Goal: Task Accomplishment & Management: Manage account settings

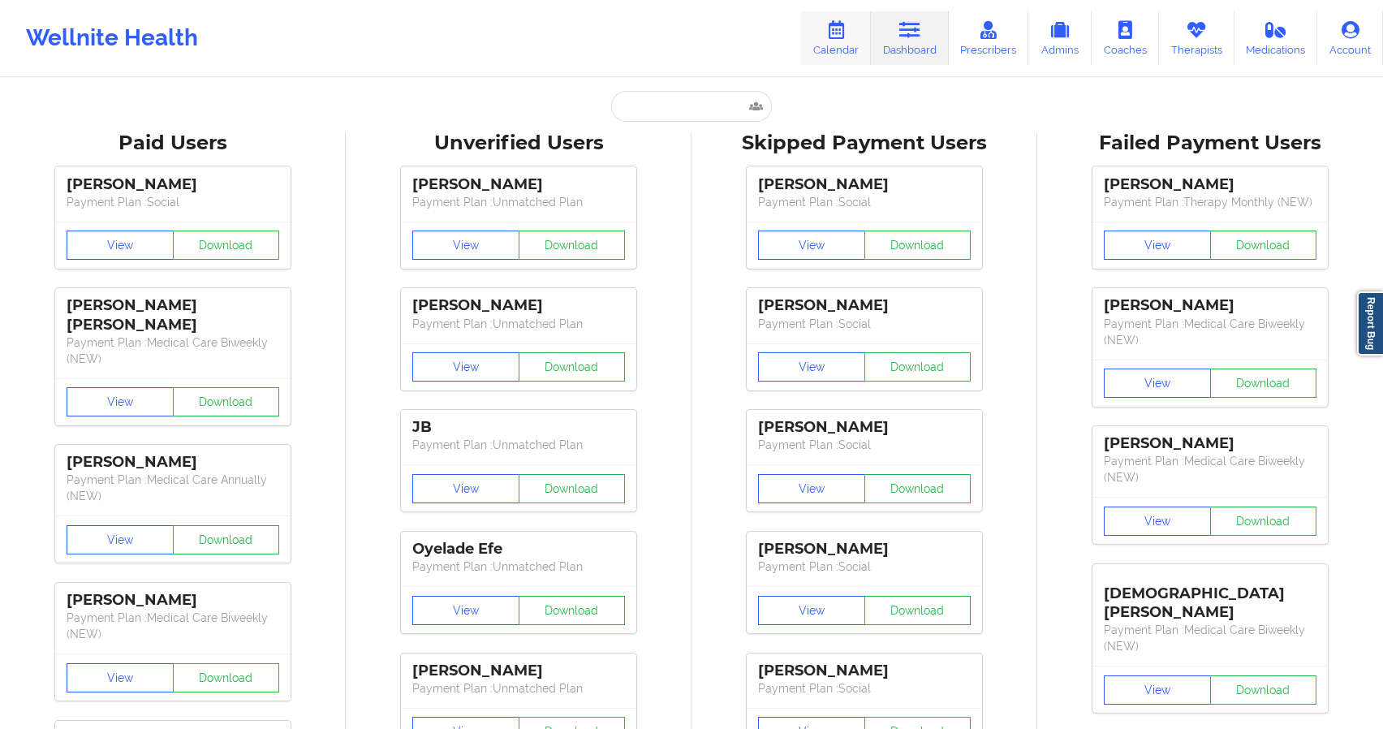
click at [847, 43] on link "Calendar" at bounding box center [836, 38] width 70 height 54
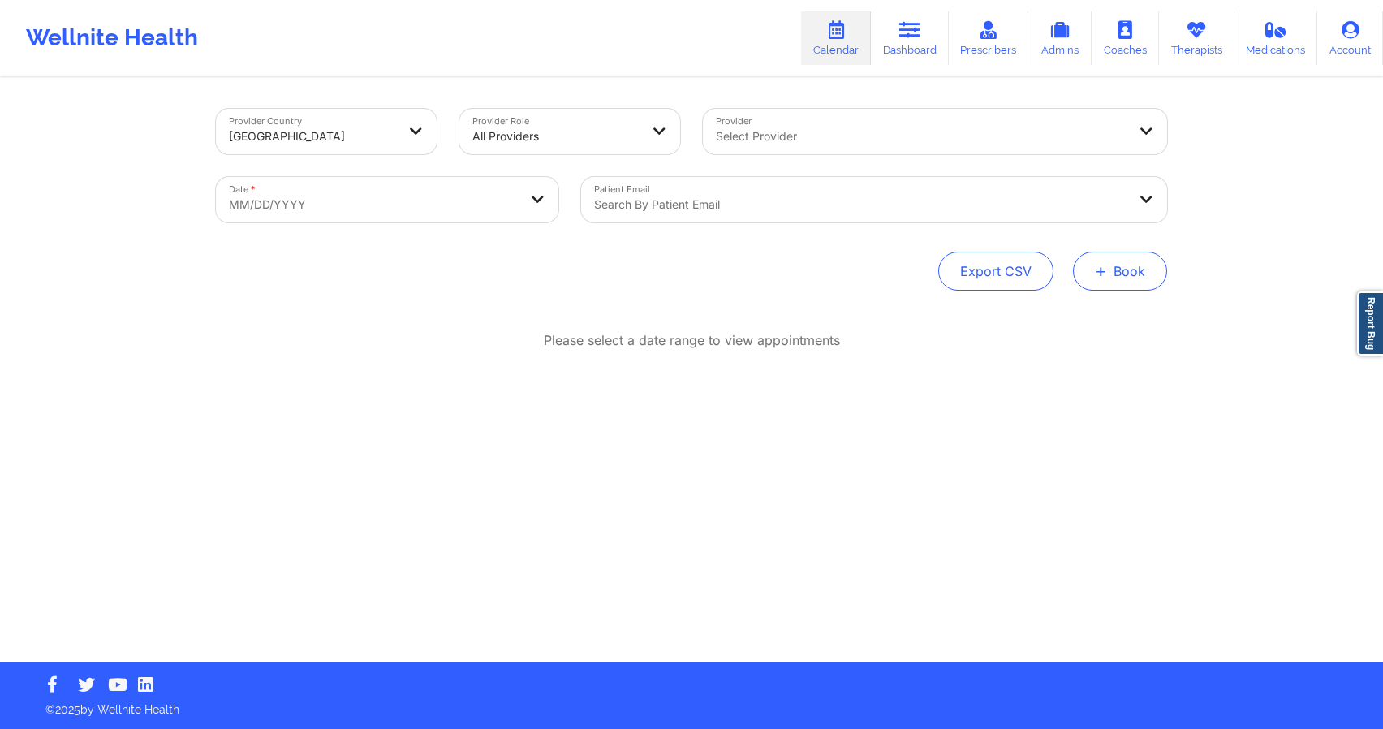
click at [1094, 270] on button "+ Book" at bounding box center [1120, 271] width 94 height 39
click at [1052, 322] on button "Therapy Session" at bounding box center [1093, 322] width 124 height 27
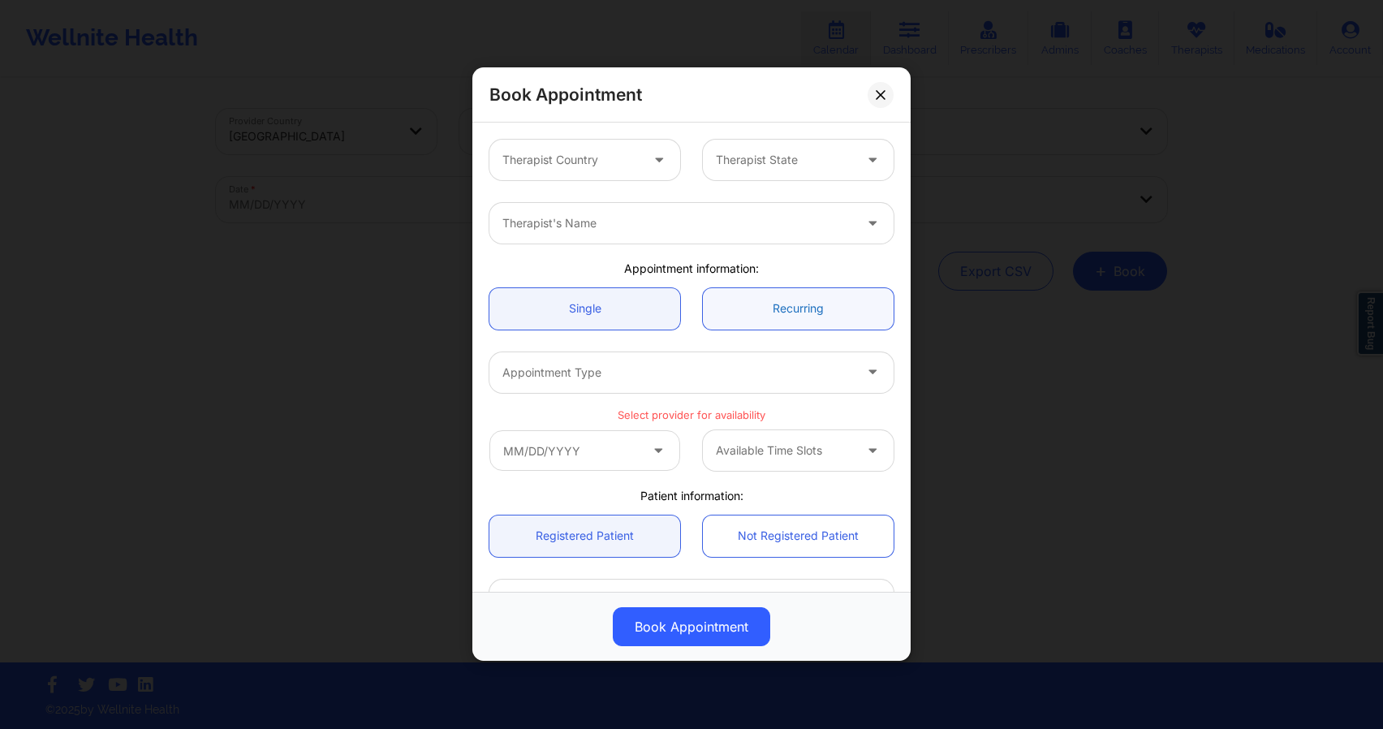
click at [744, 315] on link "Recurring" at bounding box center [798, 308] width 191 height 41
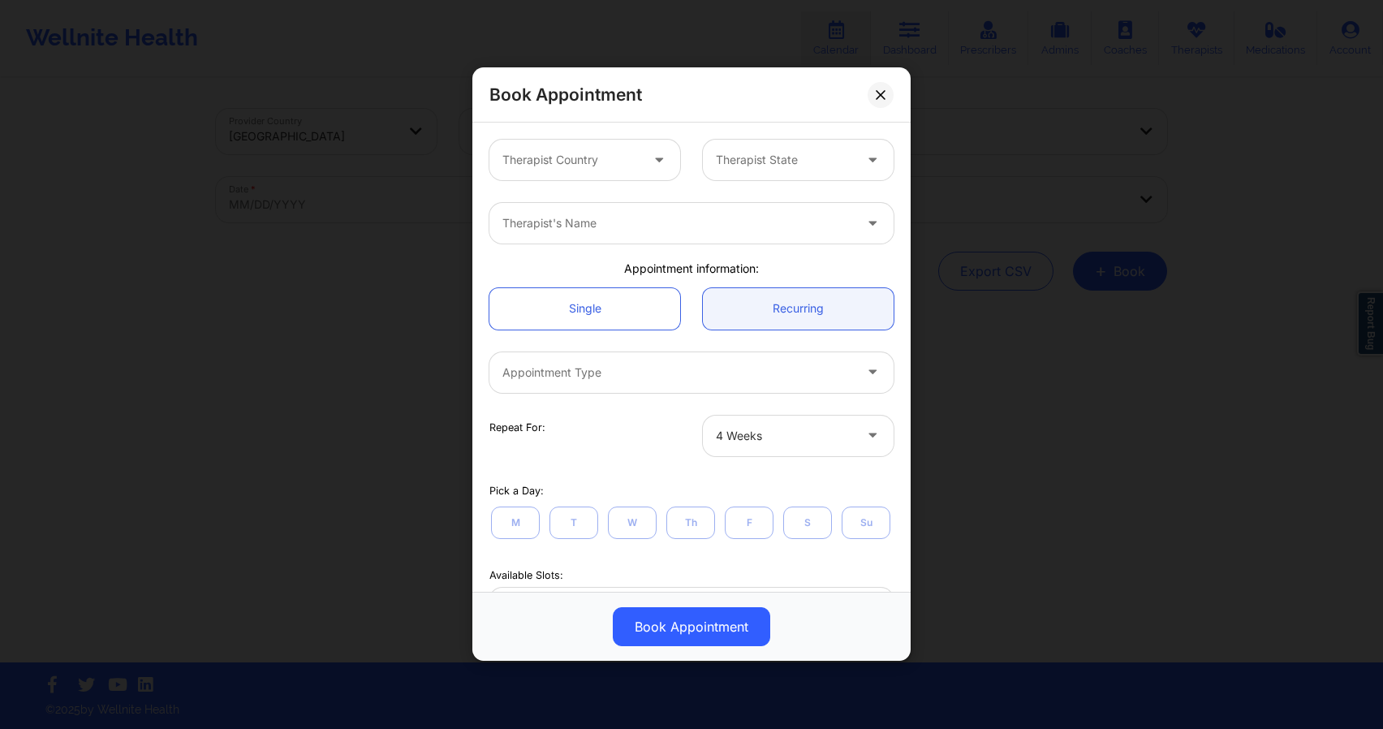
click at [625, 163] on div at bounding box center [570, 160] width 137 height 19
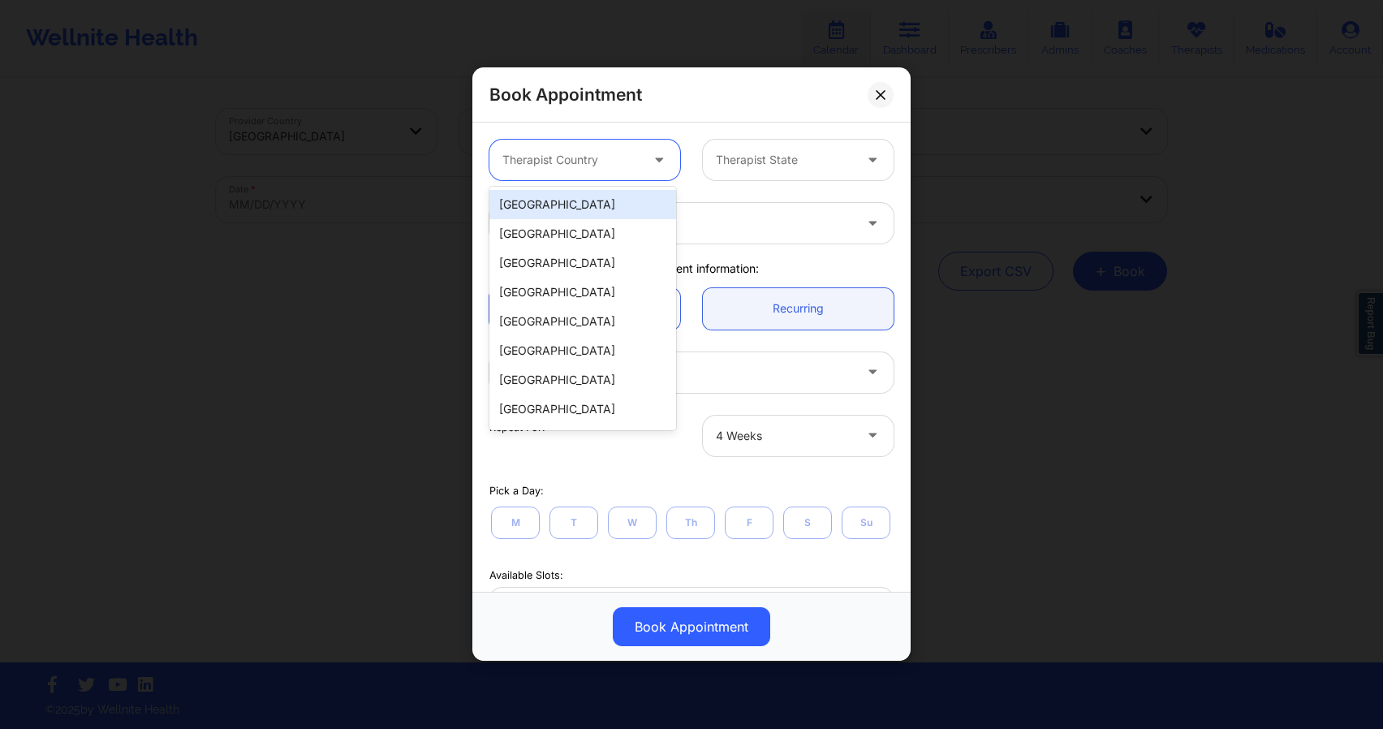
click at [614, 198] on div "[GEOGRAPHIC_DATA]" at bounding box center [582, 204] width 187 height 29
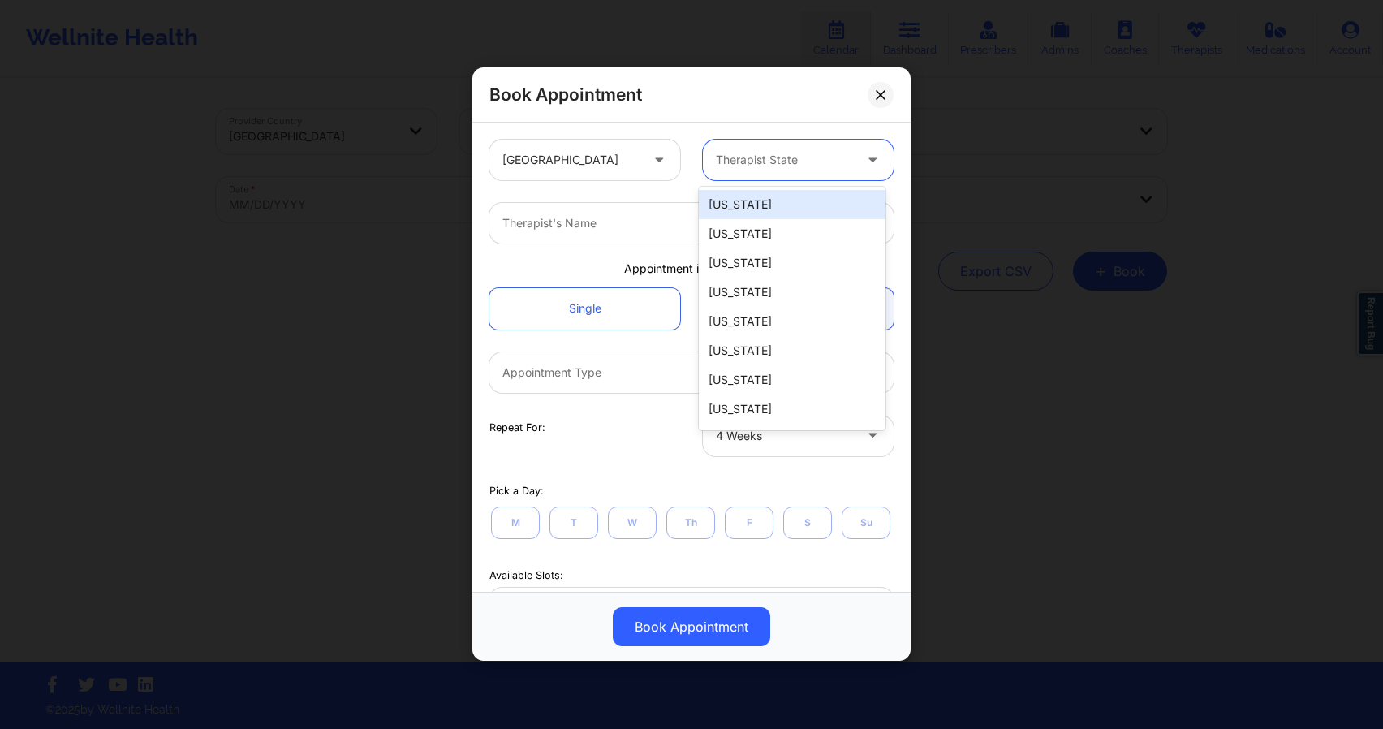
click at [767, 157] on div at bounding box center [784, 160] width 137 height 19
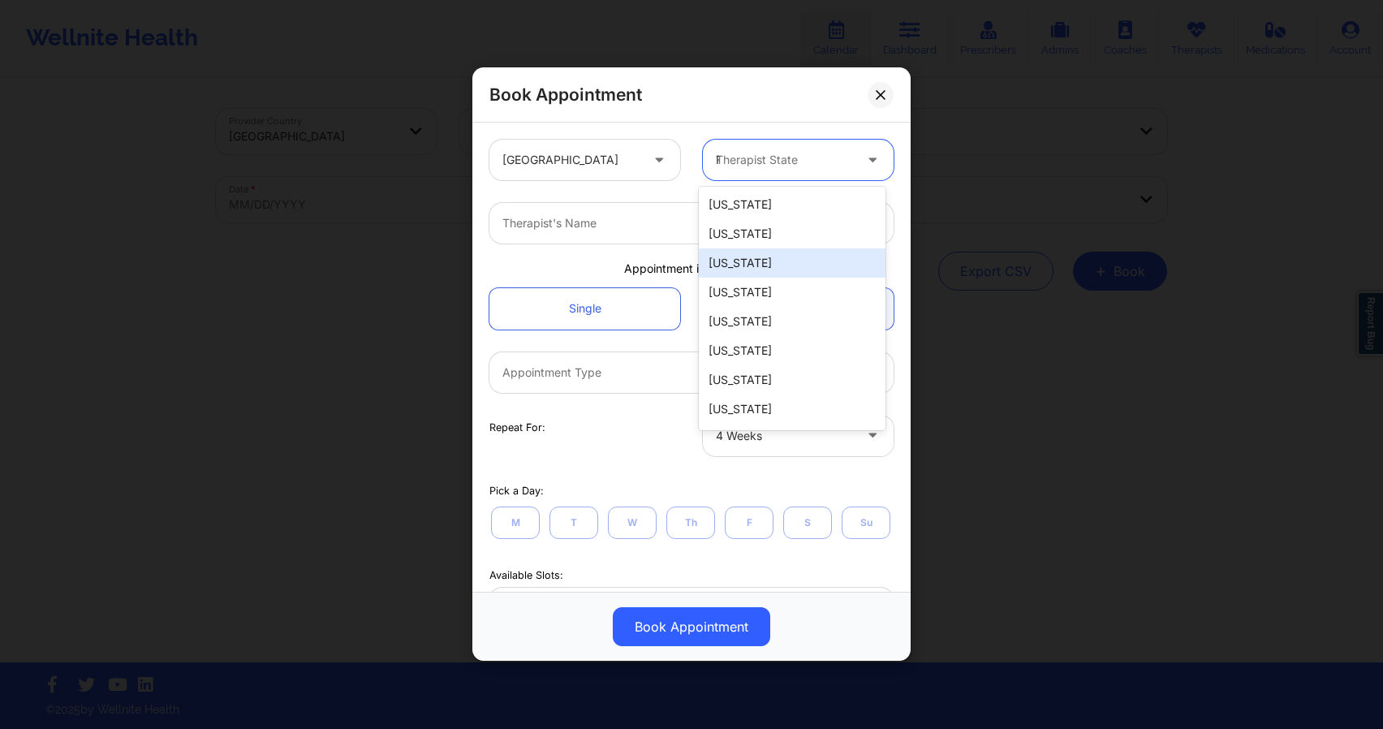
type input "FL"
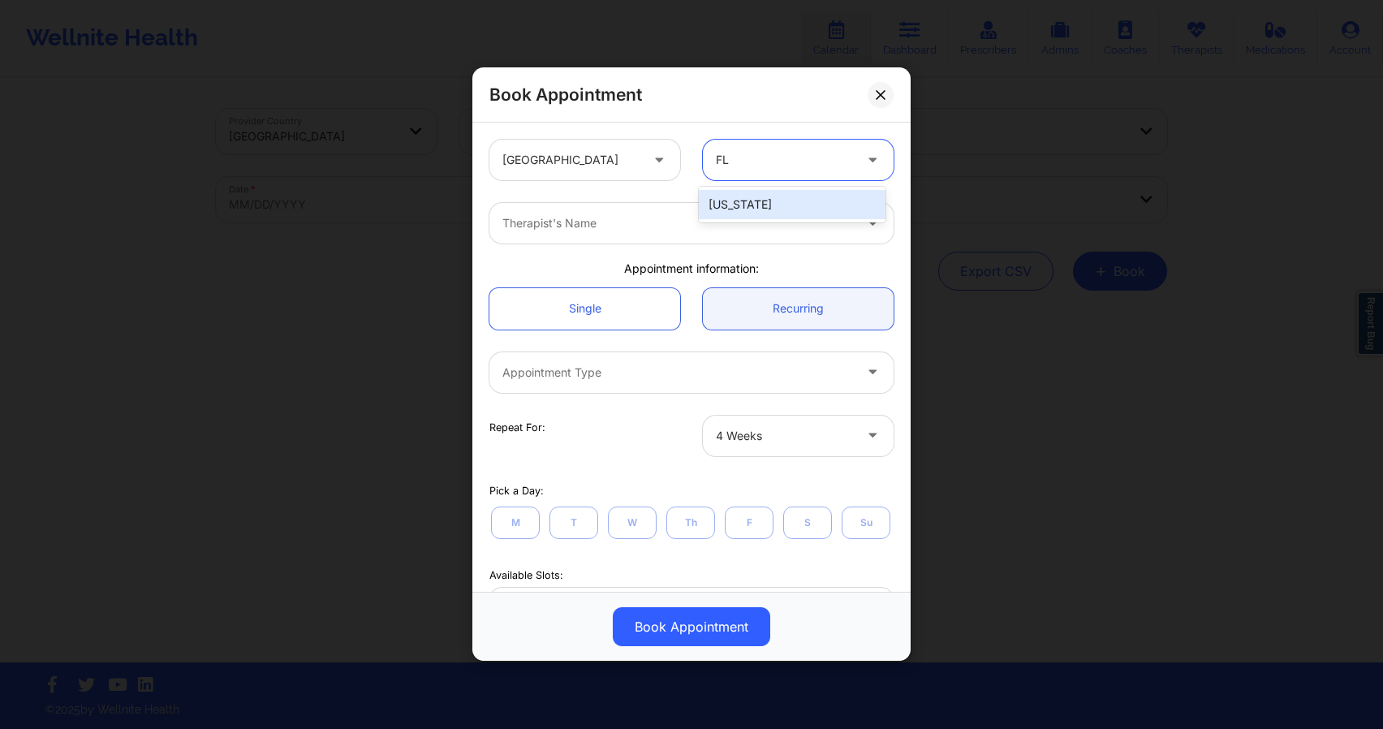
click at [739, 218] on div "[US_STATE]" at bounding box center [792, 204] width 187 height 29
click at [715, 232] on div at bounding box center [677, 223] width 351 height 19
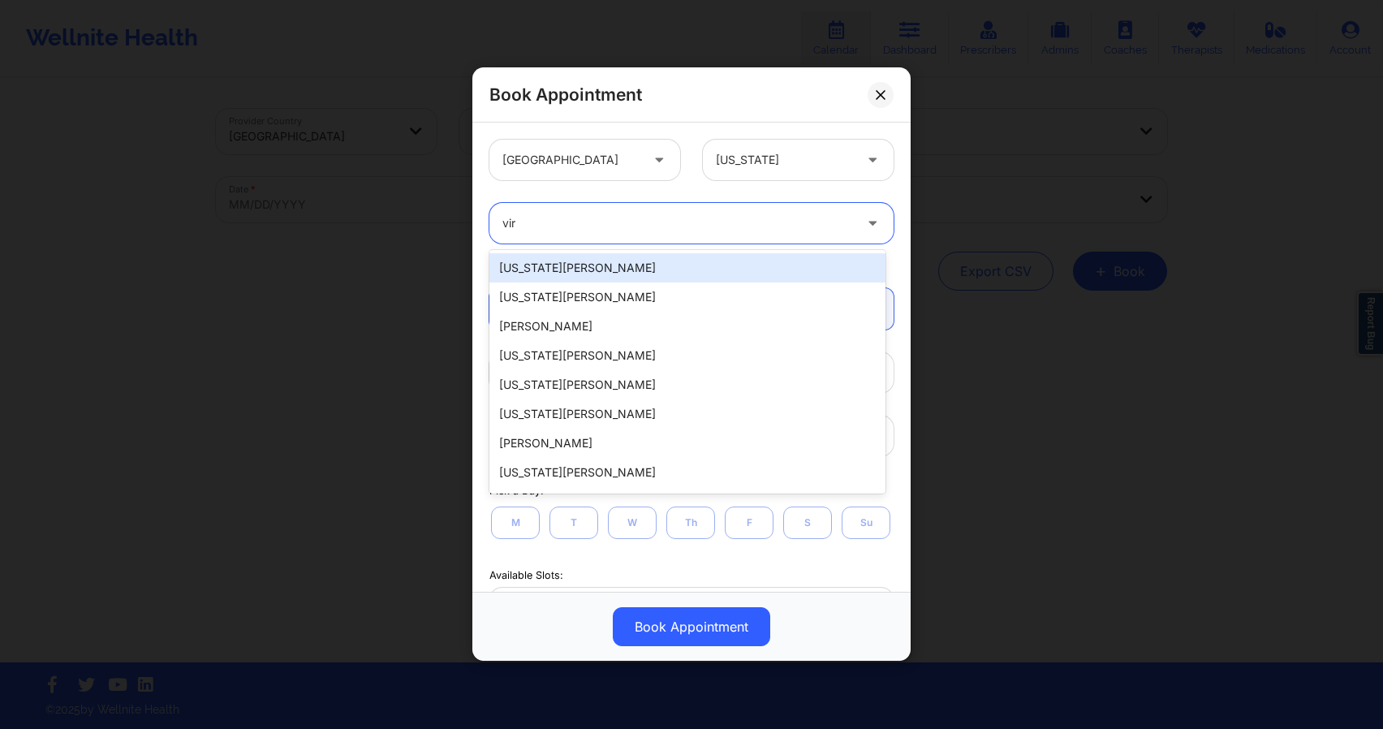
type input "virg"
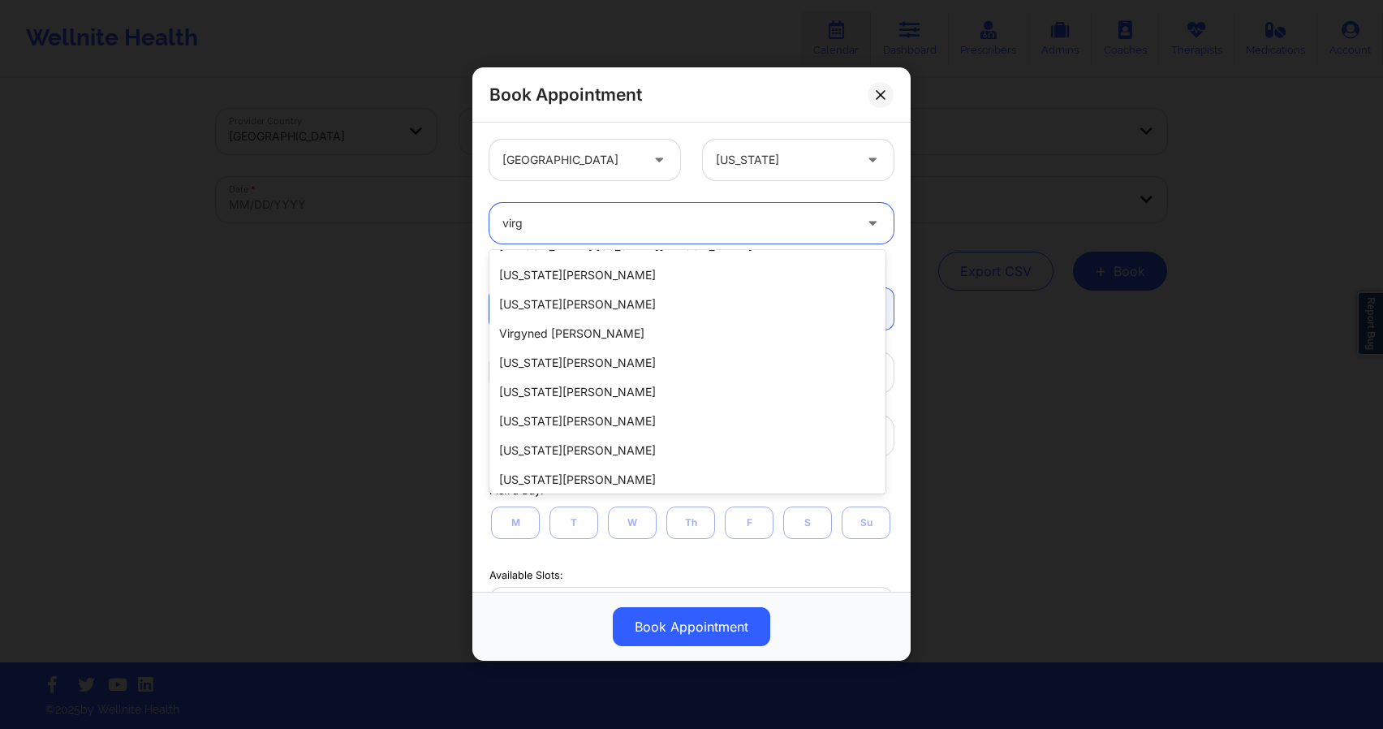
scroll to position [316, 0]
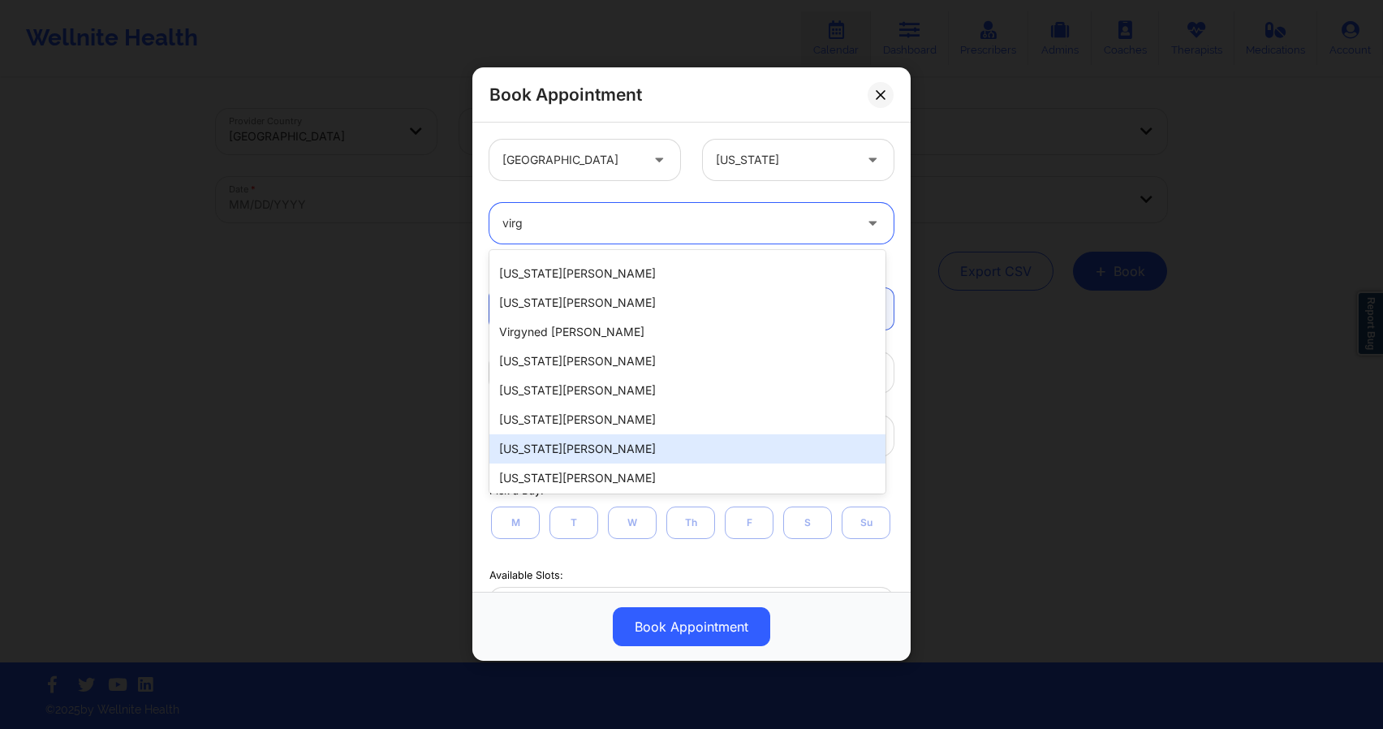
click at [691, 446] on div "[US_STATE][PERSON_NAME]" at bounding box center [687, 448] width 396 height 29
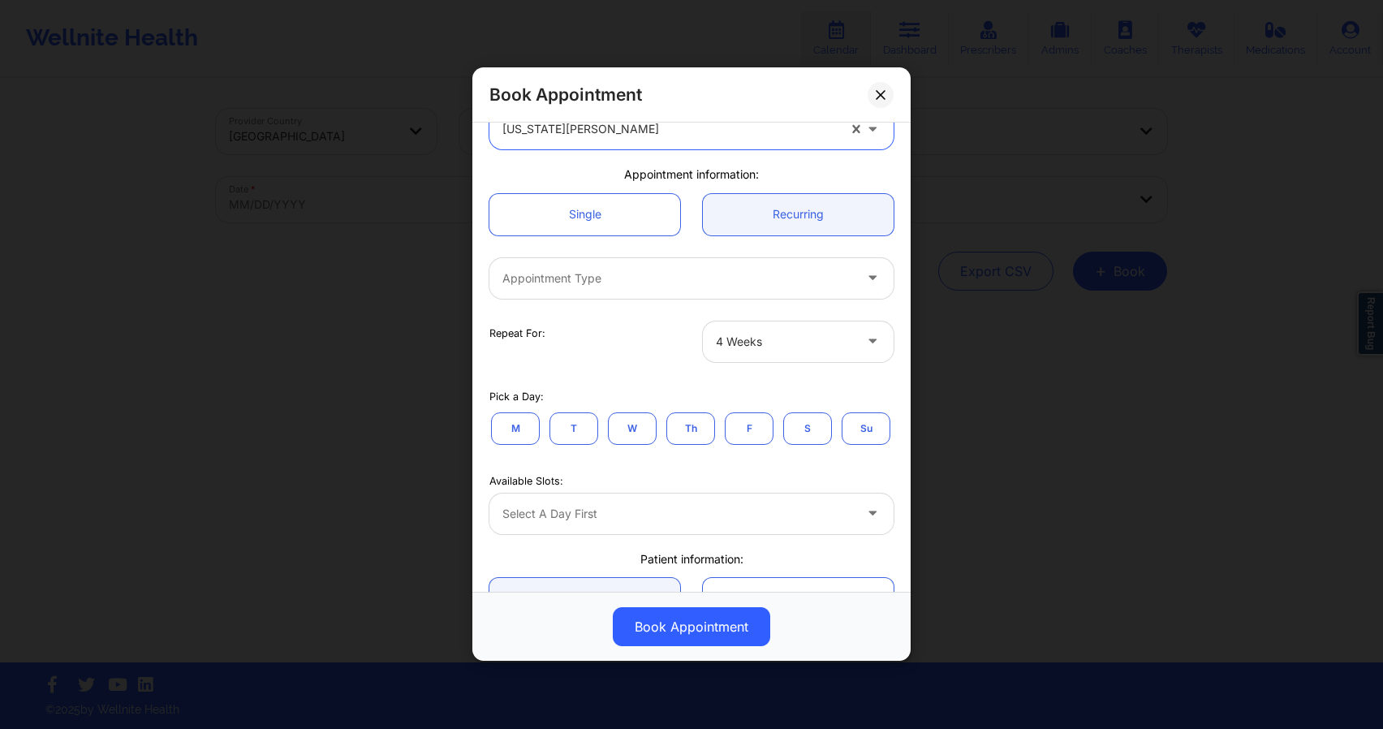
scroll to position [96, 0]
click at [653, 282] on div at bounding box center [677, 276] width 351 height 19
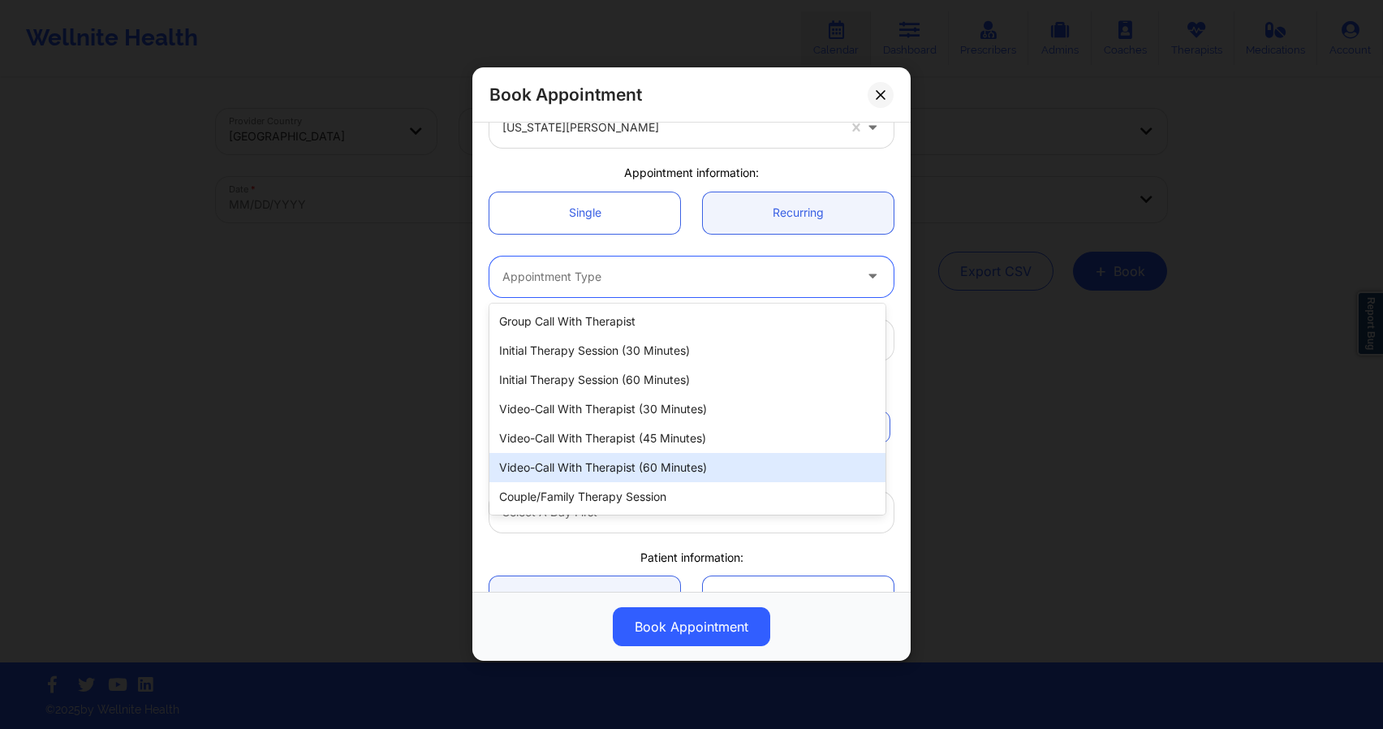
click at [546, 454] on div "Video-Call with Therapist (60 minutes)" at bounding box center [687, 467] width 396 height 29
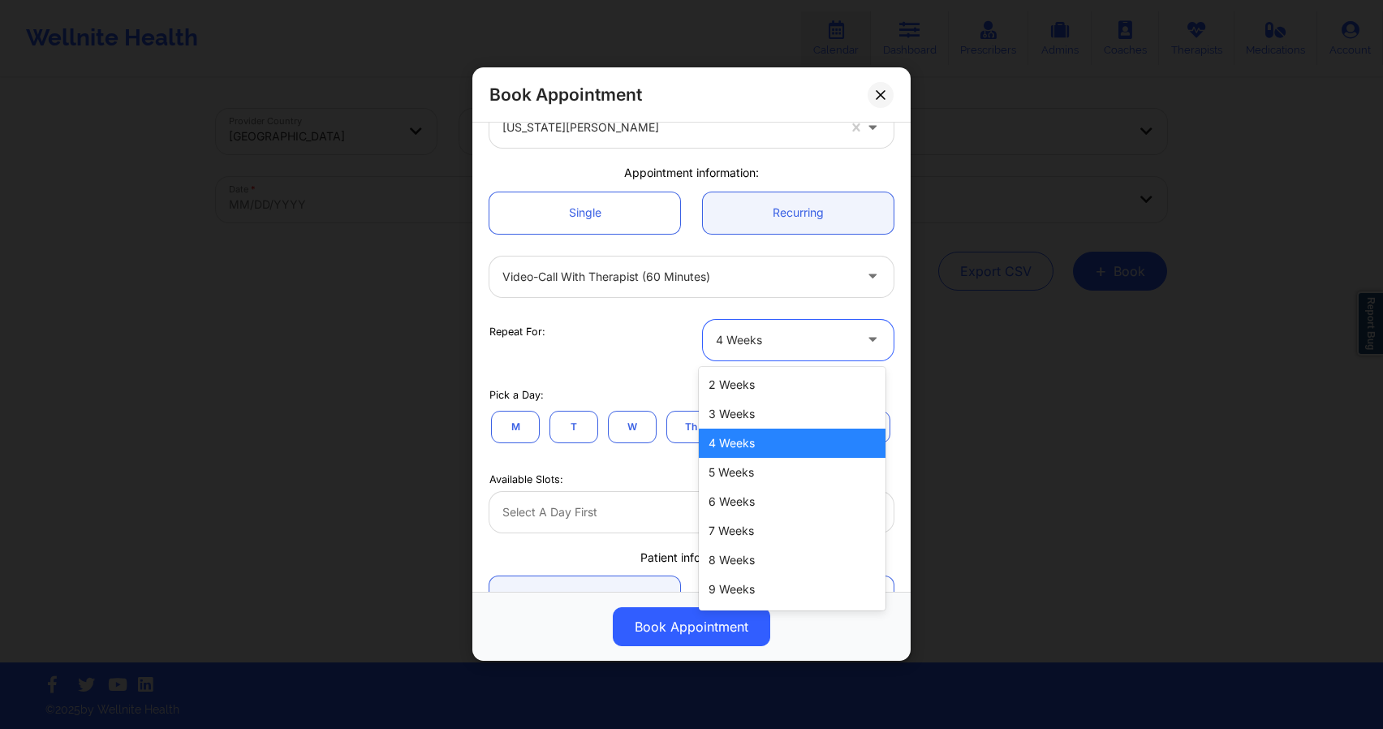
click at [828, 340] on div at bounding box center [784, 339] width 137 height 19
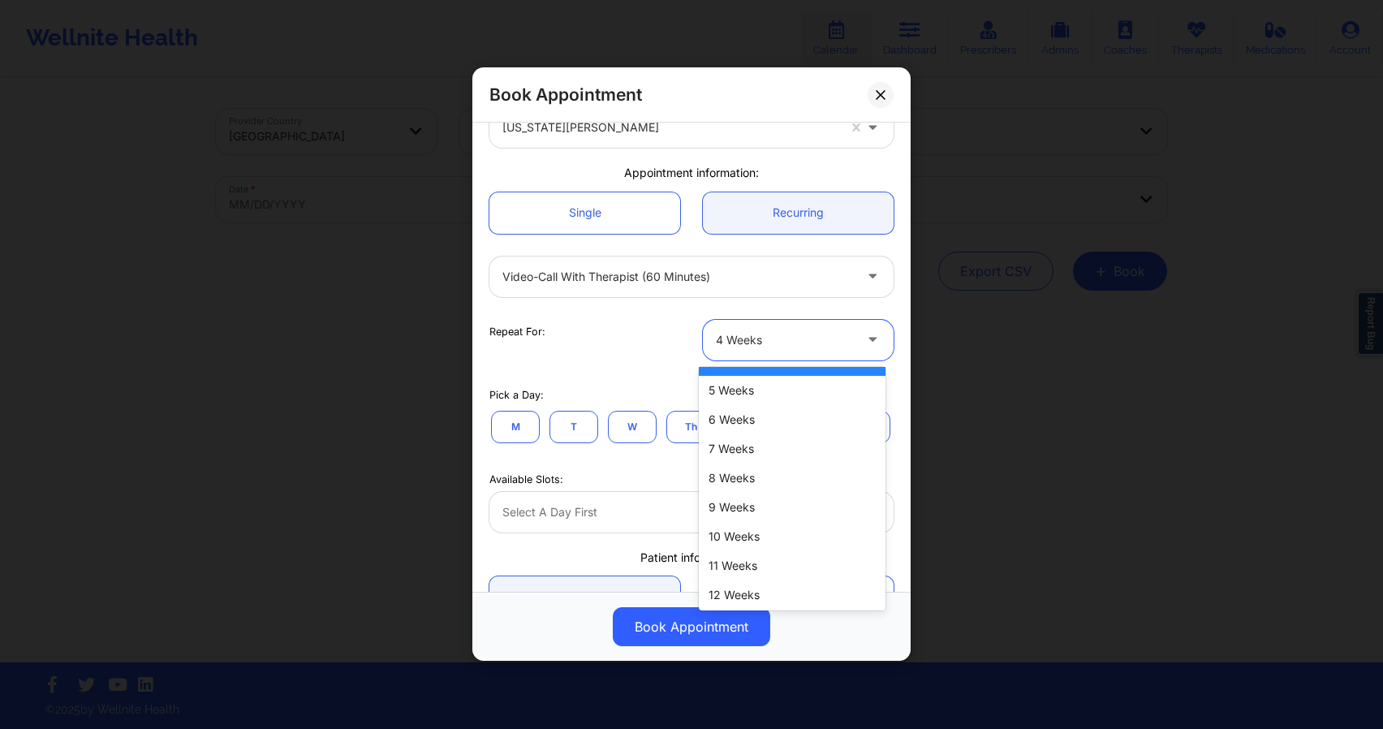
scroll to position [84, 0]
click at [757, 592] on div "12 Weeks" at bounding box center [792, 592] width 187 height 29
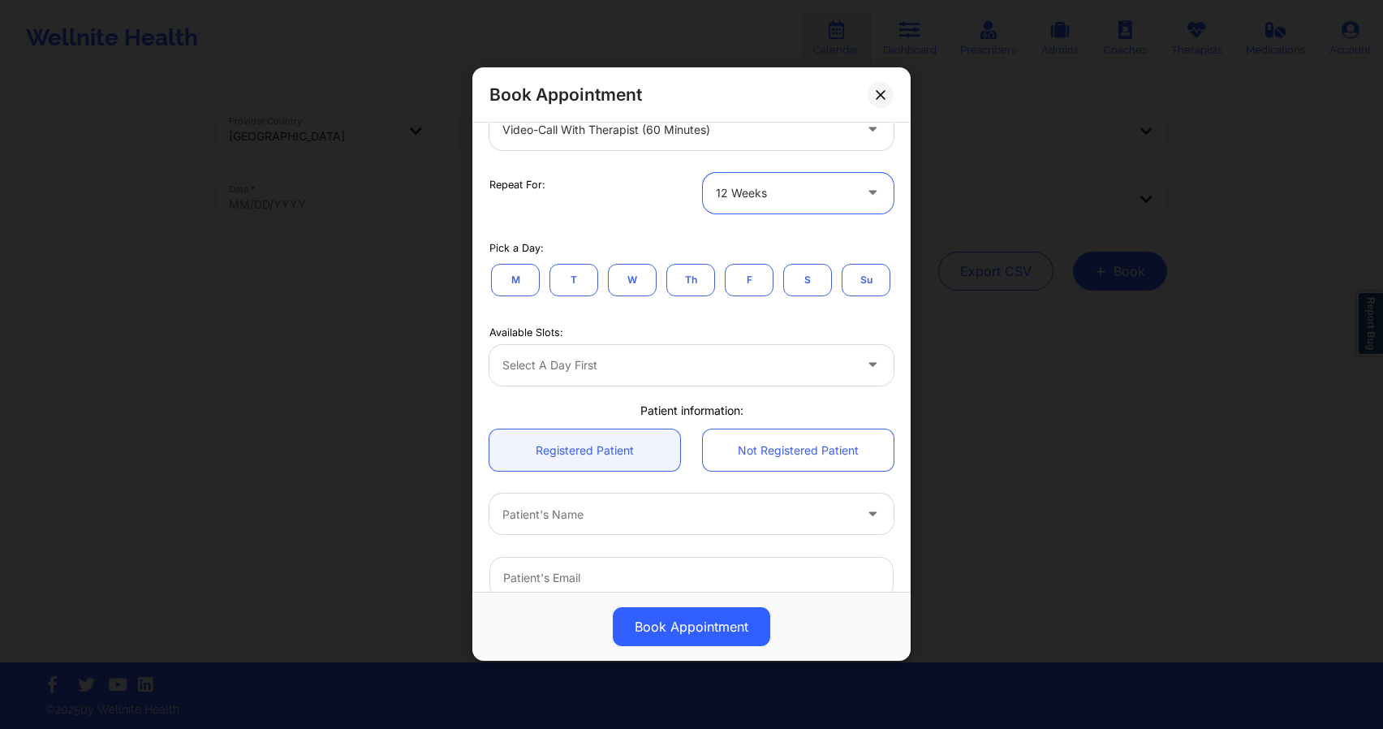
scroll to position [244, 0]
click at [524, 280] on button "M" at bounding box center [515, 279] width 49 height 32
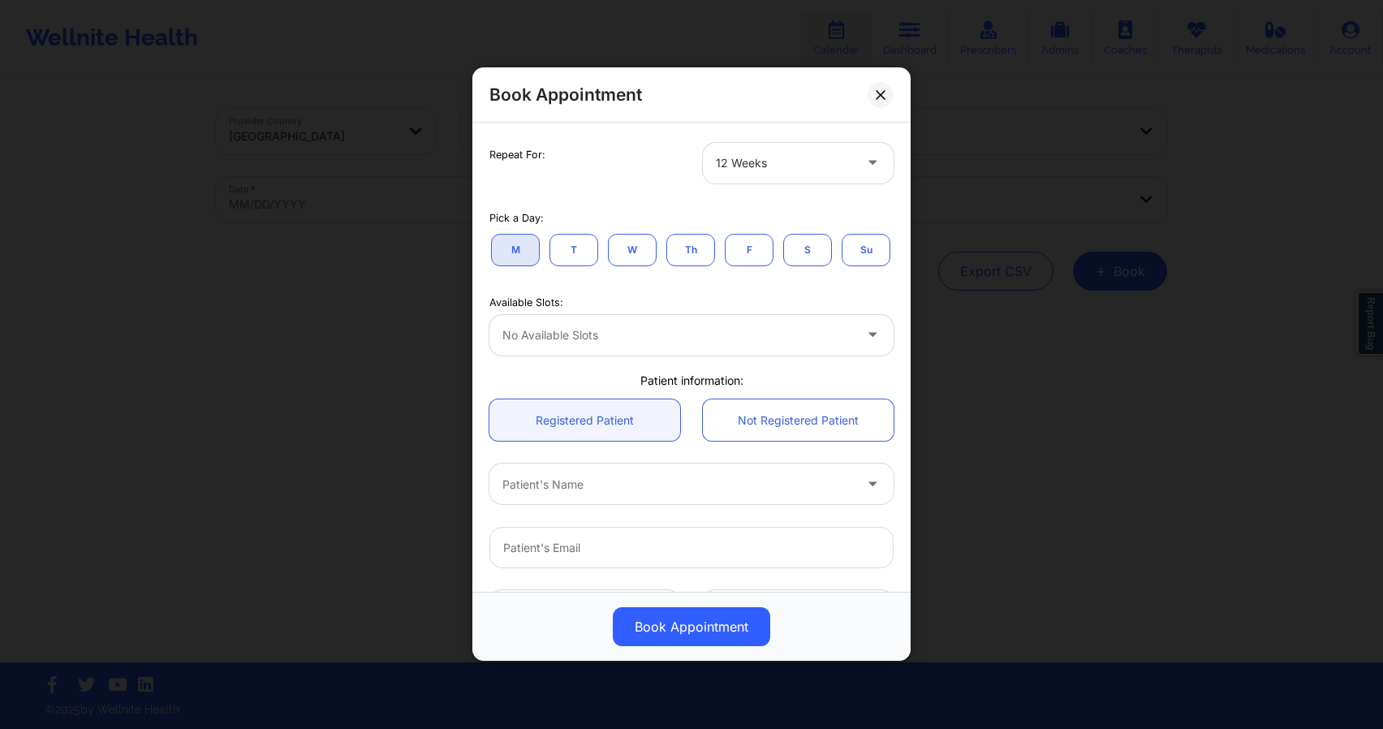
scroll to position [434, 0]
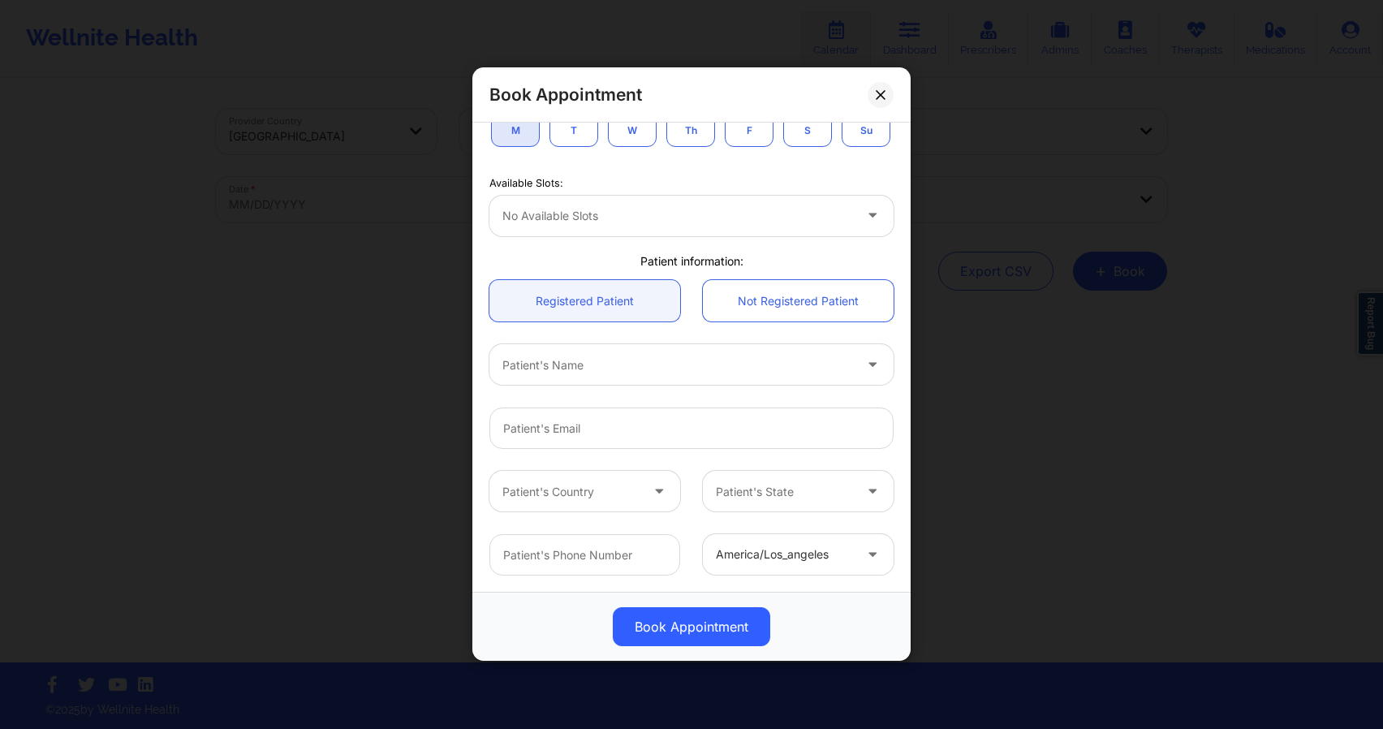
click at [590, 224] on div at bounding box center [677, 215] width 351 height 19
click at [591, 219] on div at bounding box center [677, 215] width 351 height 19
click at [870, 205] on div at bounding box center [874, 216] width 39 height 41
click at [866, 212] on icon at bounding box center [872, 213] width 16 height 14
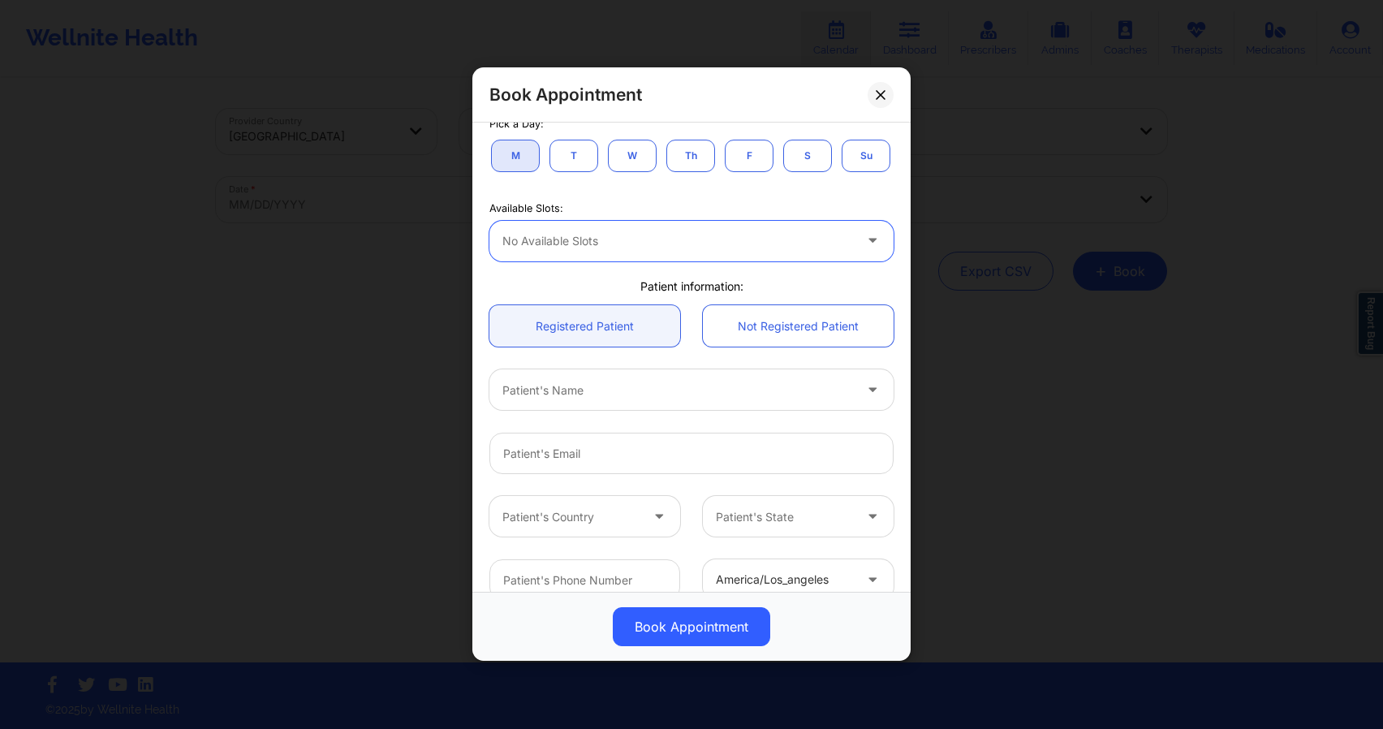
scroll to position [360, 0]
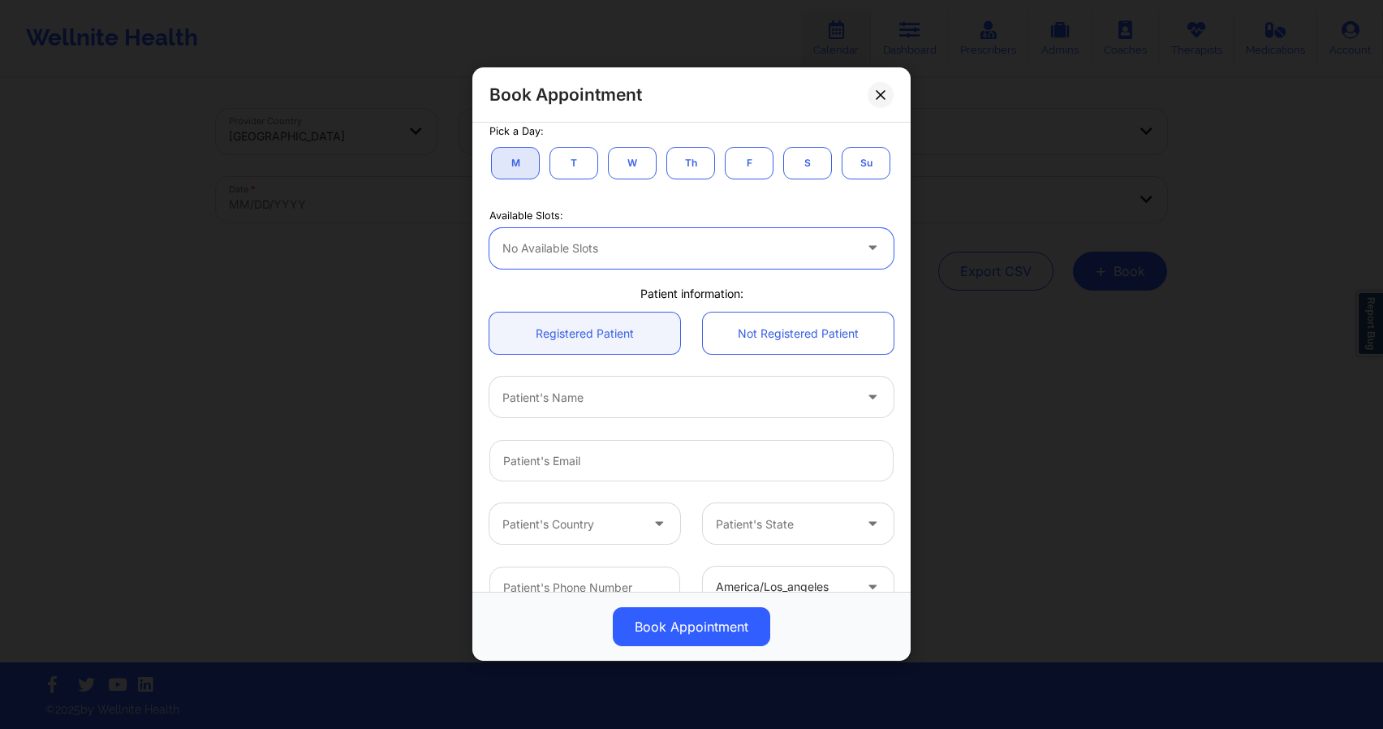
click at [574, 170] on button "T" at bounding box center [574, 163] width 49 height 32
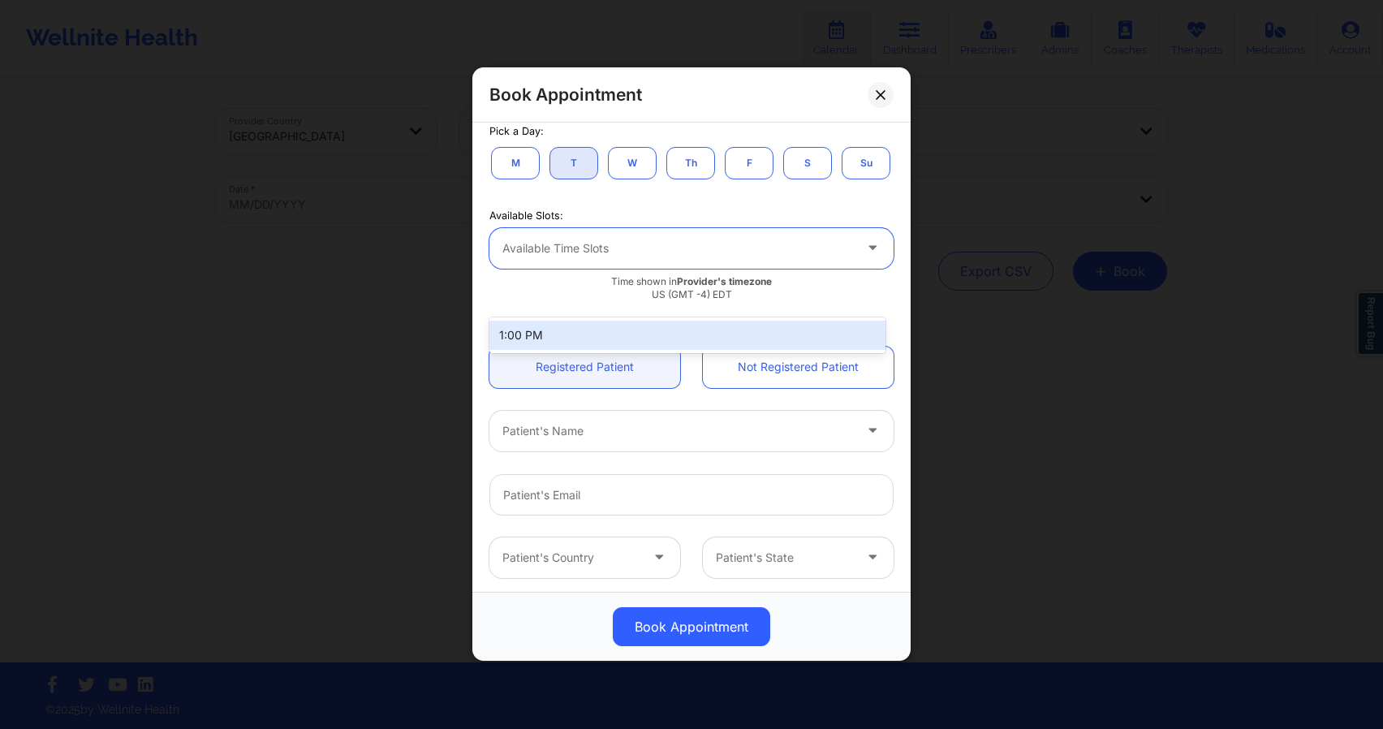
click at [657, 258] on div at bounding box center [677, 248] width 351 height 19
click at [604, 334] on div "1:00 PM" at bounding box center [687, 335] width 396 height 29
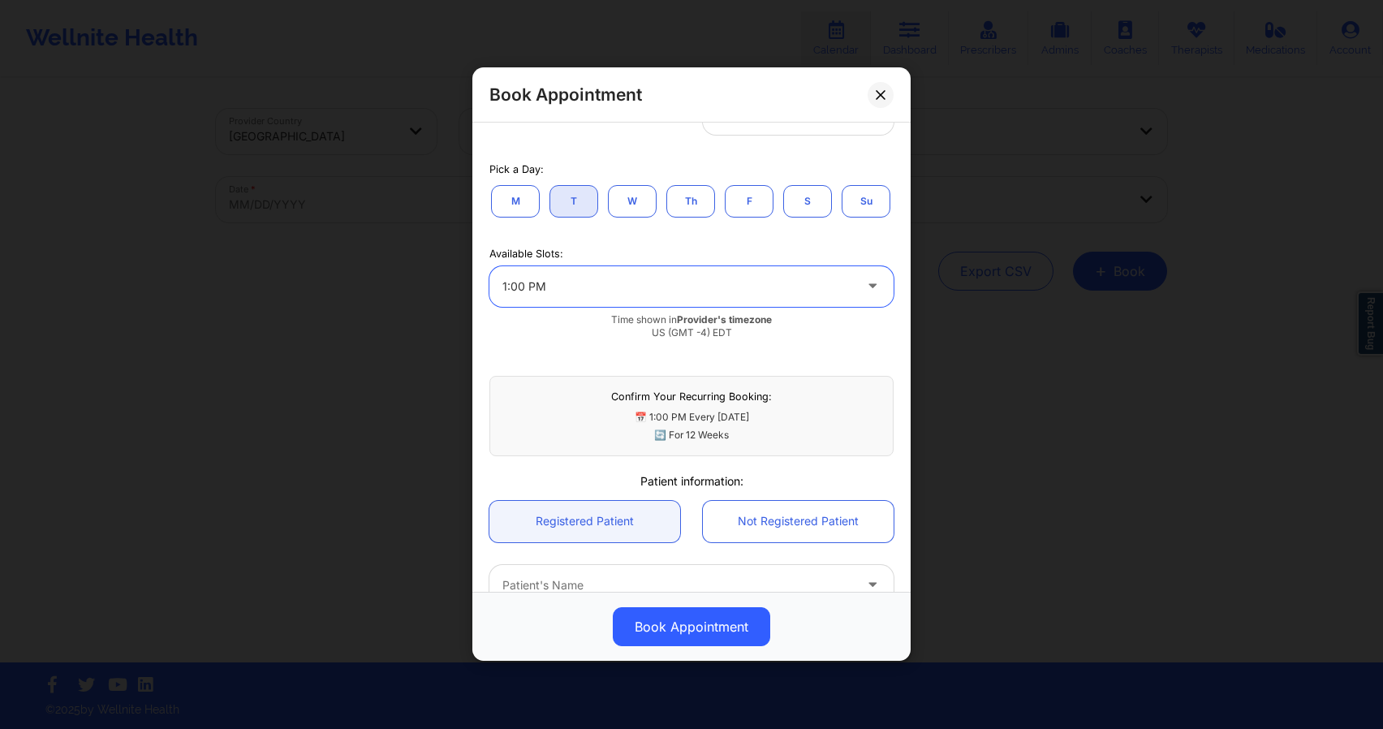
scroll to position [313, 0]
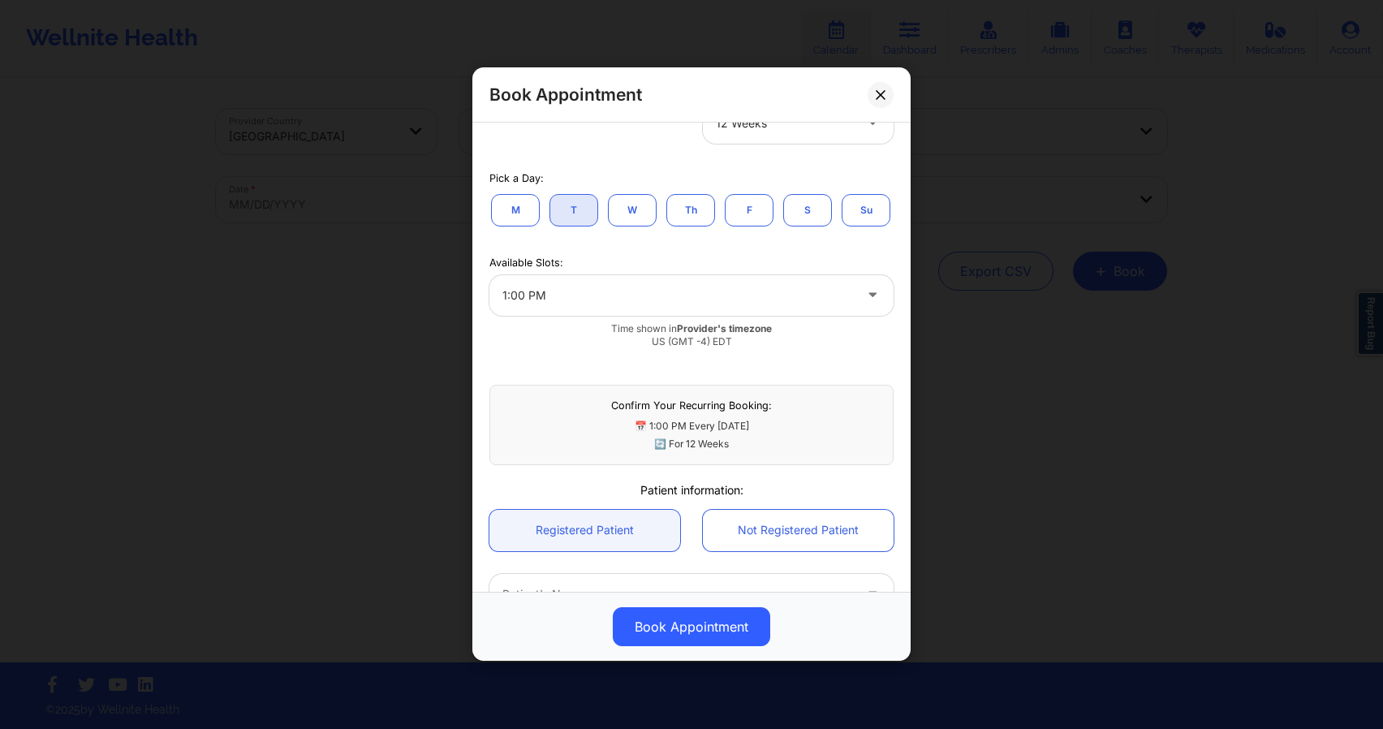
click at [627, 213] on button "W" at bounding box center [632, 210] width 49 height 32
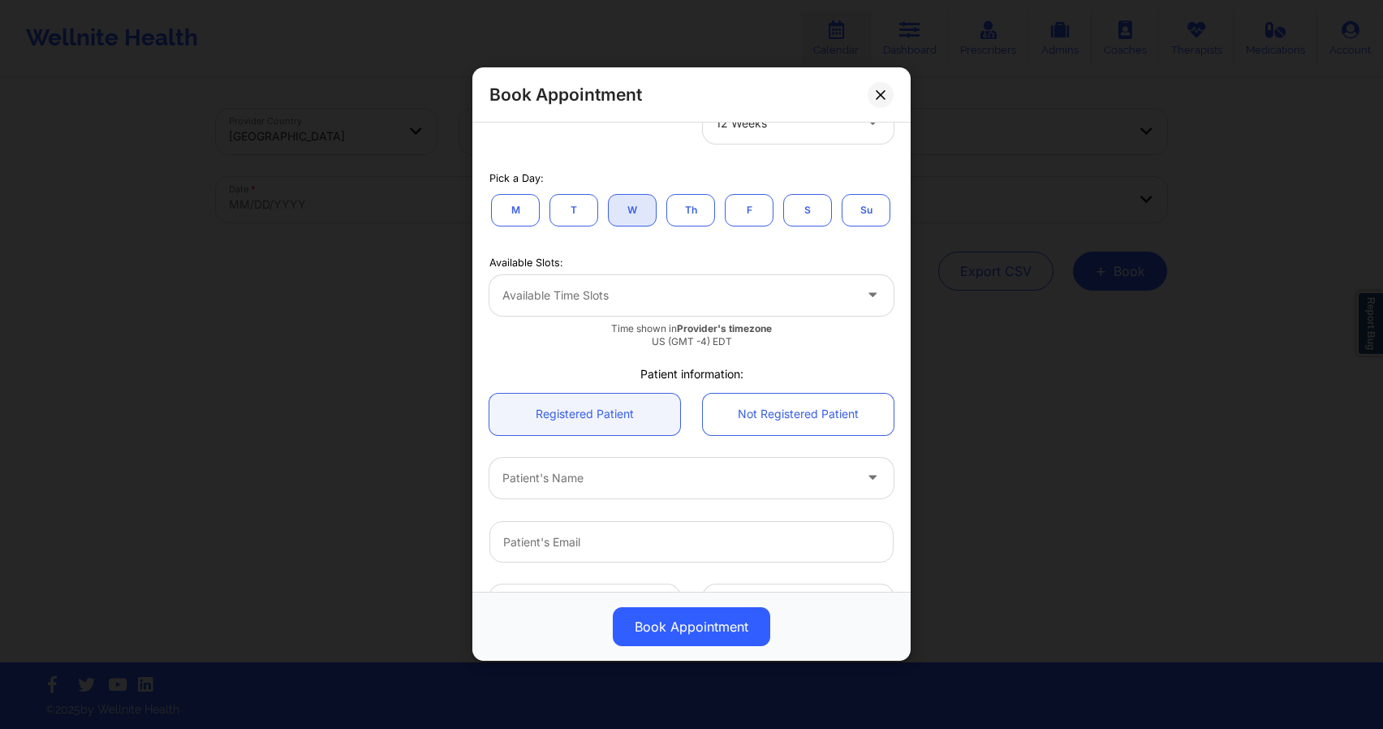
click at [584, 218] on button "T" at bounding box center [574, 210] width 49 height 32
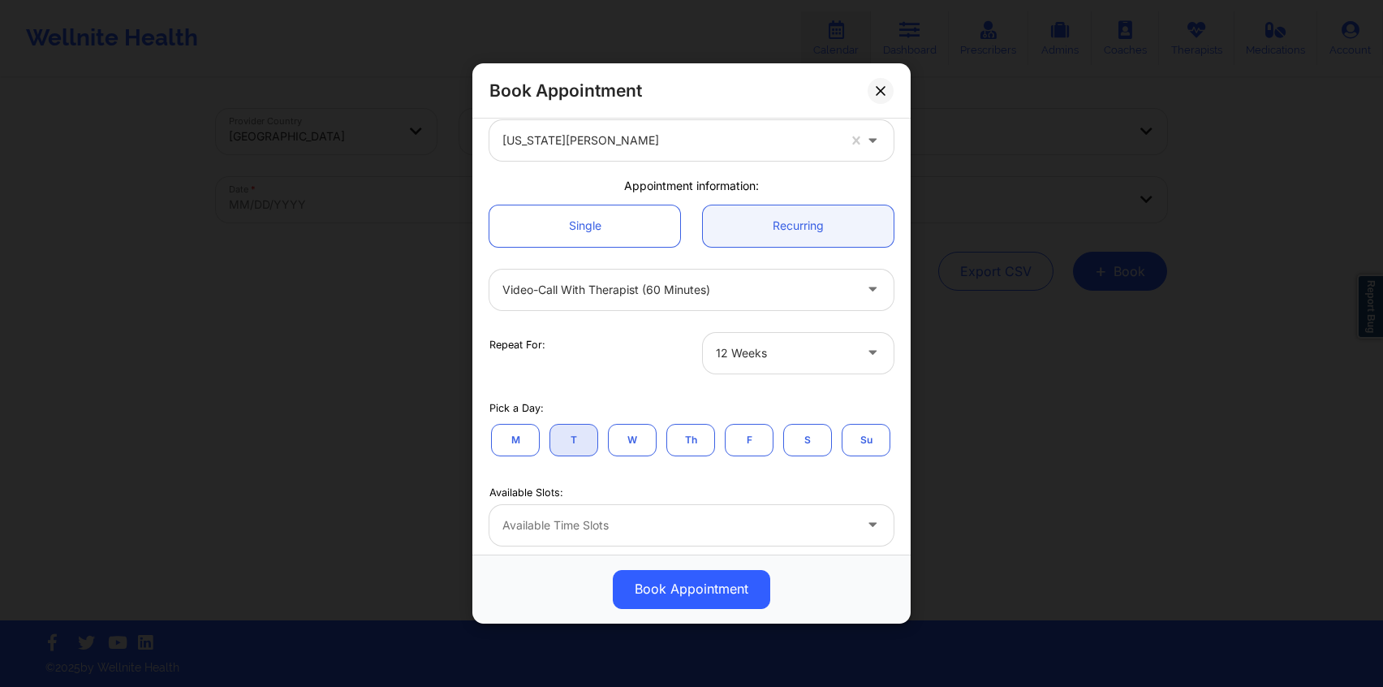
scroll to position [0, 0]
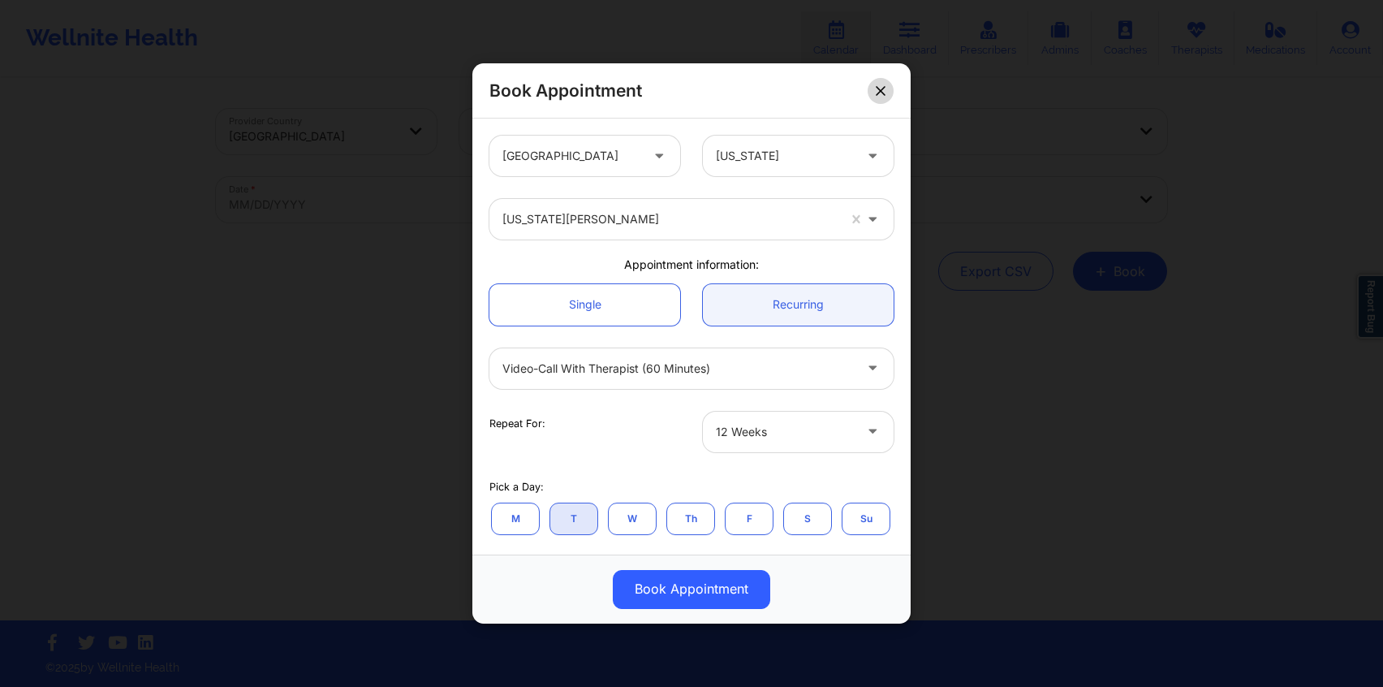
click at [882, 87] on icon at bounding box center [881, 91] width 10 height 10
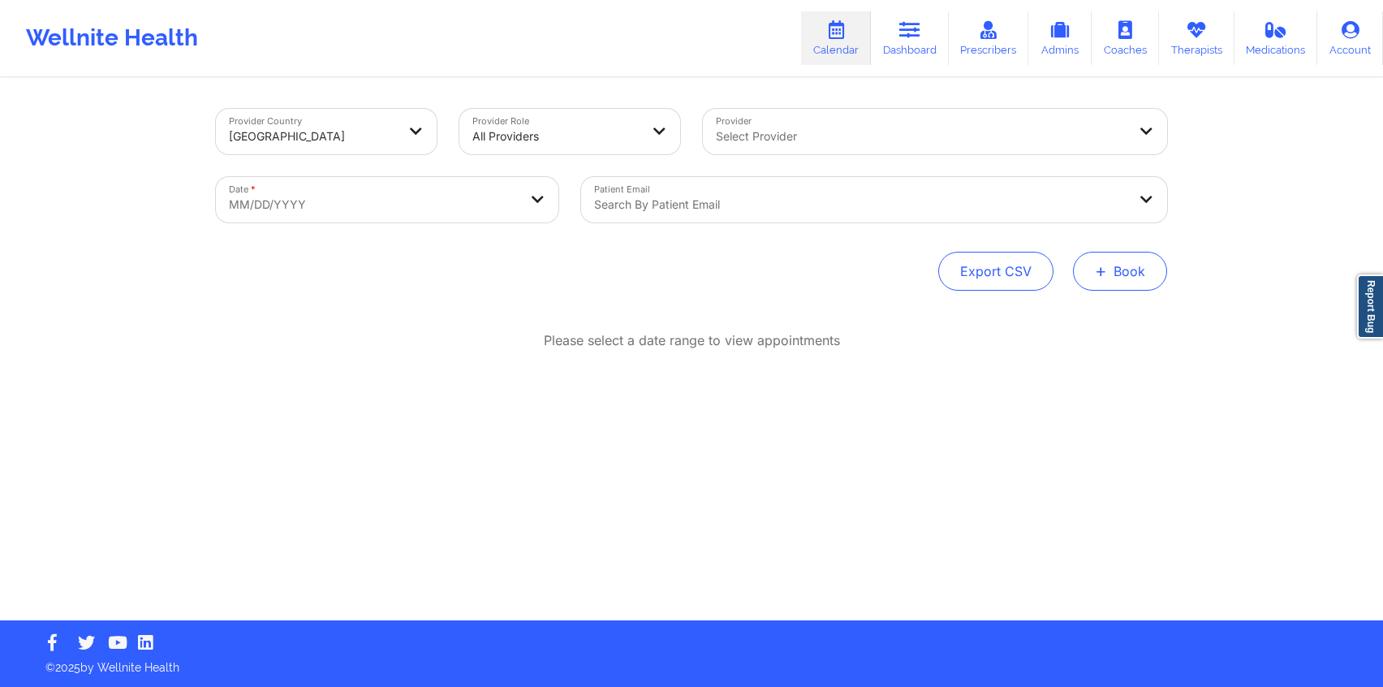
click at [1086, 262] on button "+ Book" at bounding box center [1120, 271] width 94 height 39
click at [1071, 325] on button "Therapy Session" at bounding box center [1093, 322] width 124 height 27
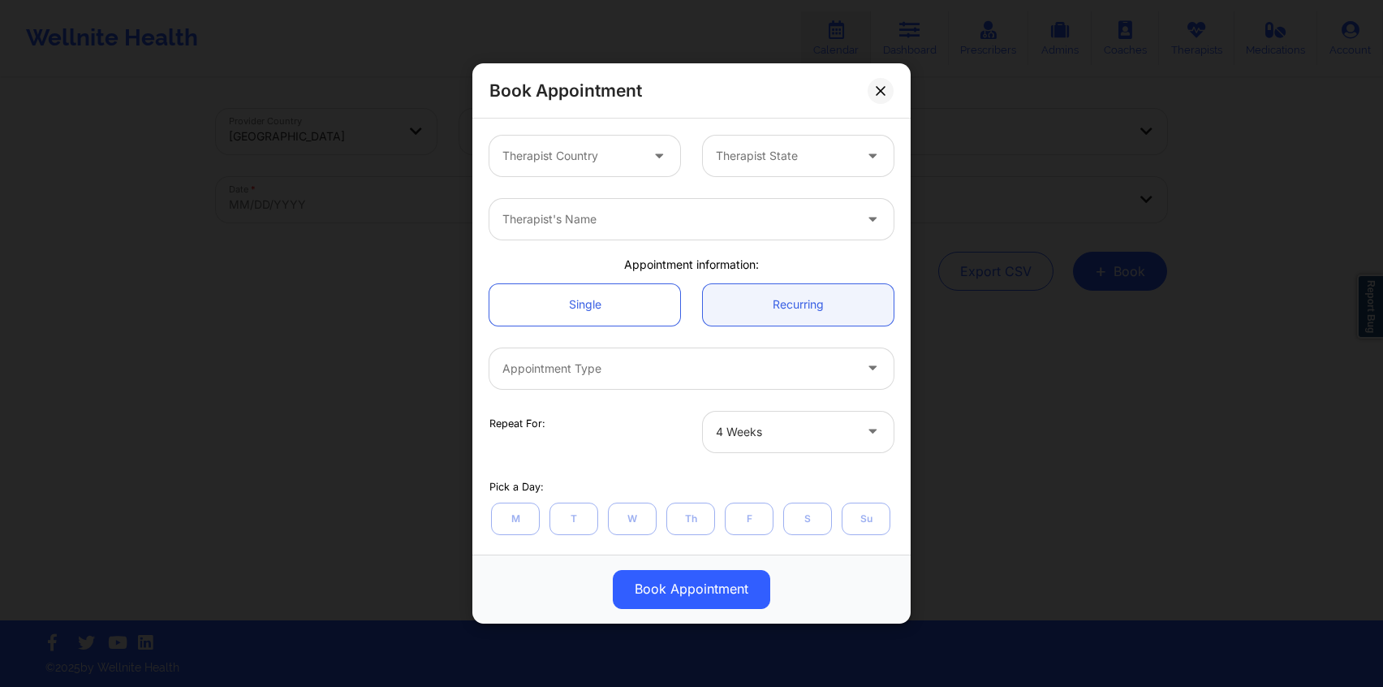
click at [622, 153] on div at bounding box center [570, 155] width 137 height 19
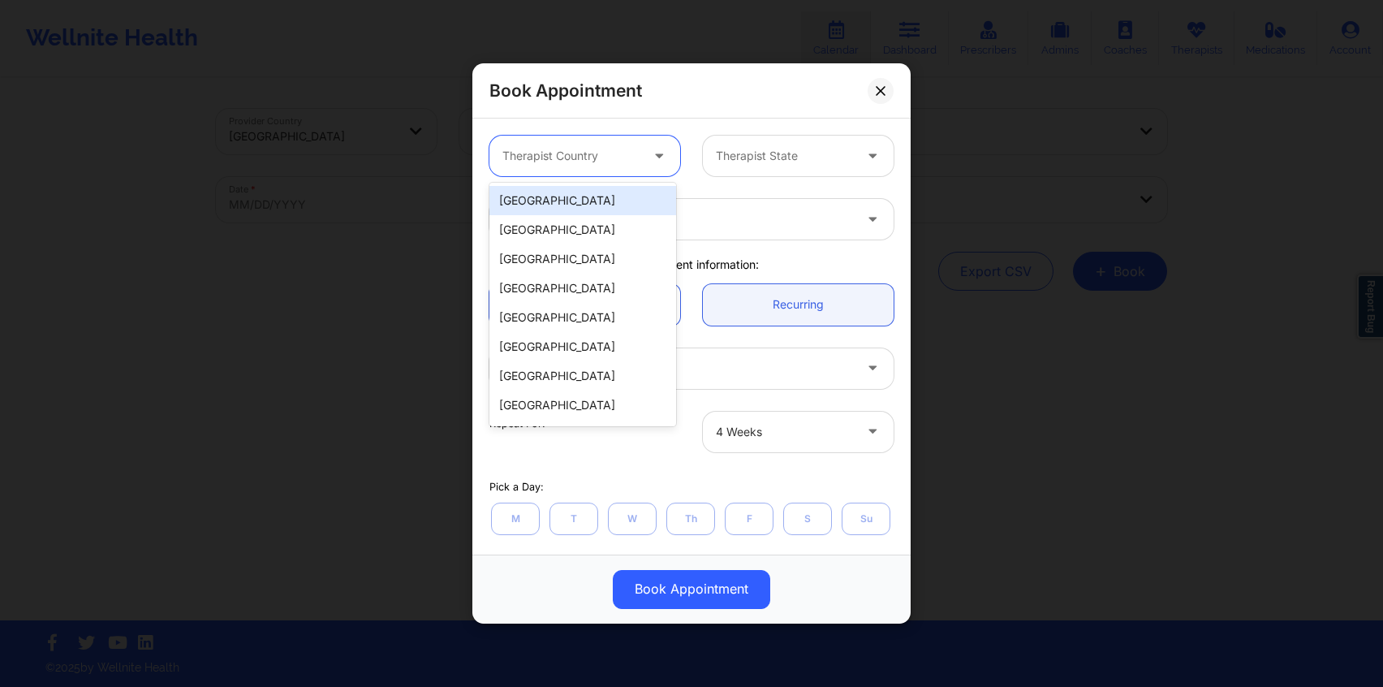
click at [610, 196] on div "[GEOGRAPHIC_DATA]" at bounding box center [582, 200] width 187 height 29
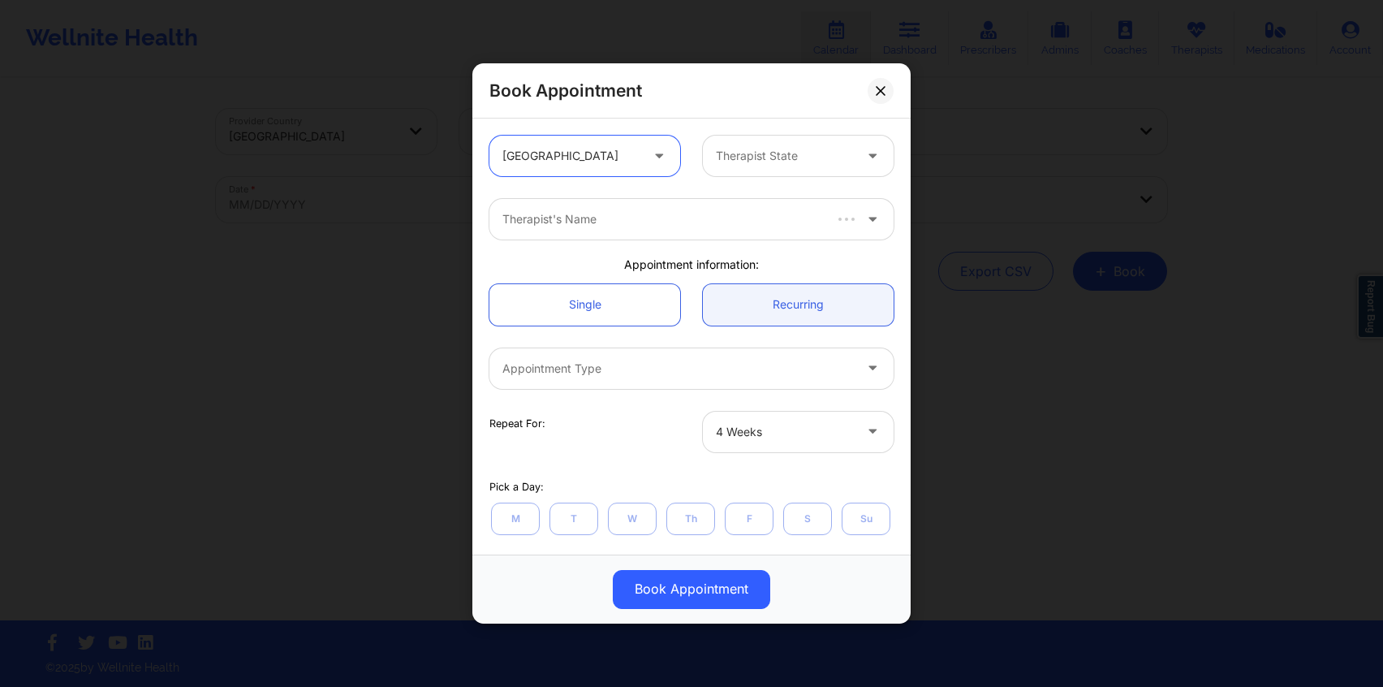
click at [721, 156] on div at bounding box center [784, 155] width 137 height 19
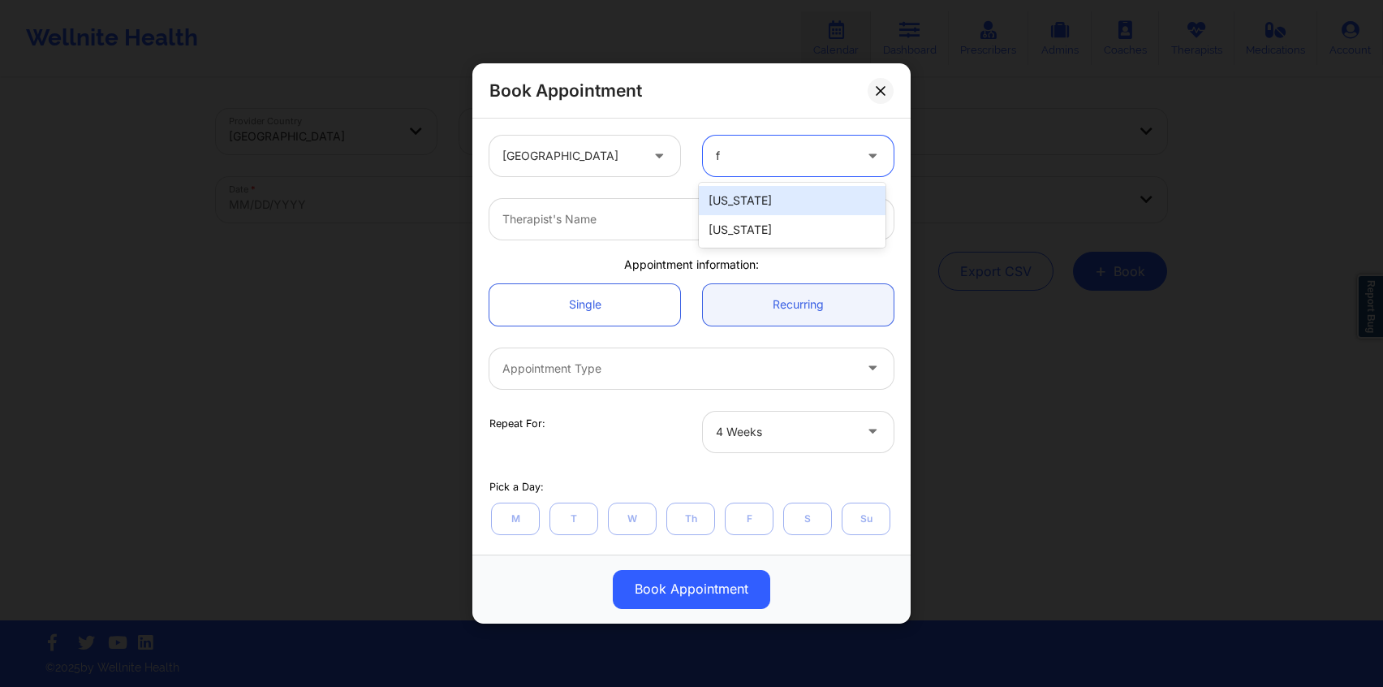
type input "fl"
click at [737, 202] on div "[US_STATE]" at bounding box center [792, 200] width 187 height 29
click at [690, 220] on div at bounding box center [677, 218] width 351 height 19
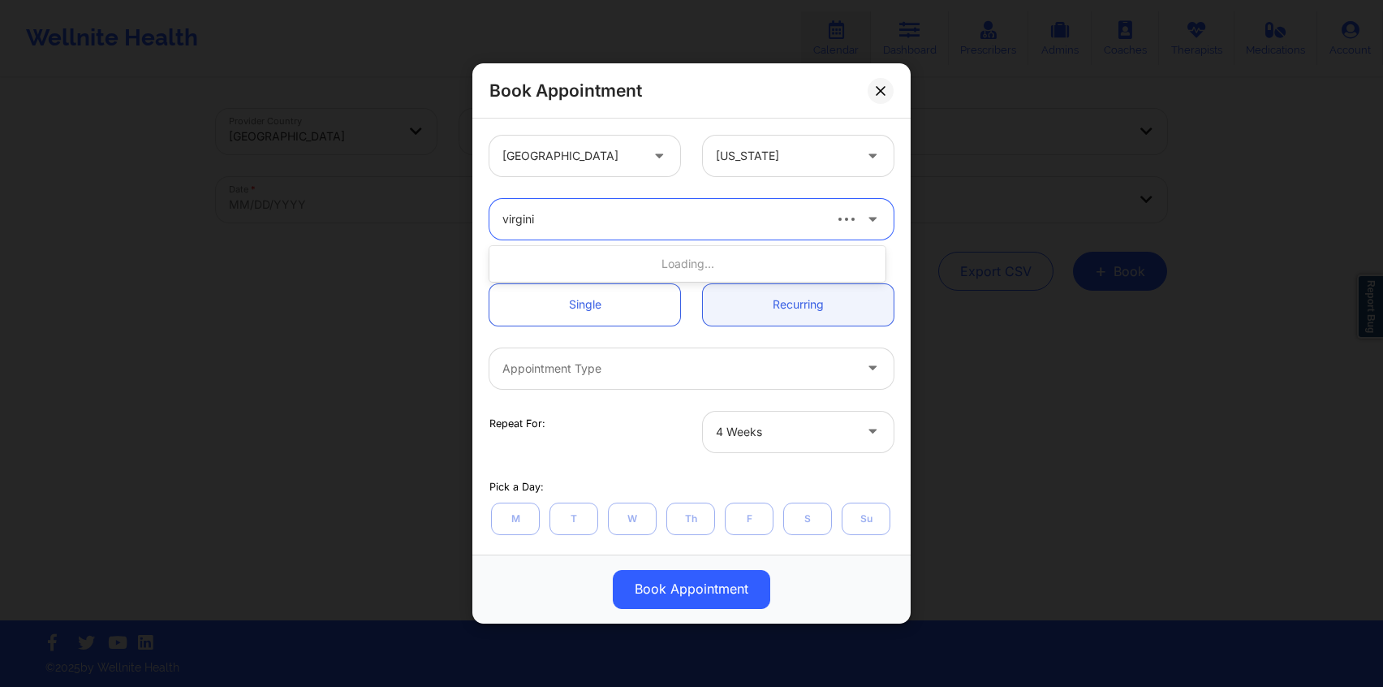
type input "[US_STATE]"
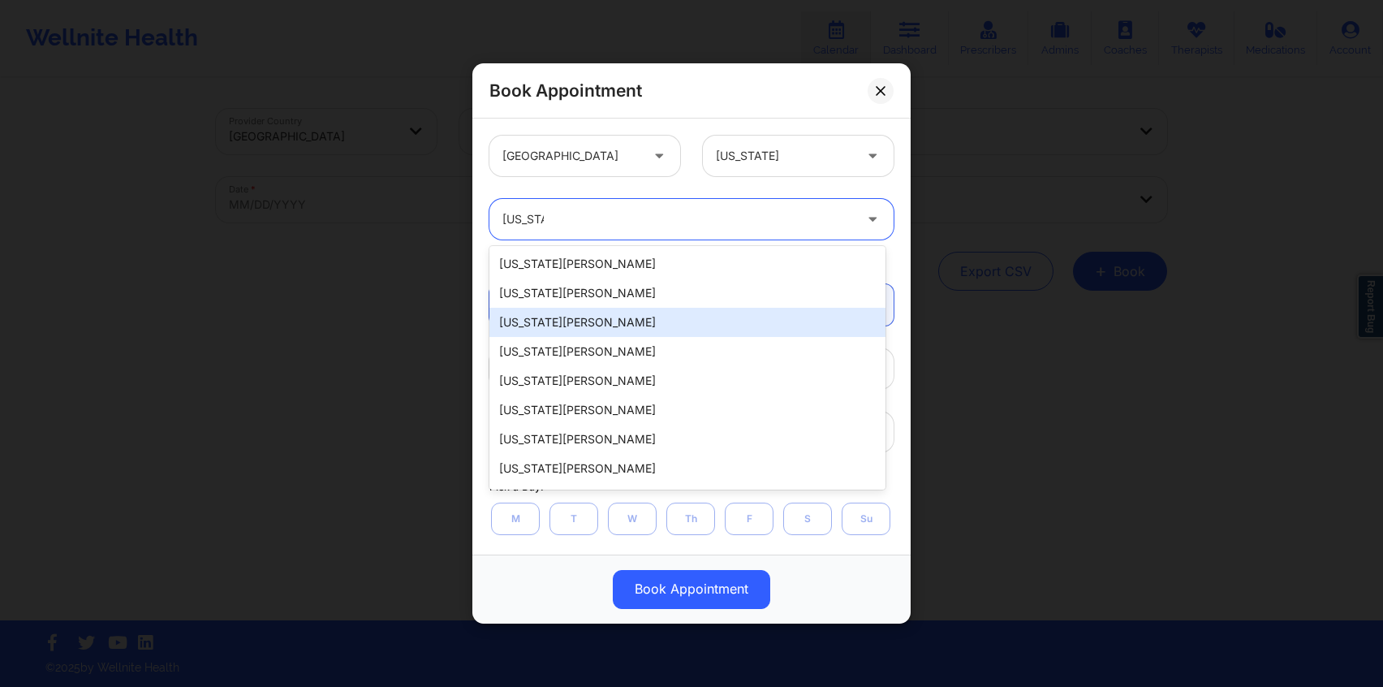
scroll to position [231, 0]
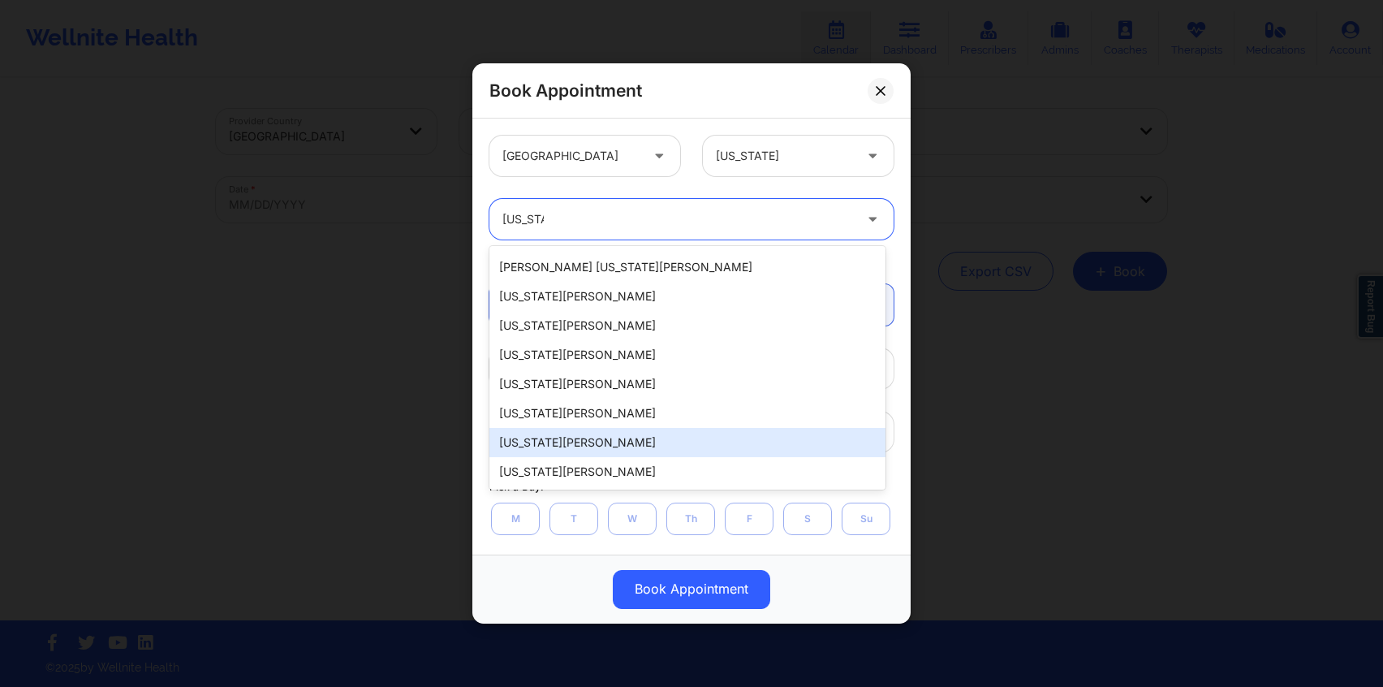
click at [634, 433] on div "[US_STATE][PERSON_NAME]" at bounding box center [687, 442] width 396 height 29
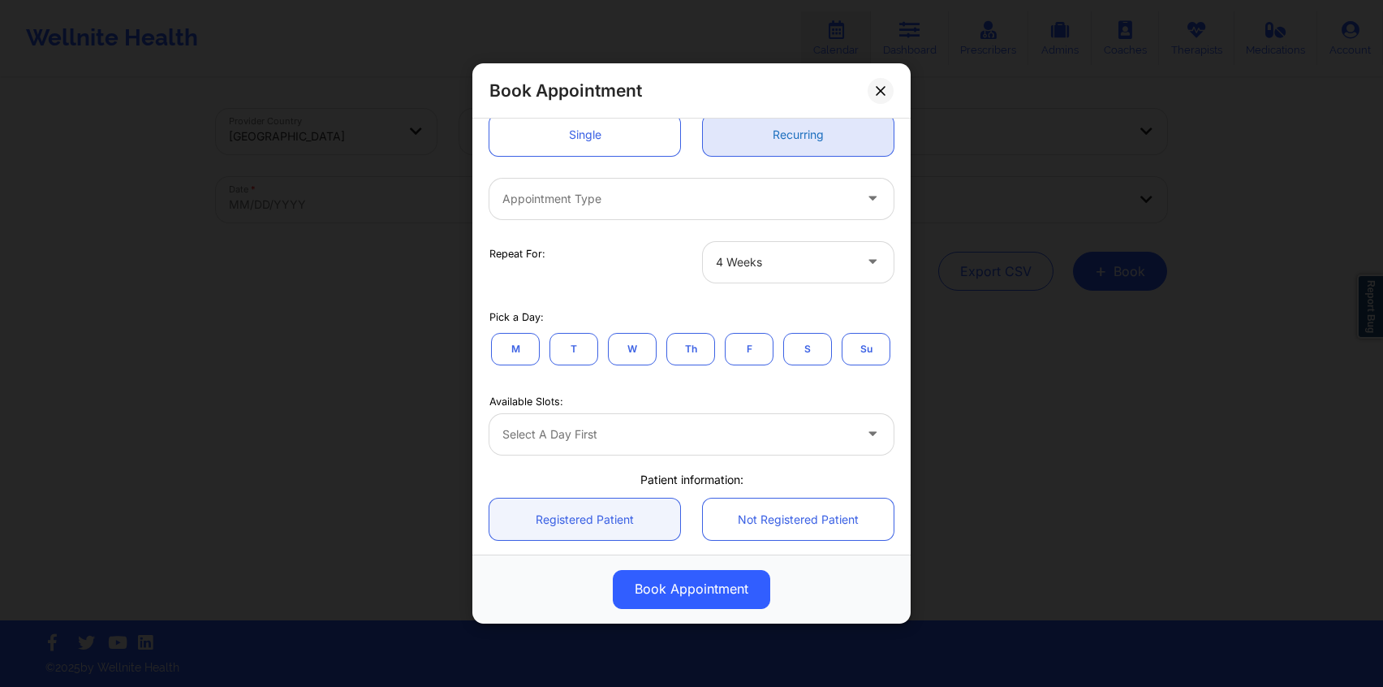
scroll to position [170, 0]
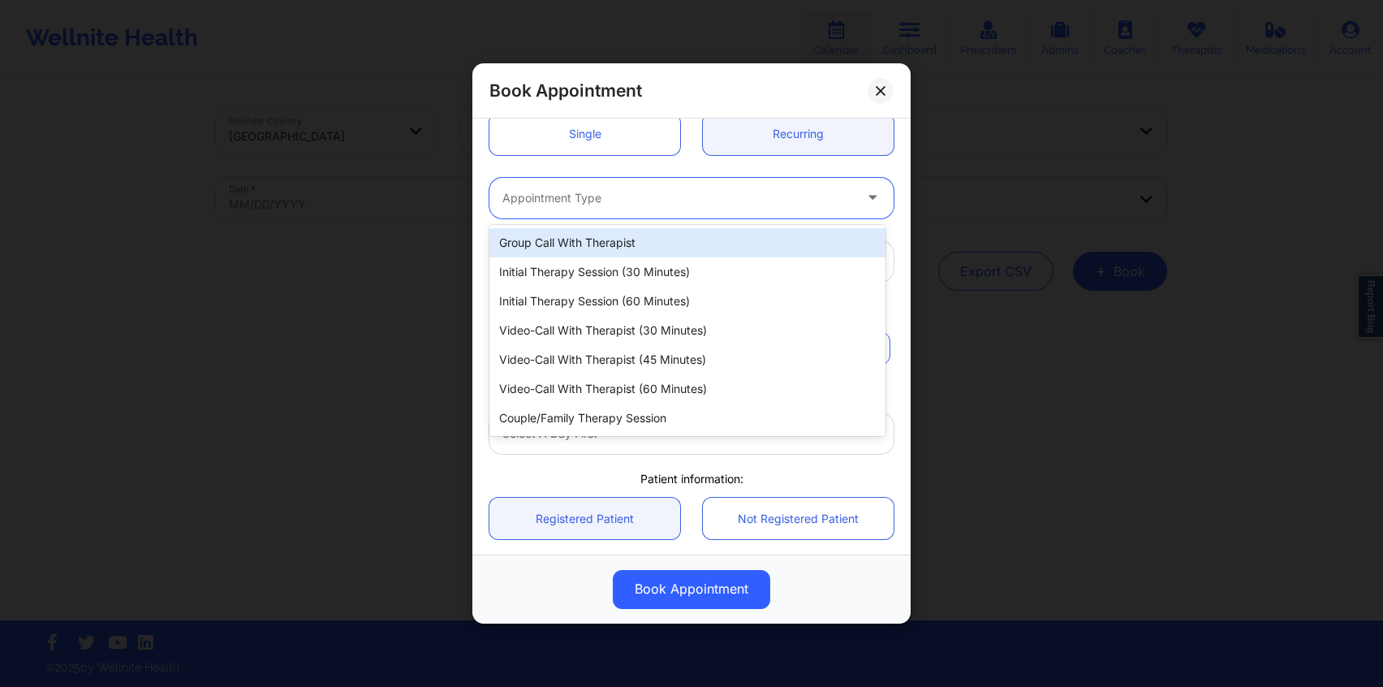
click at [764, 187] on div "Appointment Type" at bounding box center [671, 198] width 365 height 41
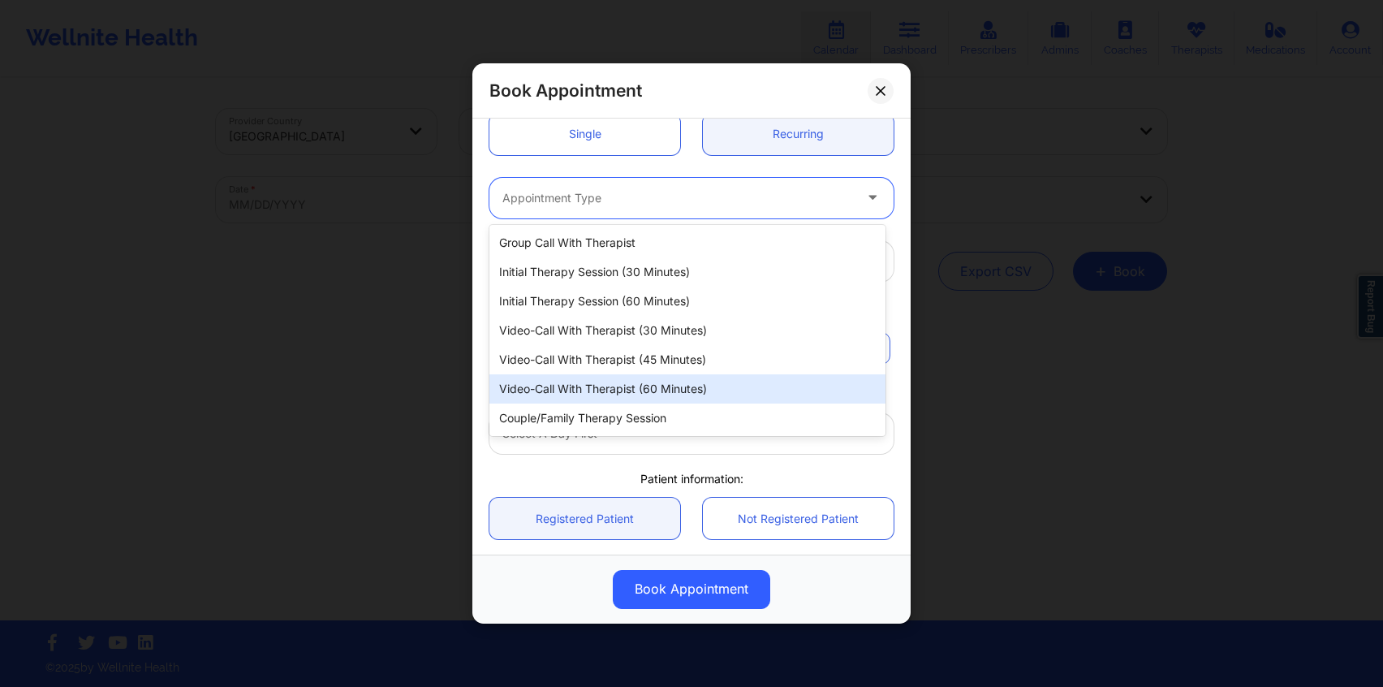
click at [676, 392] on div "Video-Call with Therapist (60 minutes)" at bounding box center [687, 388] width 396 height 29
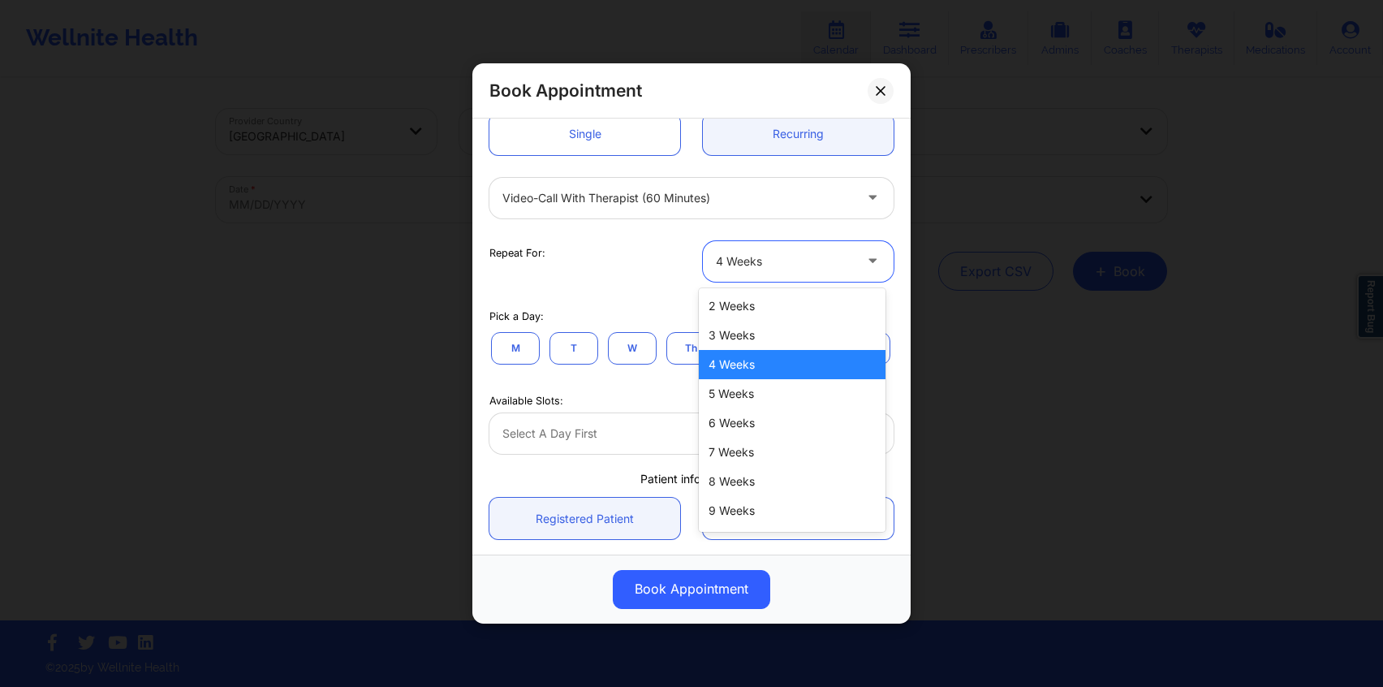
click at [739, 272] on div "4 Weeks" at bounding box center [784, 261] width 137 height 41
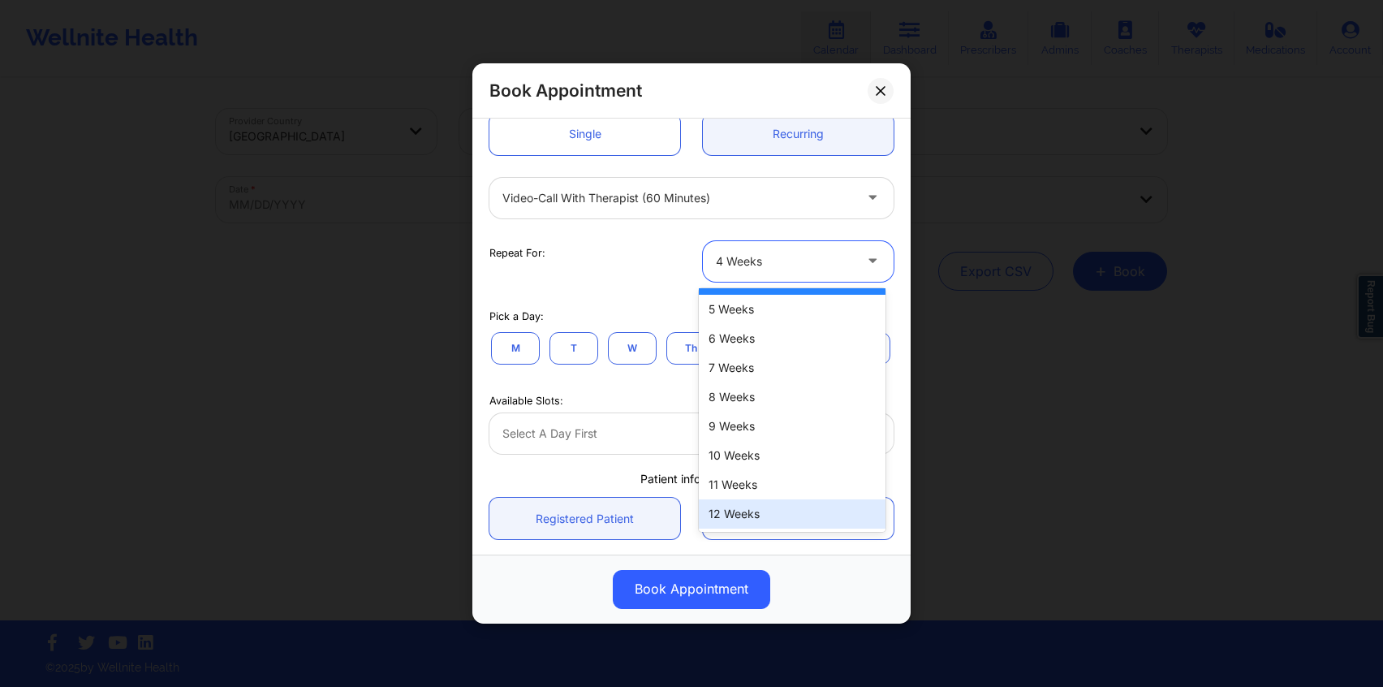
click at [735, 510] on div "12 Weeks" at bounding box center [792, 513] width 187 height 29
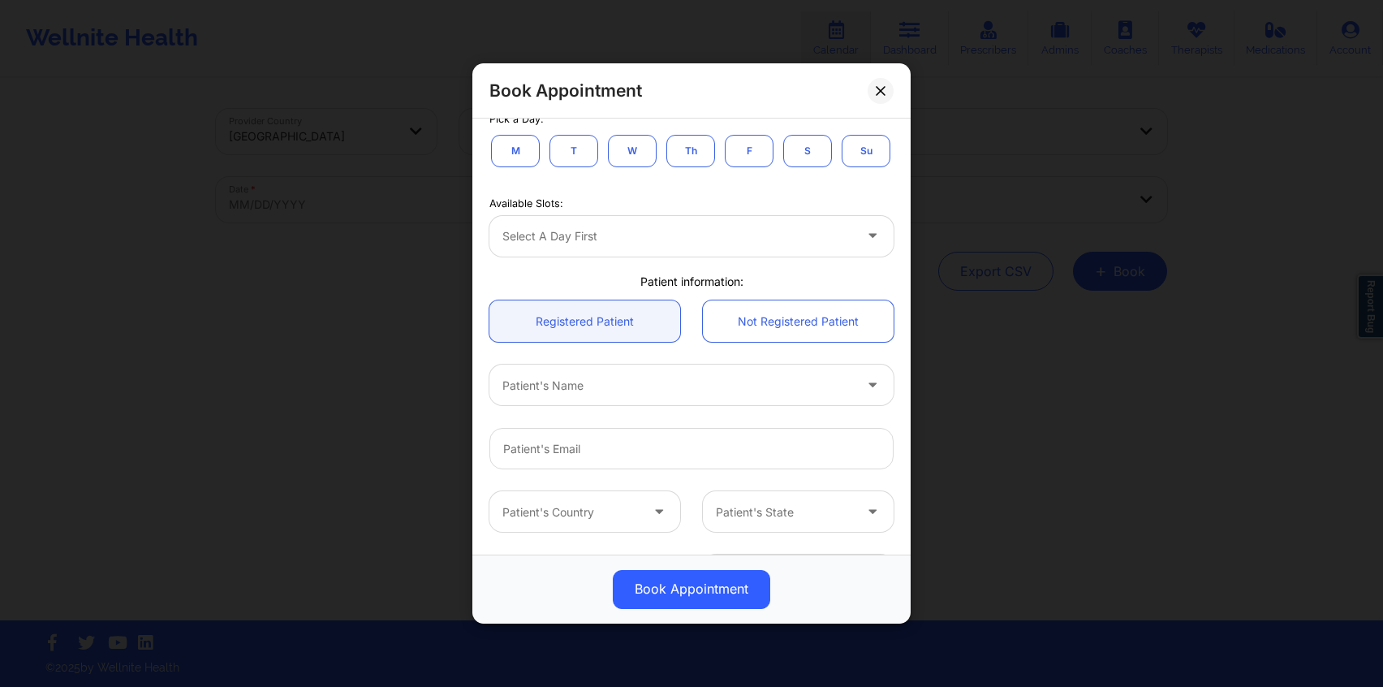
scroll to position [370, 0]
click at [576, 152] on button "T" at bounding box center [574, 148] width 49 height 32
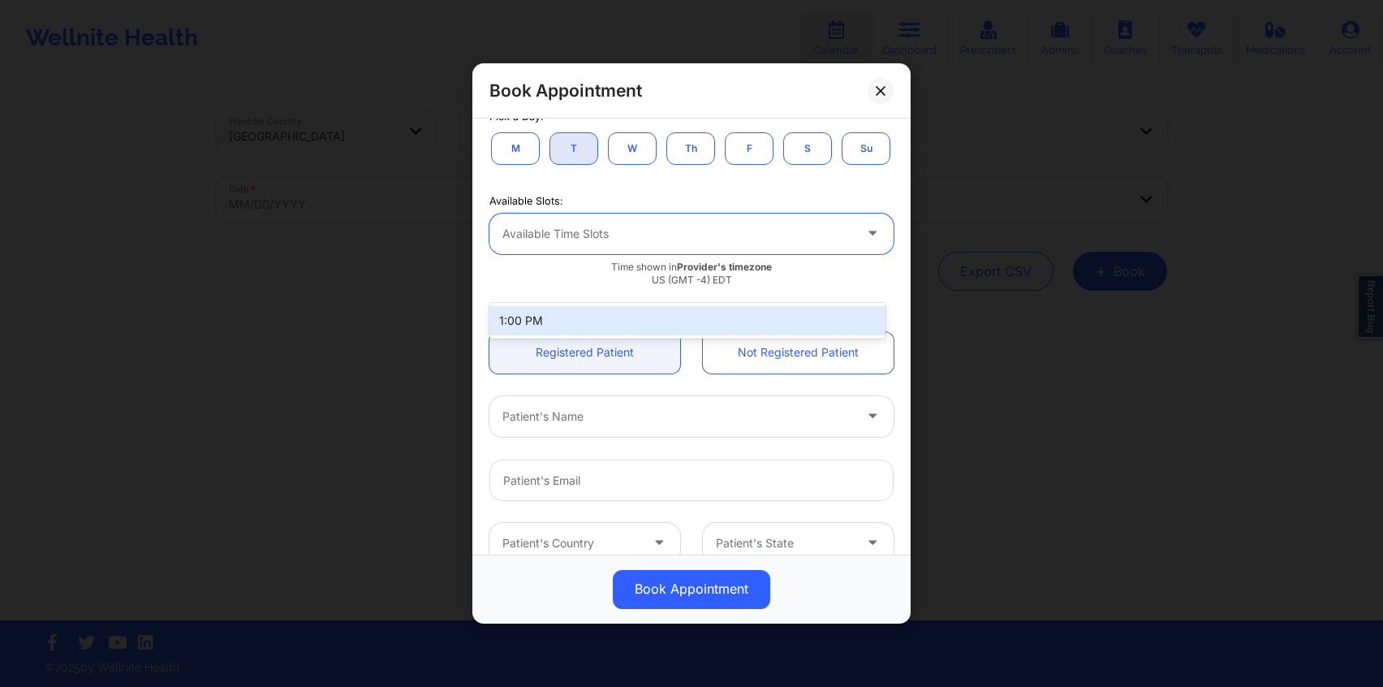
click at [618, 244] on div at bounding box center [677, 233] width 351 height 19
click at [602, 326] on div "1:00 PM" at bounding box center [687, 320] width 396 height 29
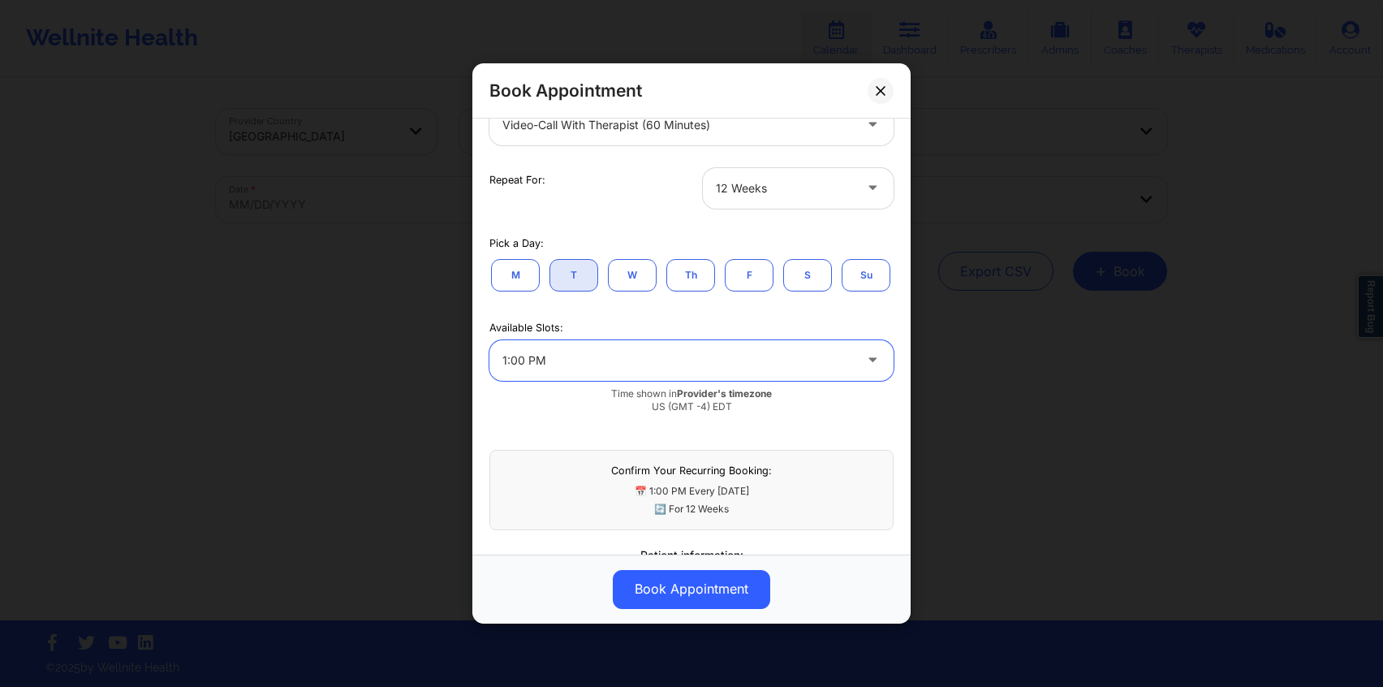
scroll to position [0, 0]
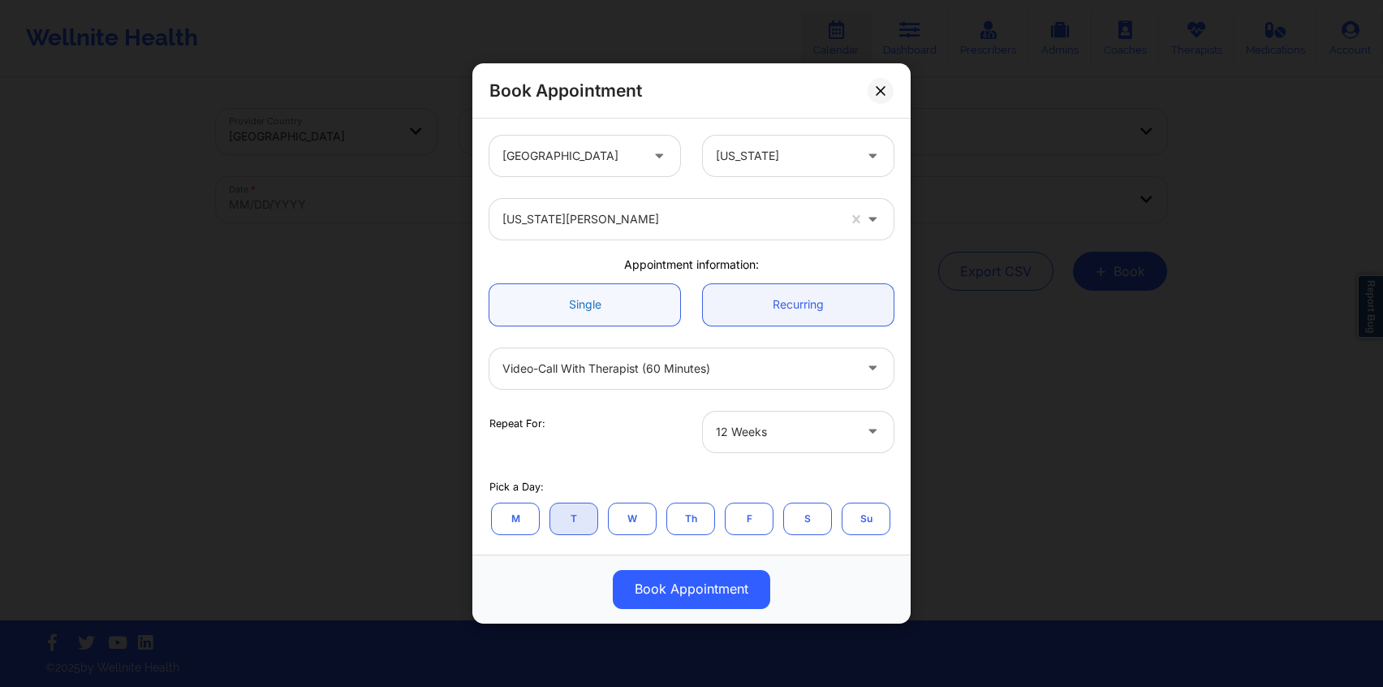
click at [601, 308] on link "Single" at bounding box center [584, 304] width 191 height 41
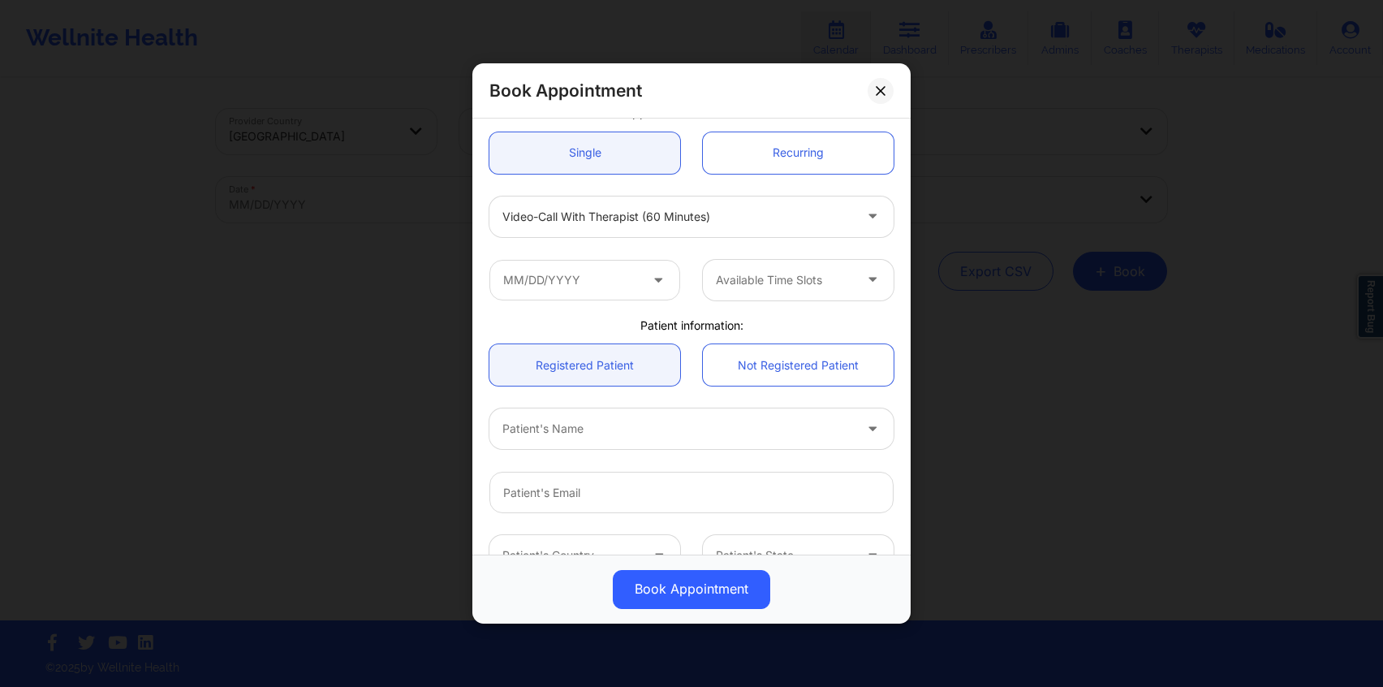
scroll to position [149, 0]
click at [608, 284] on input "text" at bounding box center [584, 283] width 191 height 41
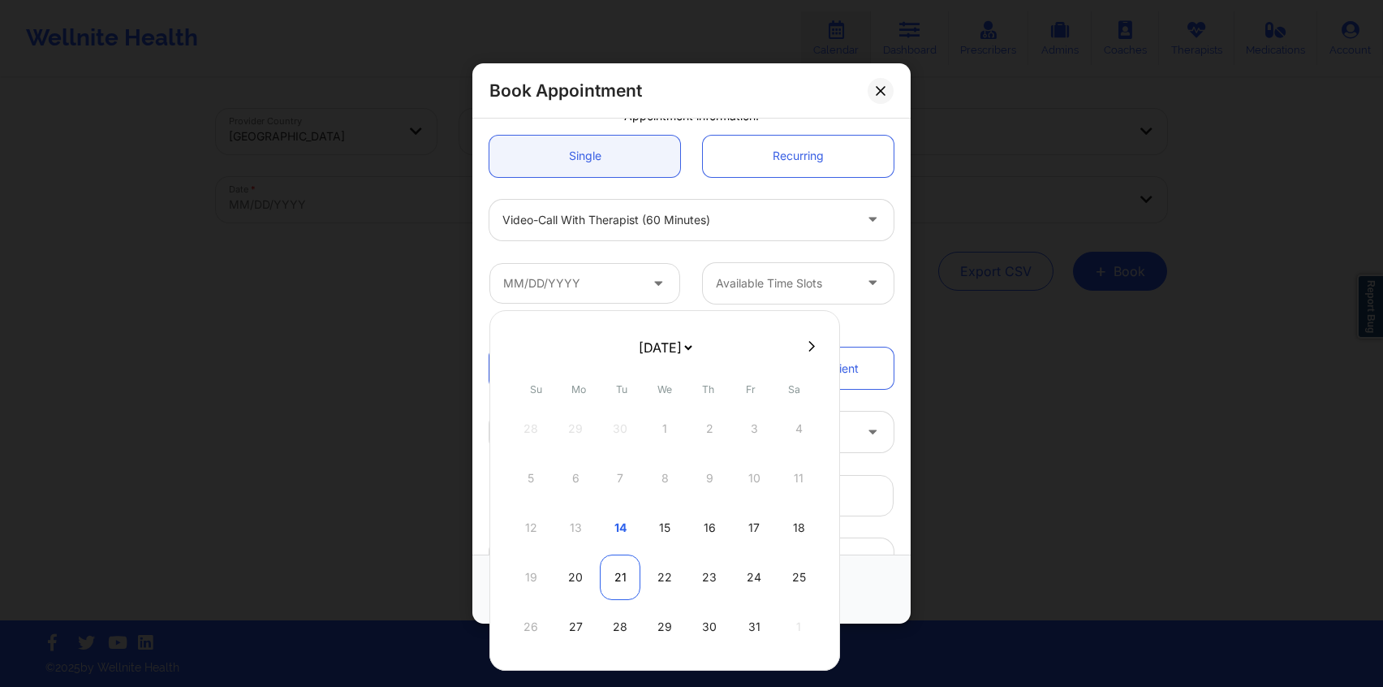
click at [619, 570] on div "21" at bounding box center [620, 576] width 41 height 45
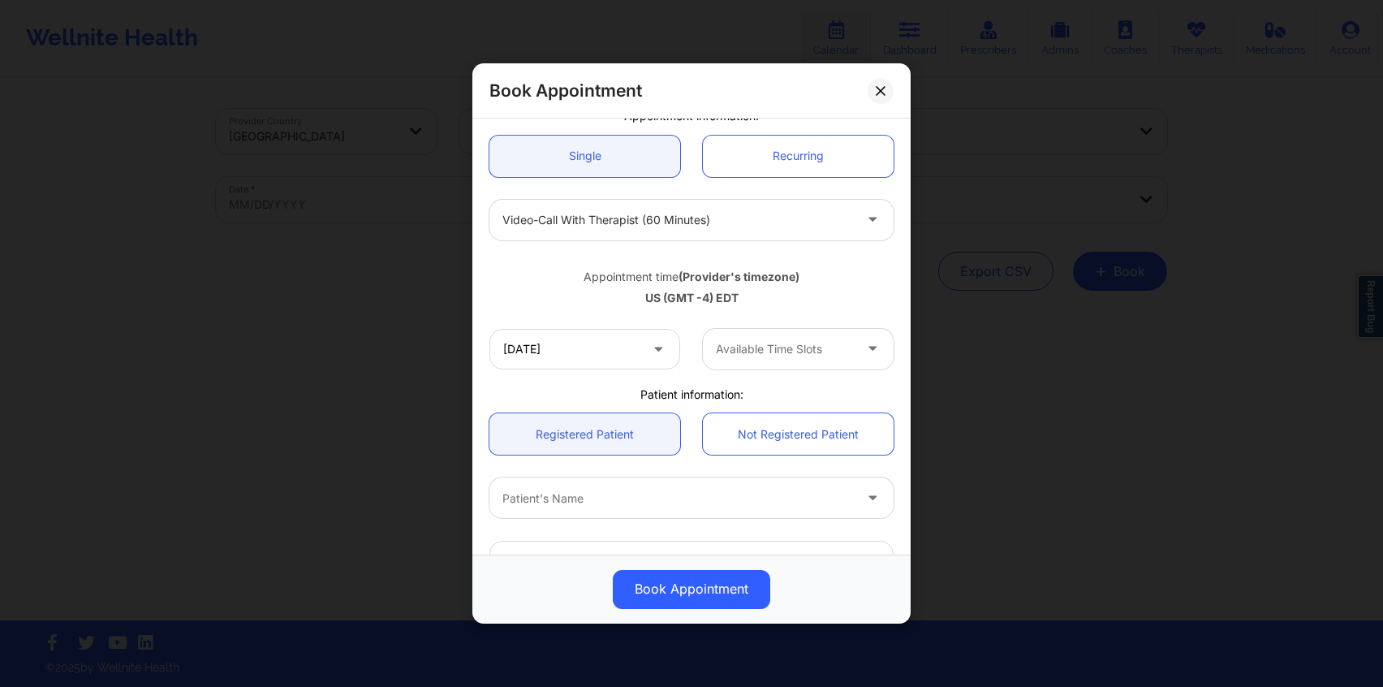
click at [752, 354] on div at bounding box center [784, 348] width 137 height 19
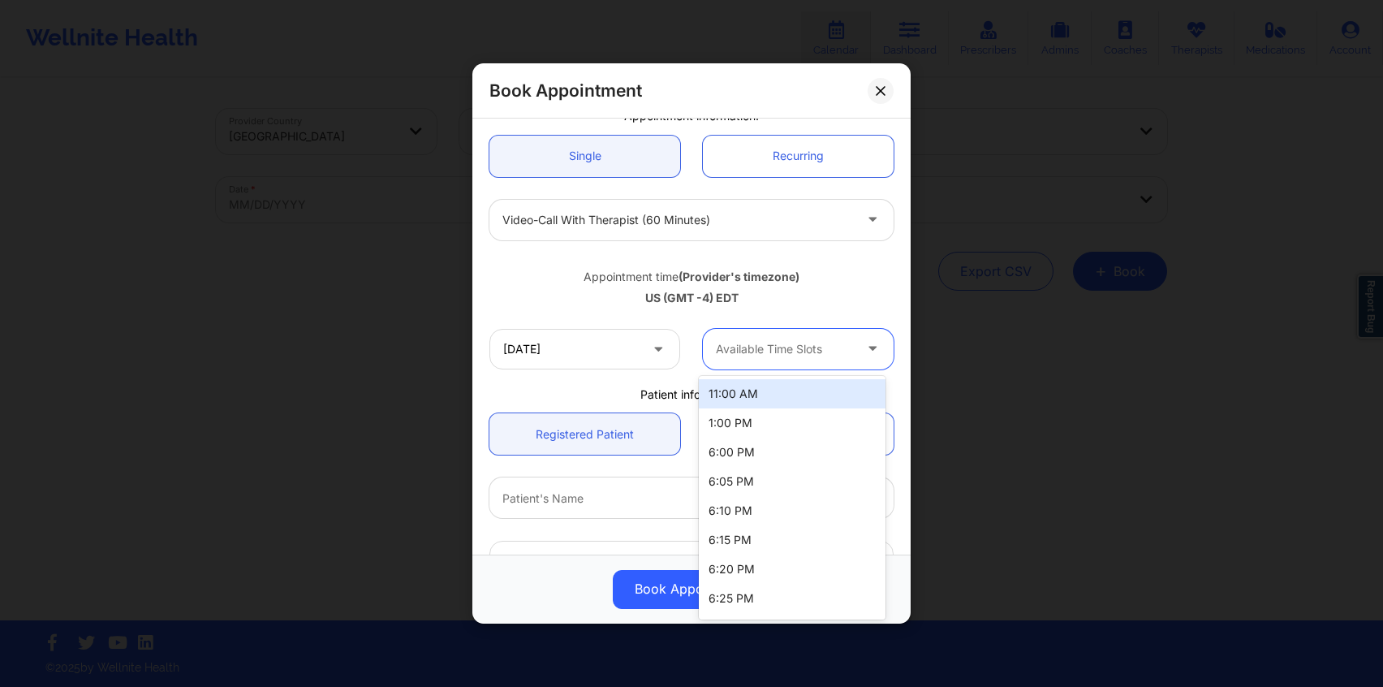
scroll to position [26, 0]
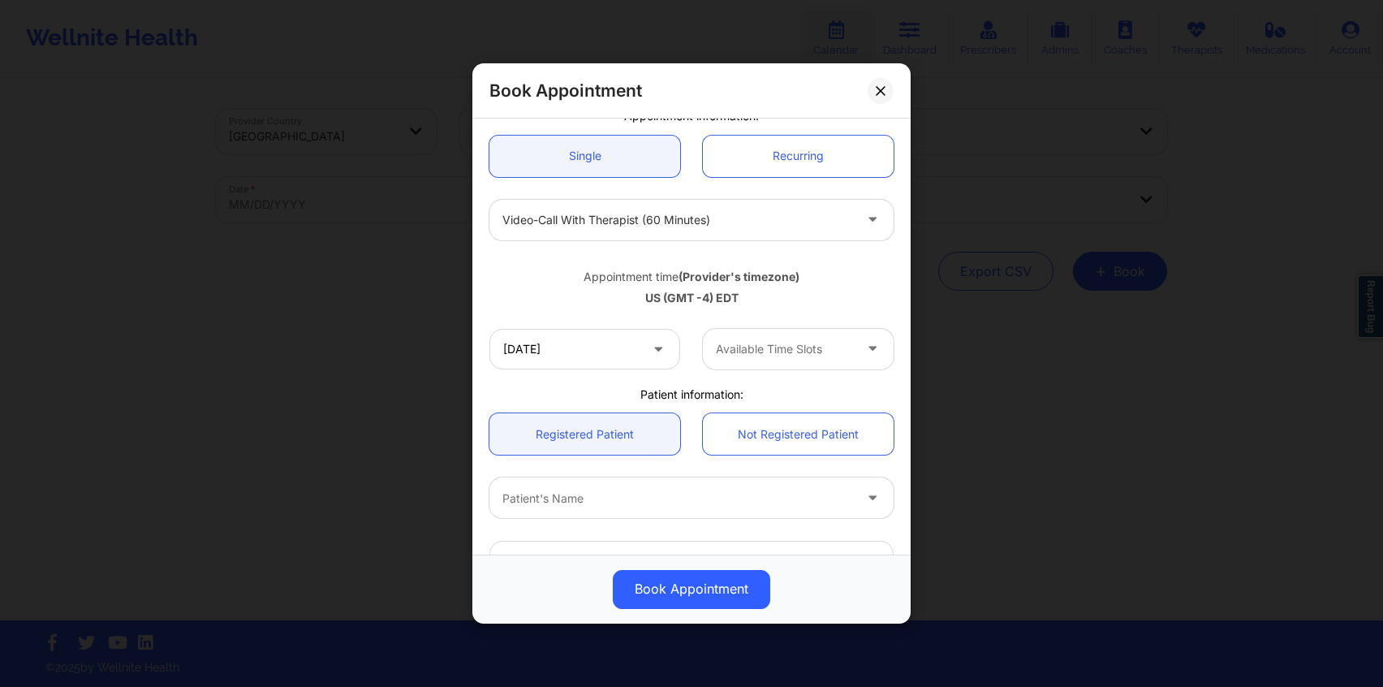
click at [607, 269] on div "Appointment time (Provider's timezone)" at bounding box center [691, 277] width 404 height 16
click at [580, 351] on input "[DATE]" at bounding box center [584, 349] width 191 height 41
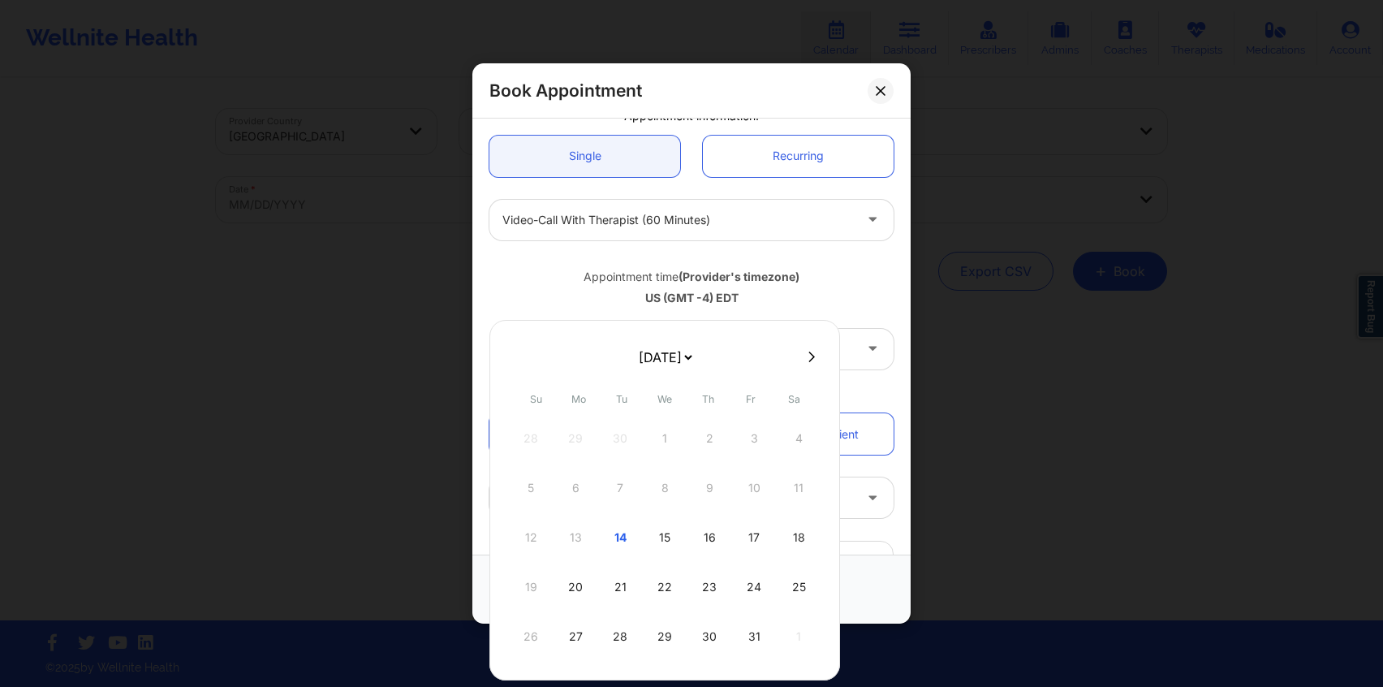
click at [563, 261] on div "Appointment time (Provider's timezone) [GEOGRAPHIC_DATA] (GMT -4) EDT" at bounding box center [691, 285] width 427 height 66
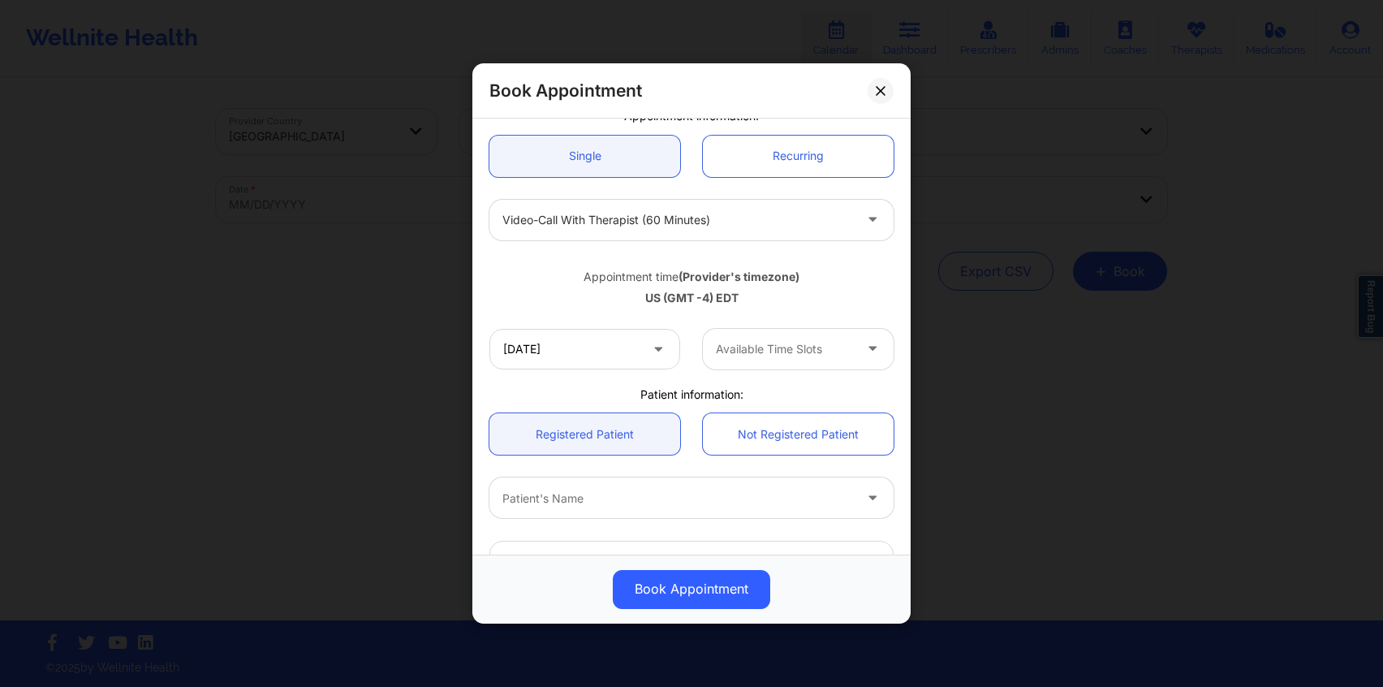
click at [761, 348] on div at bounding box center [784, 348] width 137 height 19
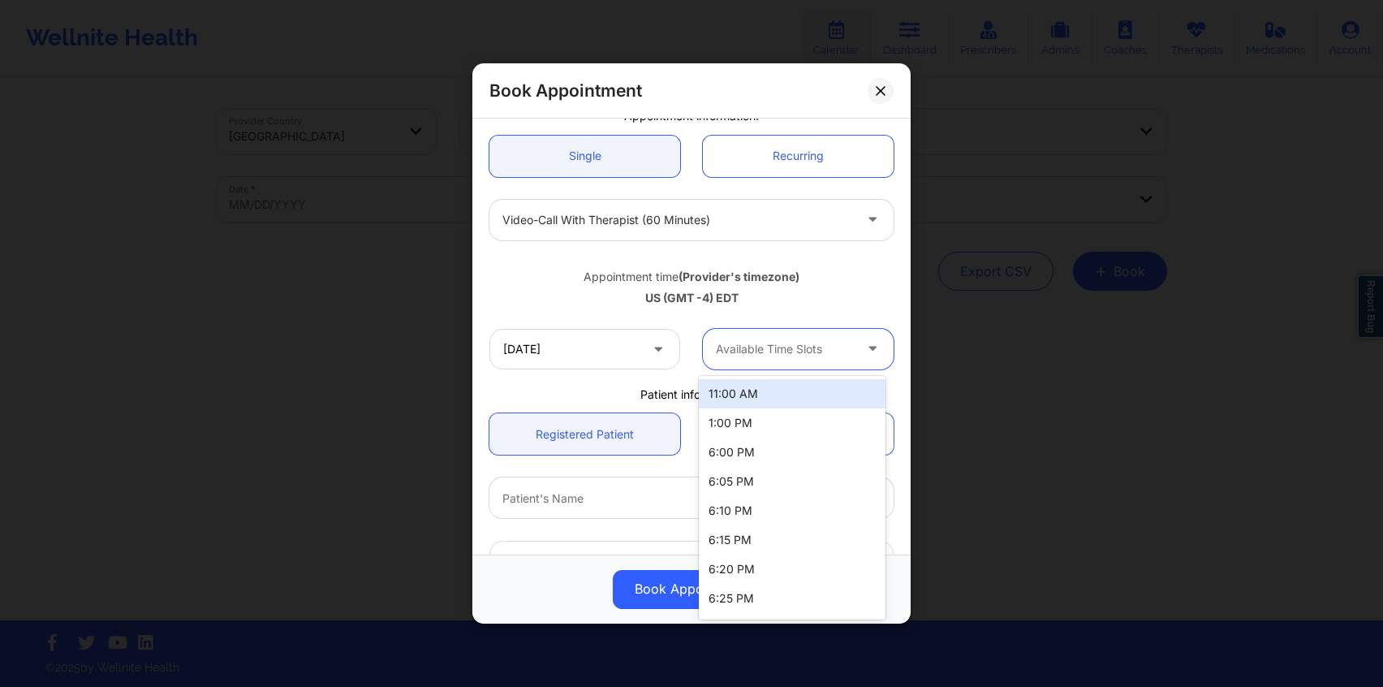
click at [603, 313] on div "Appointment time (Provider's timezone) [GEOGRAPHIC_DATA] (GMT -4) EDT" at bounding box center [691, 285] width 427 height 66
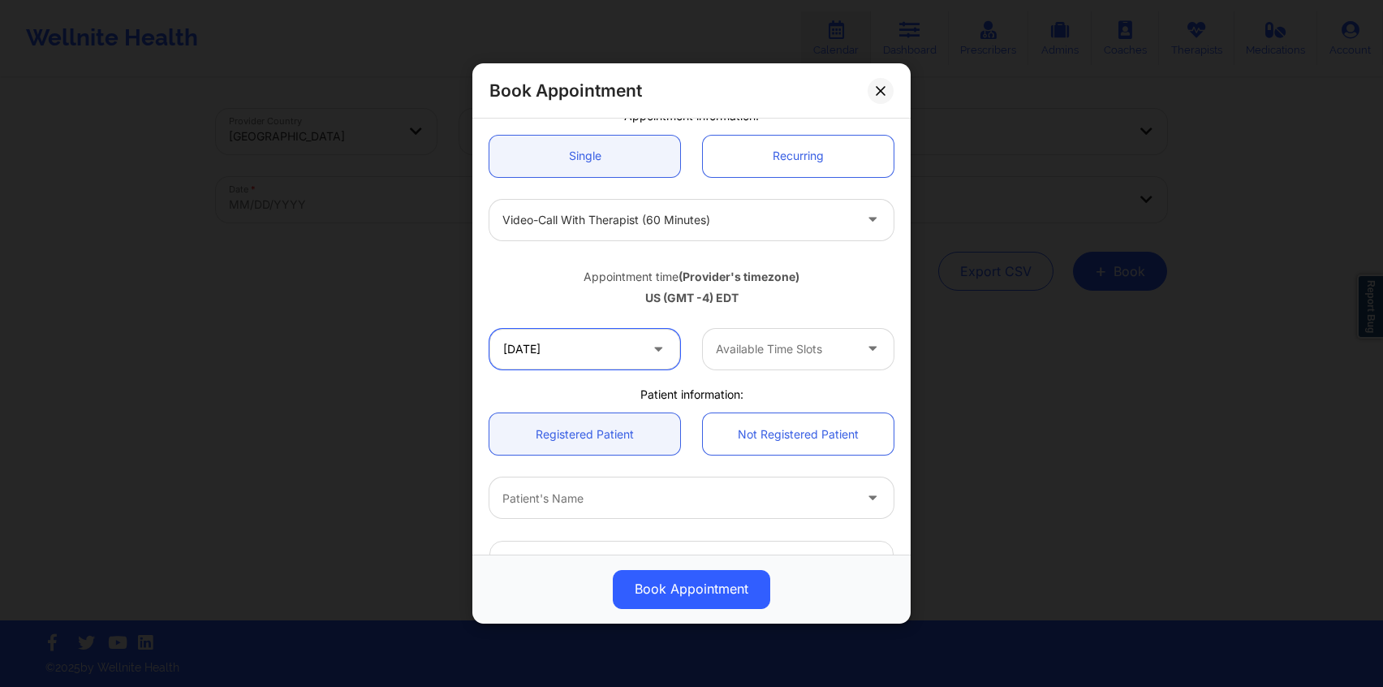
click at [601, 354] on input "[DATE]" at bounding box center [584, 349] width 191 height 41
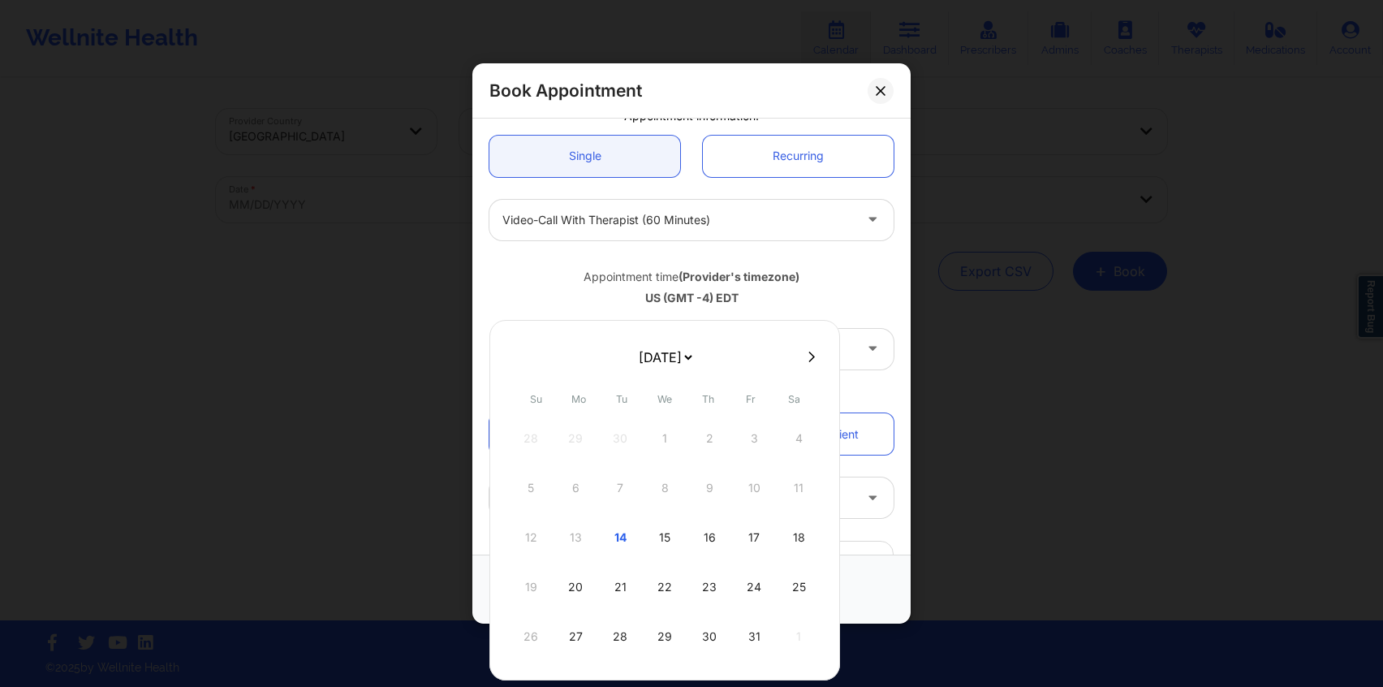
click at [589, 302] on div "US (GMT -4) EDT" at bounding box center [691, 298] width 404 height 16
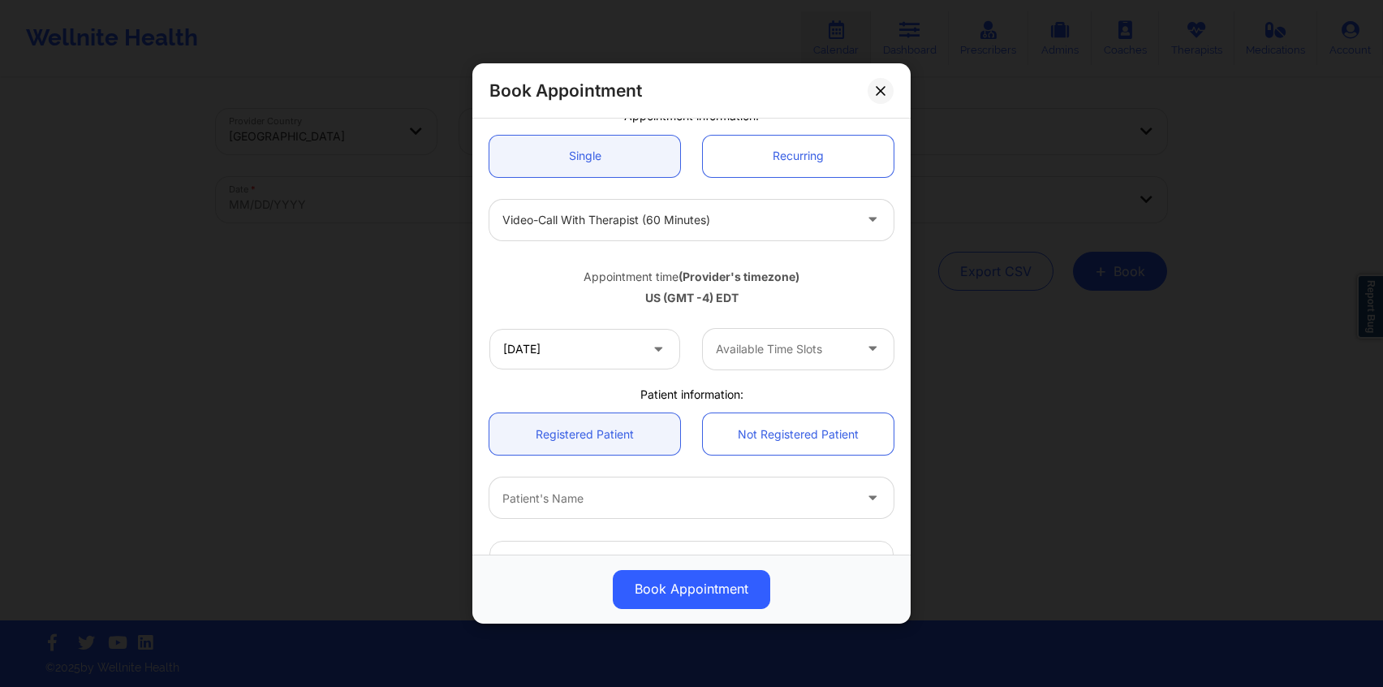
click at [757, 357] on div at bounding box center [784, 348] width 137 height 19
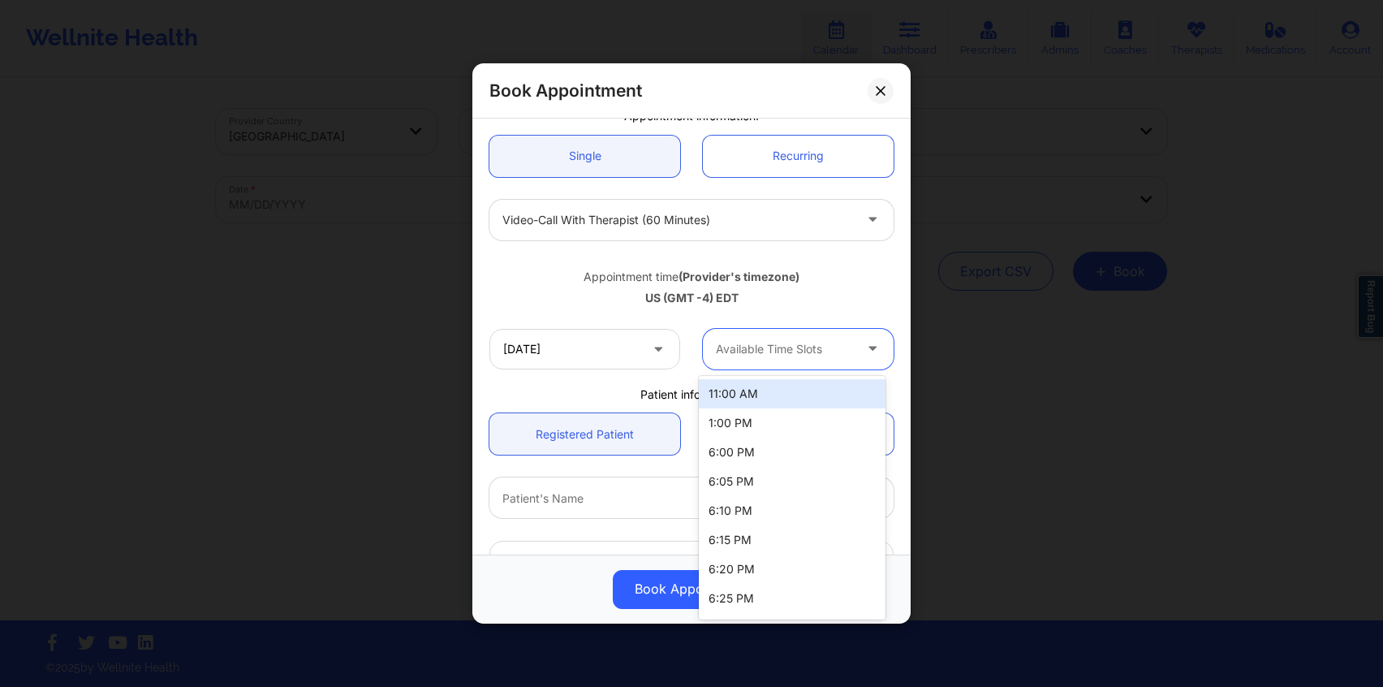
click at [536, 287] on div "Appointment time (Provider's timezone) [GEOGRAPHIC_DATA] (GMT -4) EDT" at bounding box center [691, 284] width 427 height 43
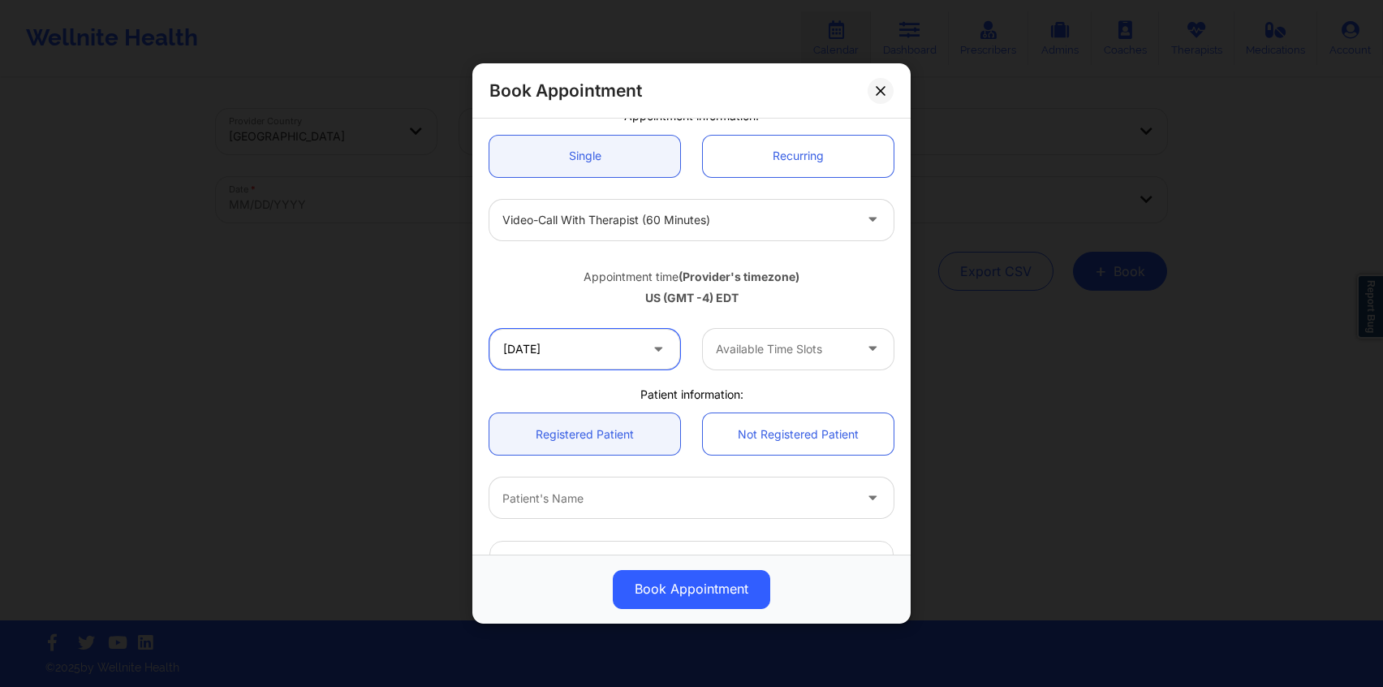
click at [537, 342] on input "[DATE]" at bounding box center [584, 349] width 191 height 41
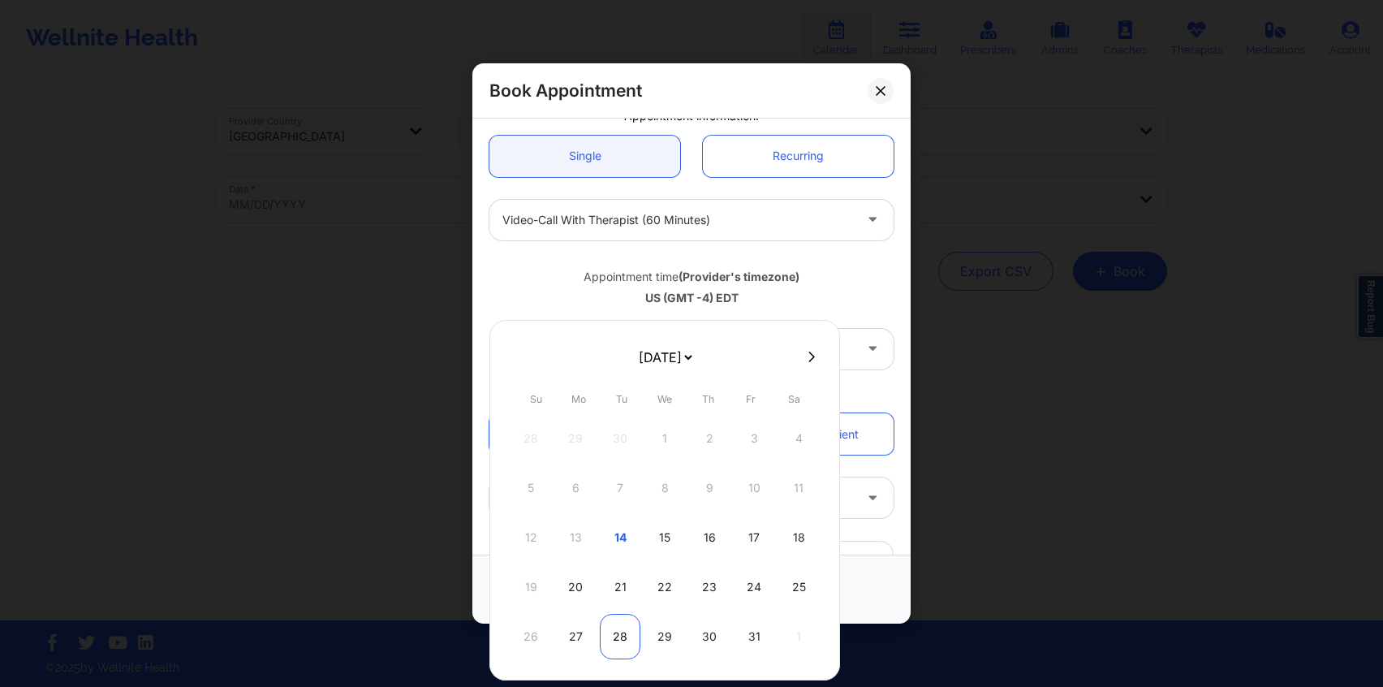
click at [616, 636] on div "28" at bounding box center [620, 636] width 41 height 45
type input "[DATE]"
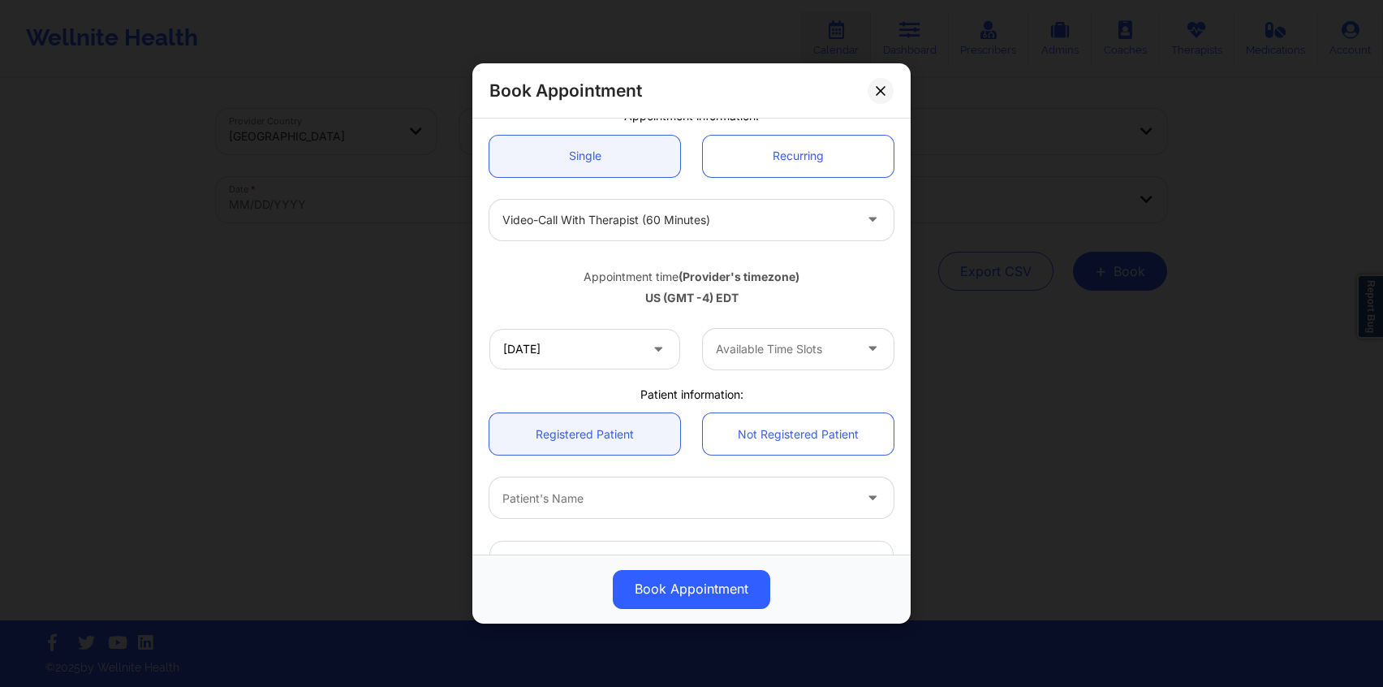
click at [737, 357] on div at bounding box center [784, 348] width 137 height 19
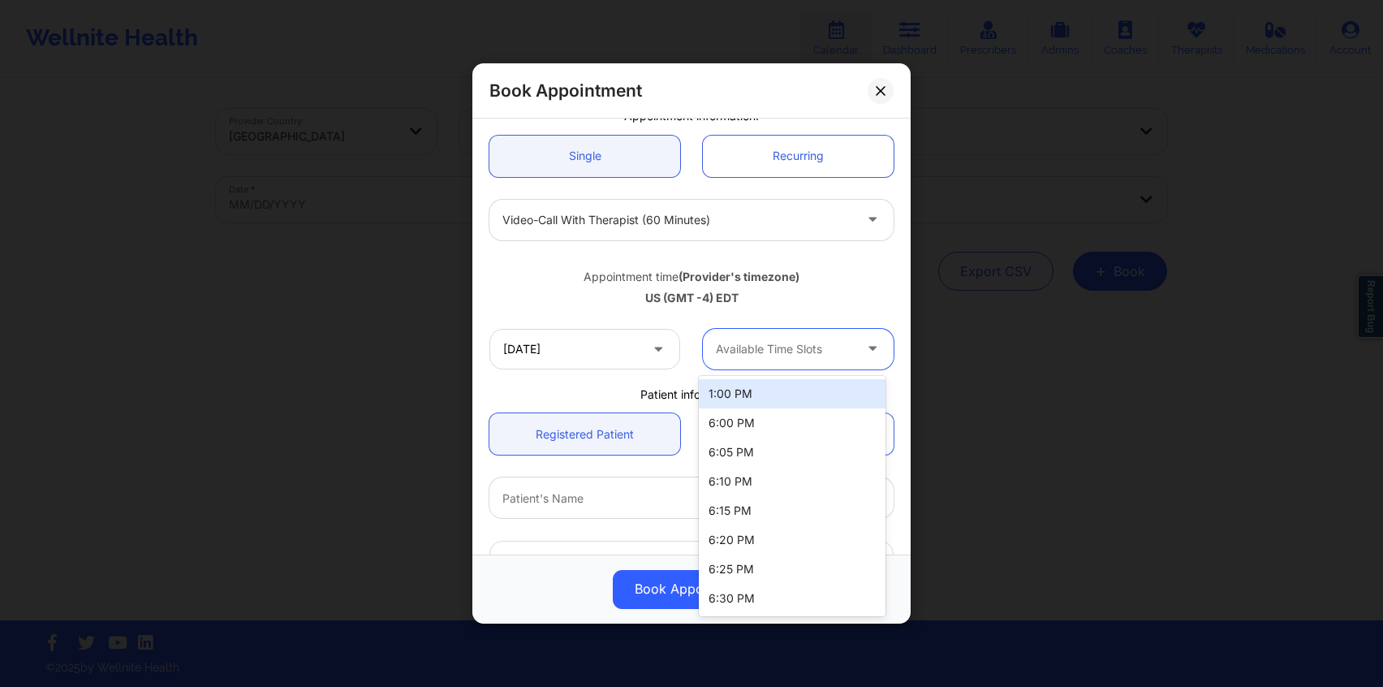
click at [610, 320] on div "[DATE] 1:00 PM, 1 of 8. 8 results available. Use Up and Down to choose options,…" at bounding box center [691, 348] width 427 height 63
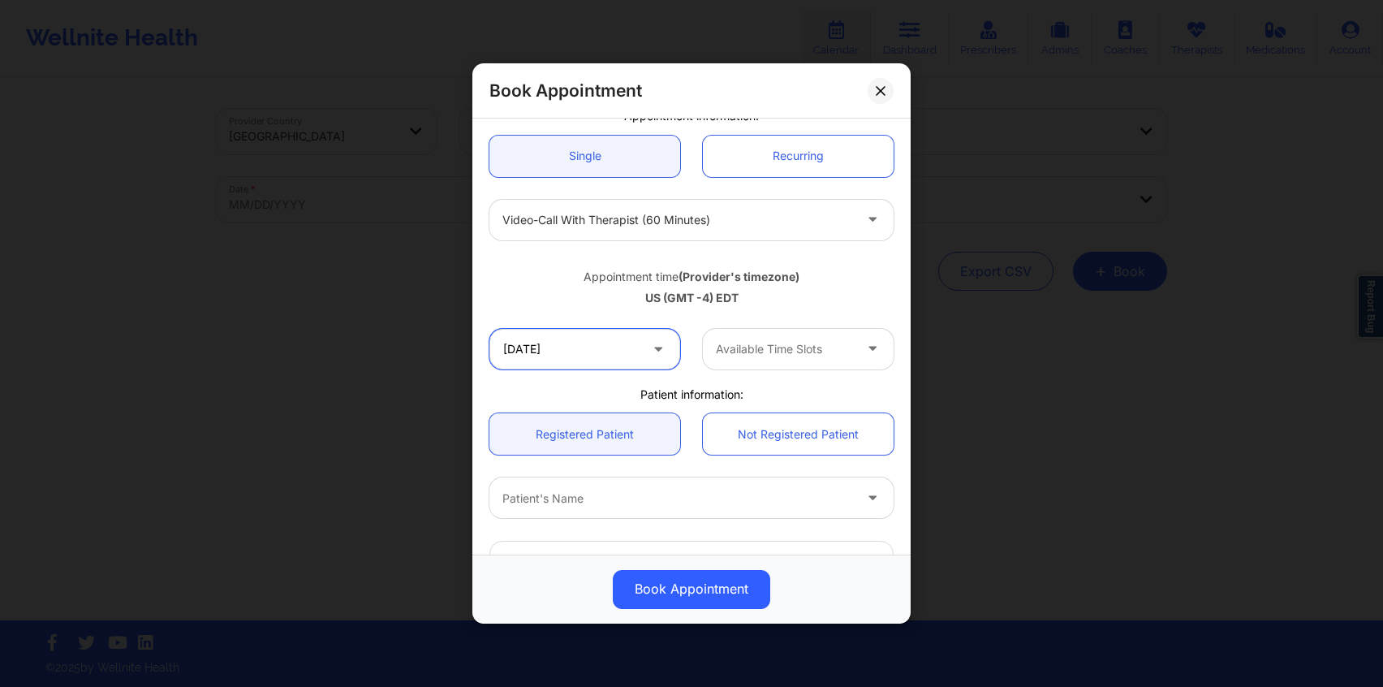
click at [610, 347] on input "[DATE]" at bounding box center [584, 349] width 191 height 41
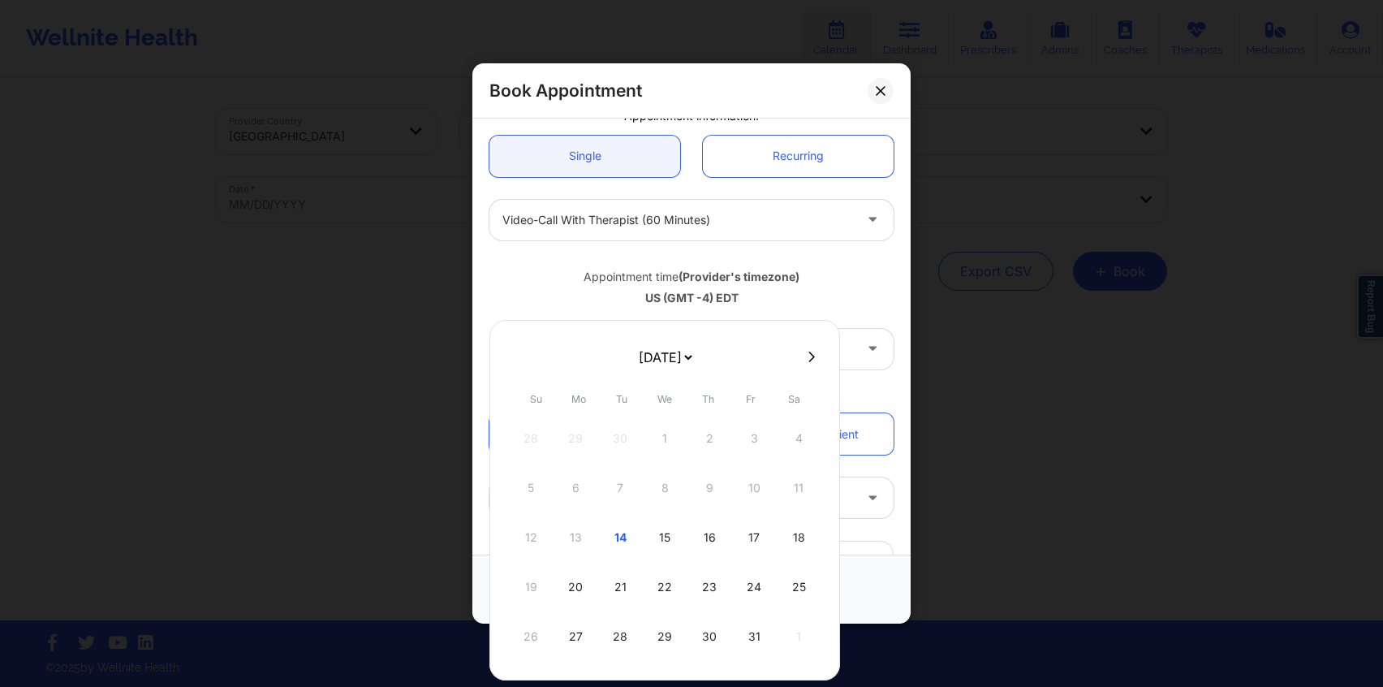
click at [589, 296] on div "US (GMT -4) EDT" at bounding box center [691, 298] width 404 height 16
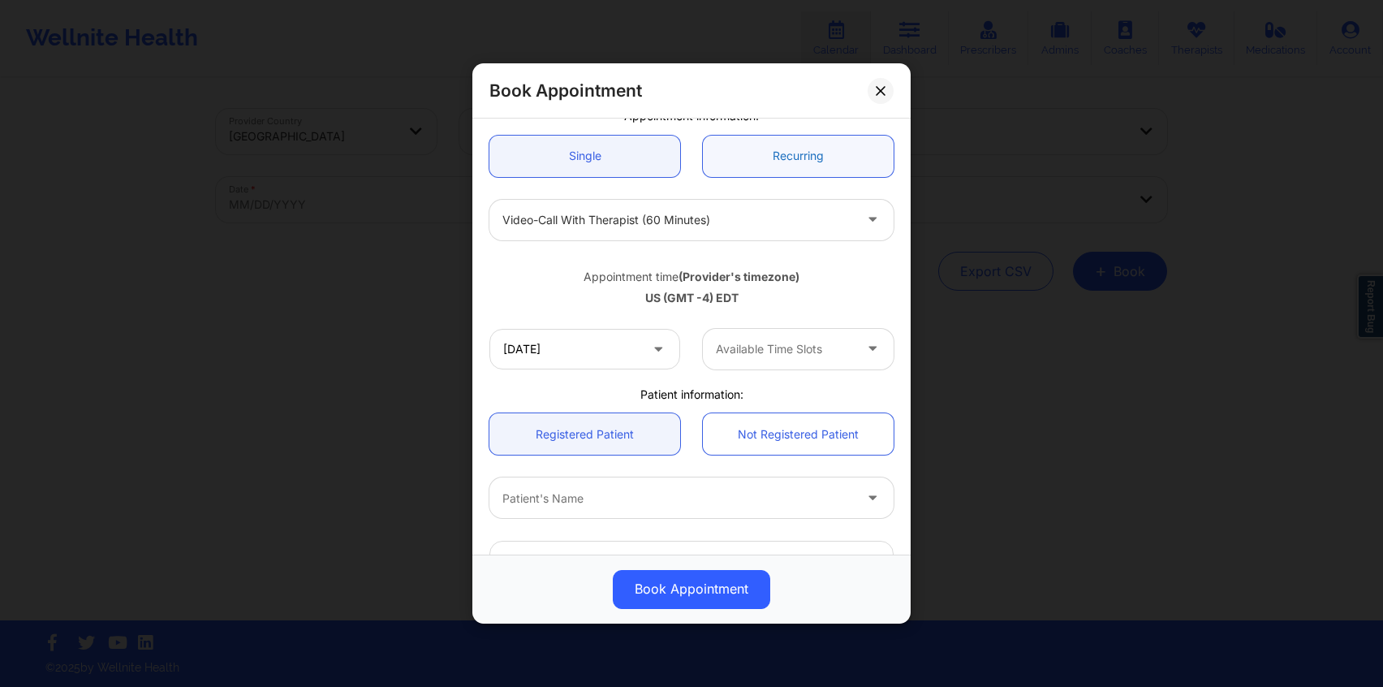
click at [798, 168] on link "Recurring" at bounding box center [798, 156] width 191 height 41
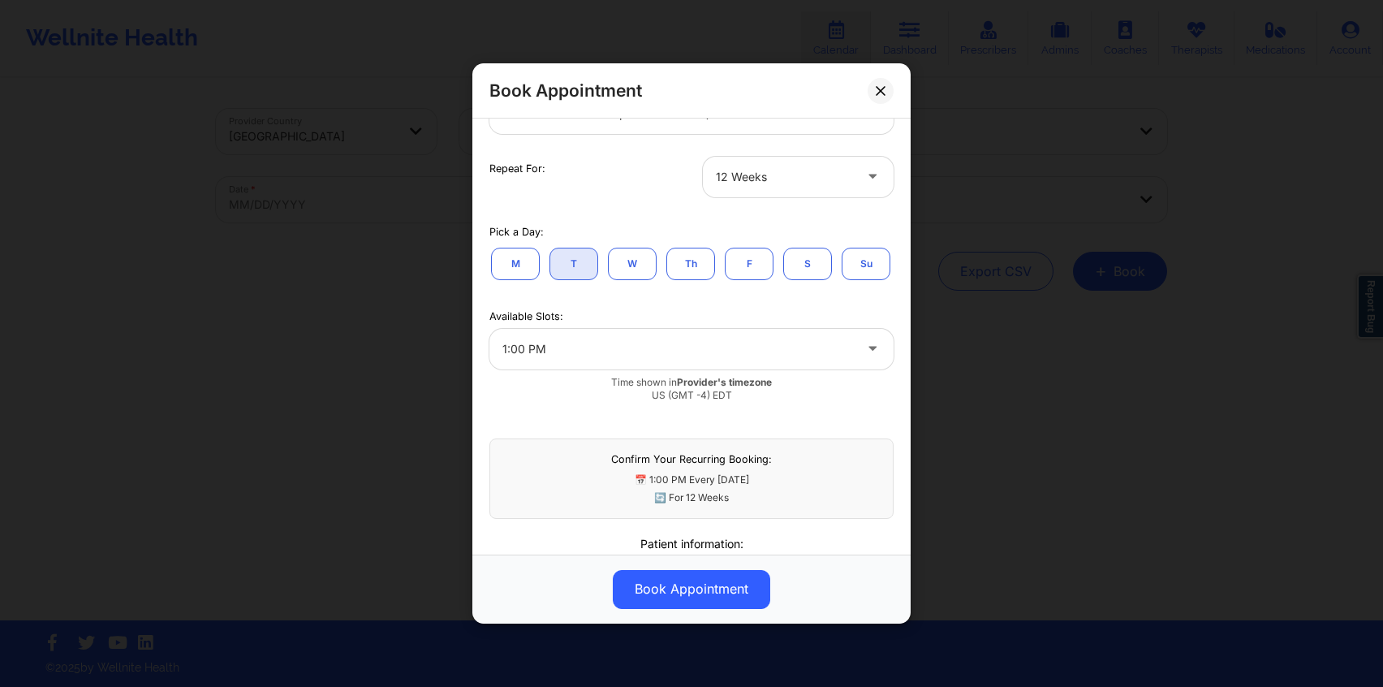
scroll to position [283, 0]
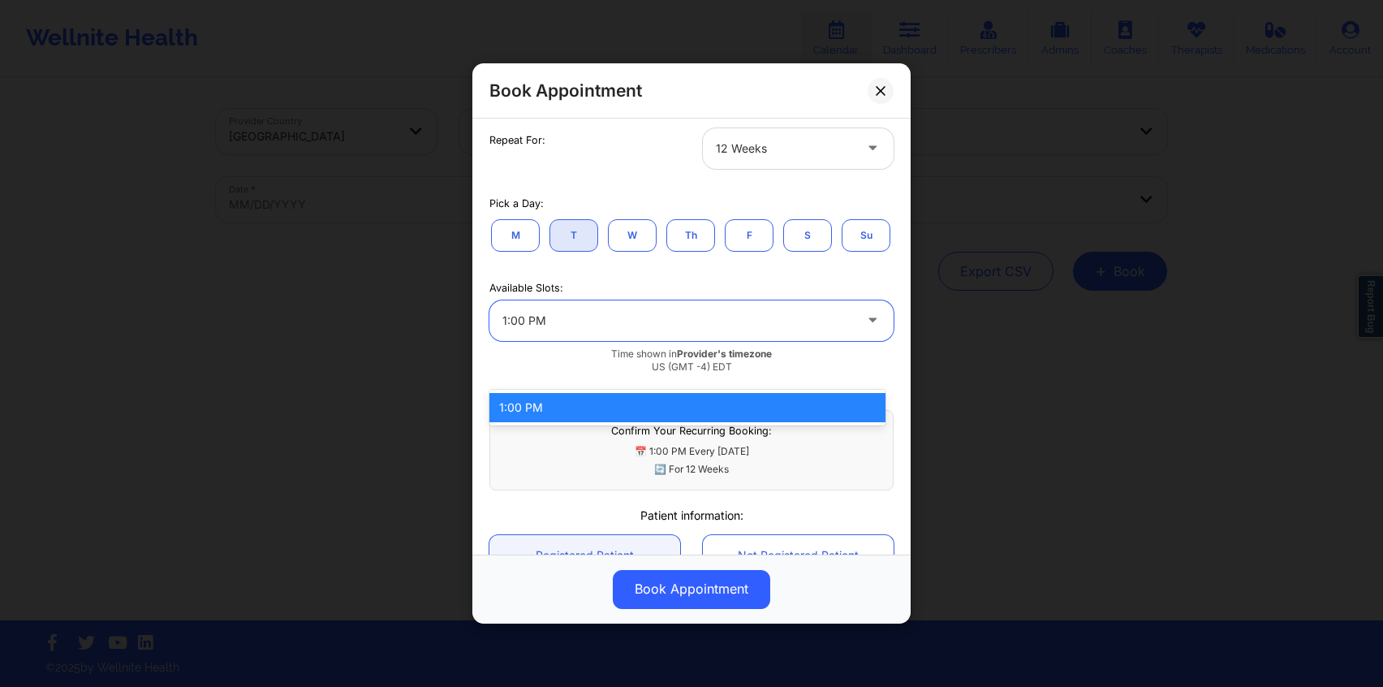
click at [672, 330] on div at bounding box center [677, 320] width 351 height 19
click at [638, 265] on div "Pick a Day: M T W Th F S Su" at bounding box center [691, 222] width 427 height 84
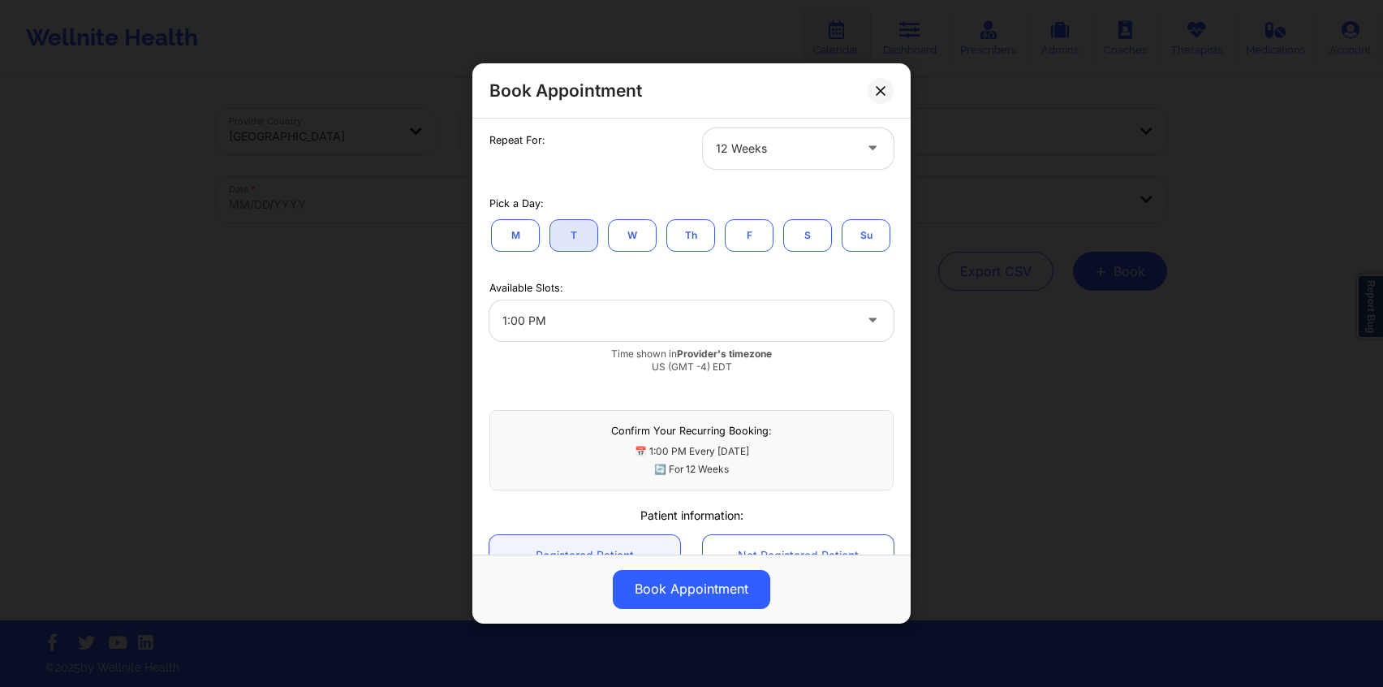
click at [783, 158] on div "12 Weeks" at bounding box center [784, 148] width 137 height 41
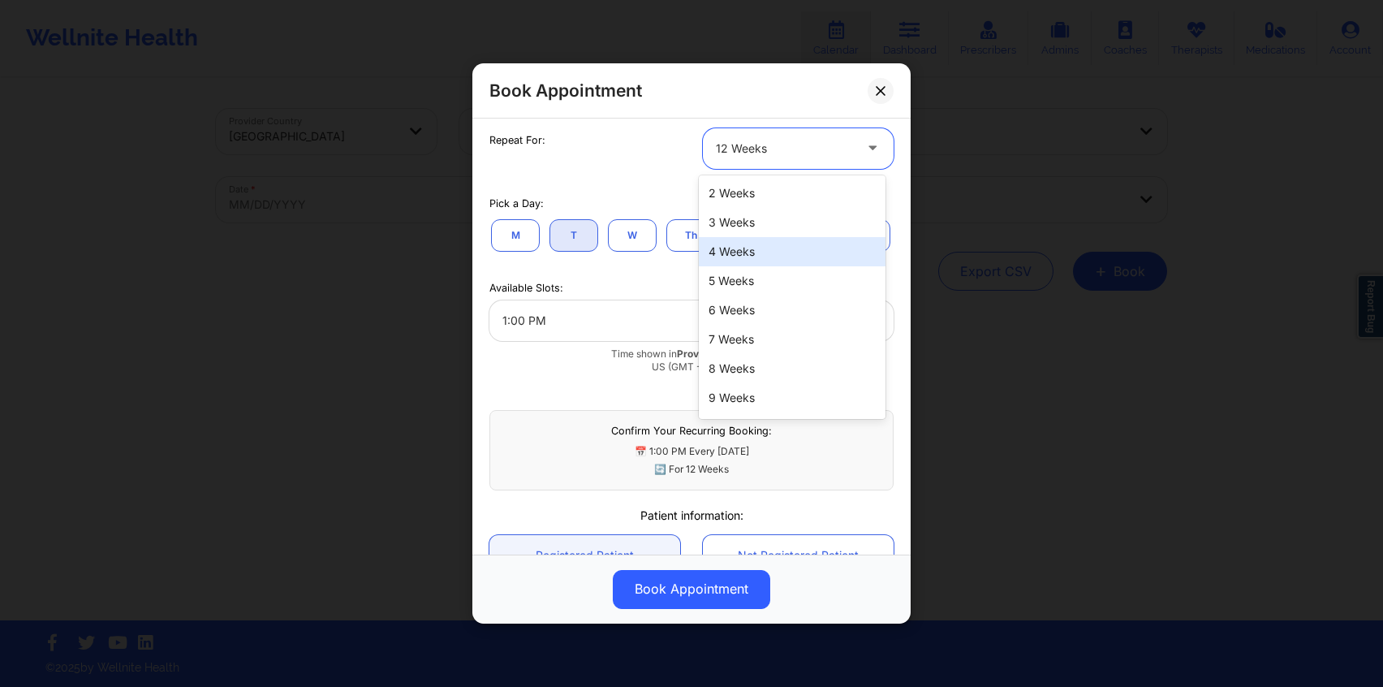
click at [752, 244] on div "4 Weeks" at bounding box center [792, 251] width 187 height 29
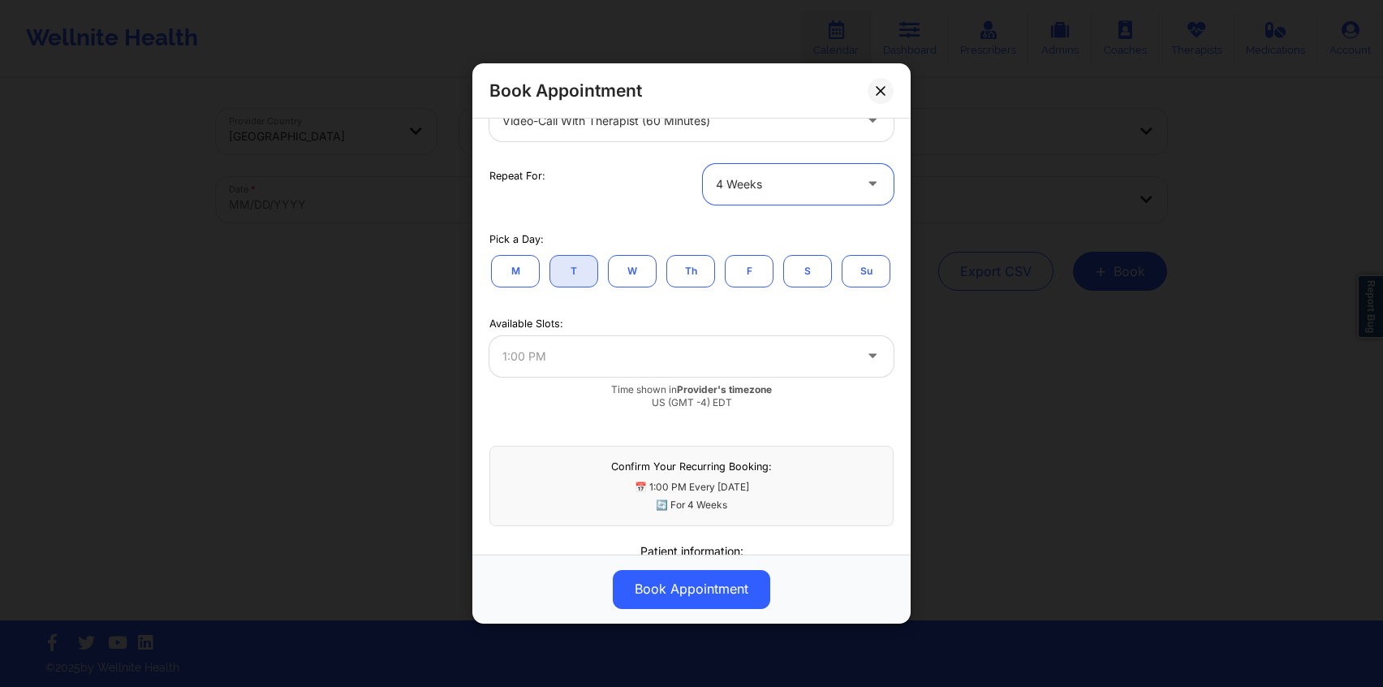
scroll to position [286, 0]
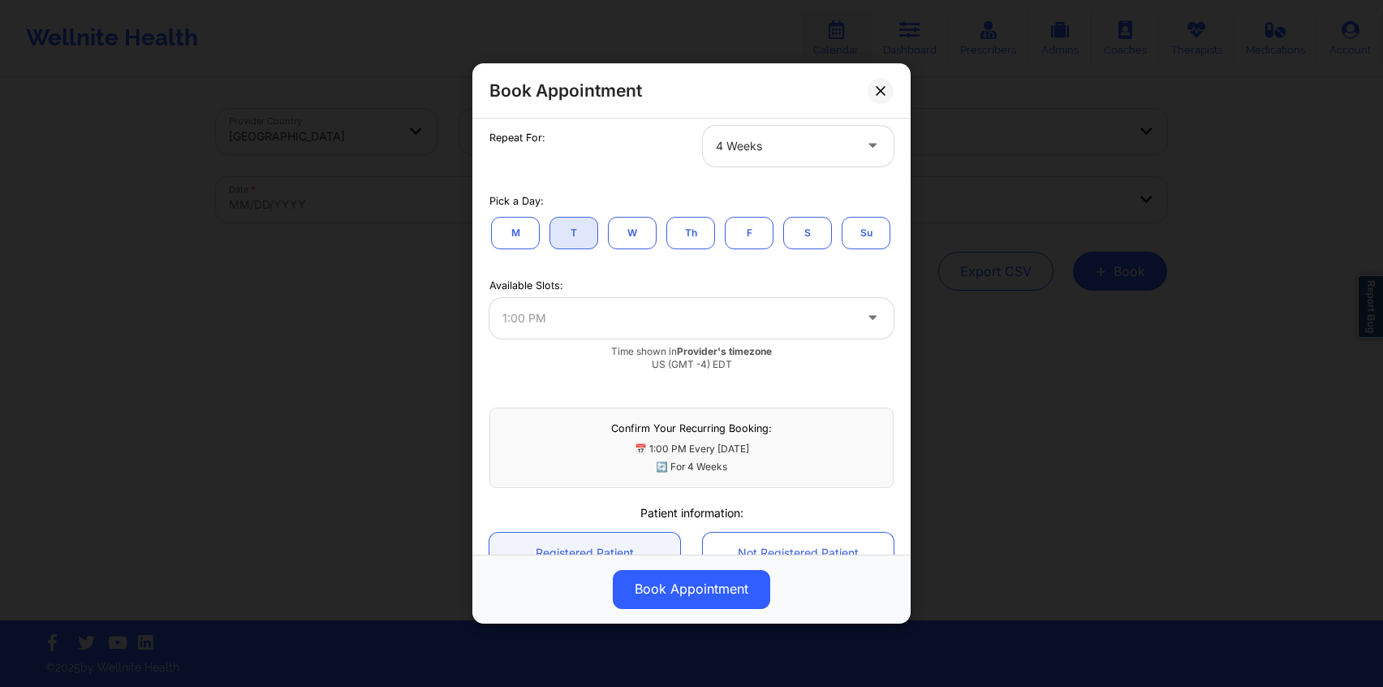
click at [601, 338] on div "1:00 PM" at bounding box center [691, 318] width 404 height 41
click at [886, 81] on button at bounding box center [881, 91] width 26 height 26
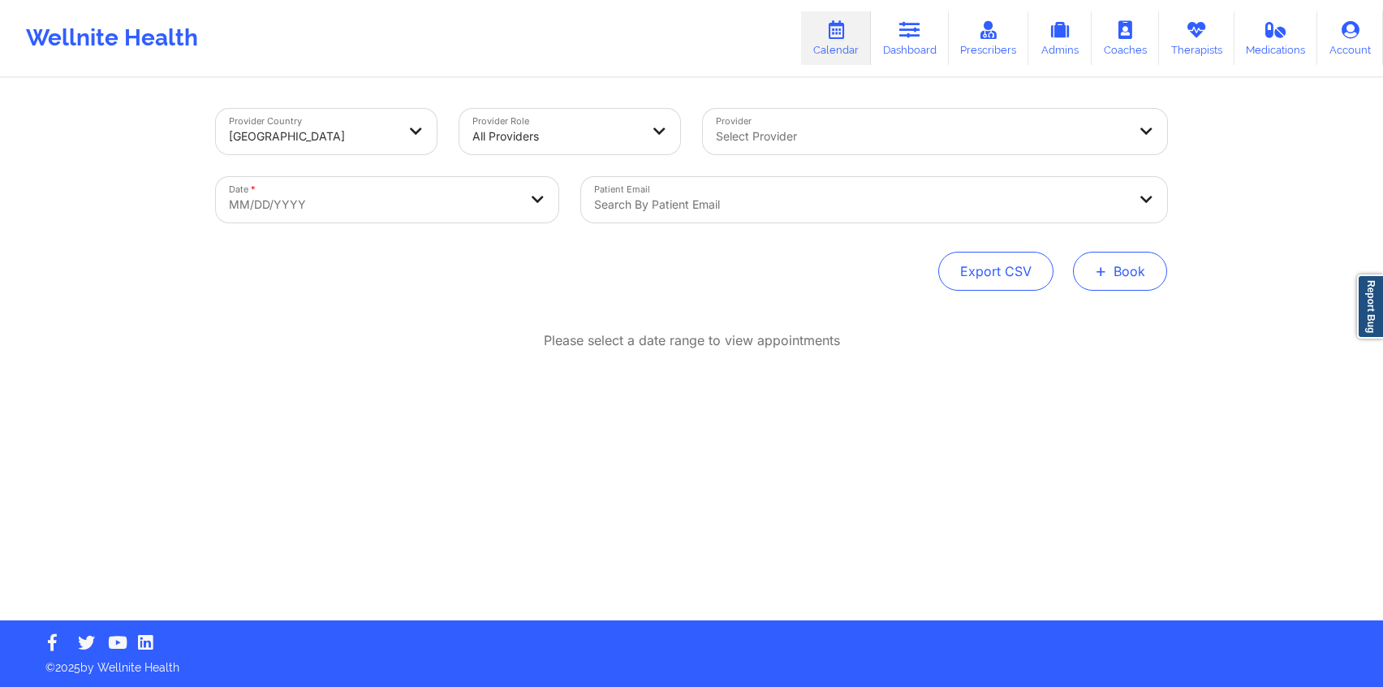
click at [1096, 275] on span "+" at bounding box center [1101, 270] width 12 height 9
click at [1060, 318] on button "Therapy Session" at bounding box center [1093, 322] width 124 height 27
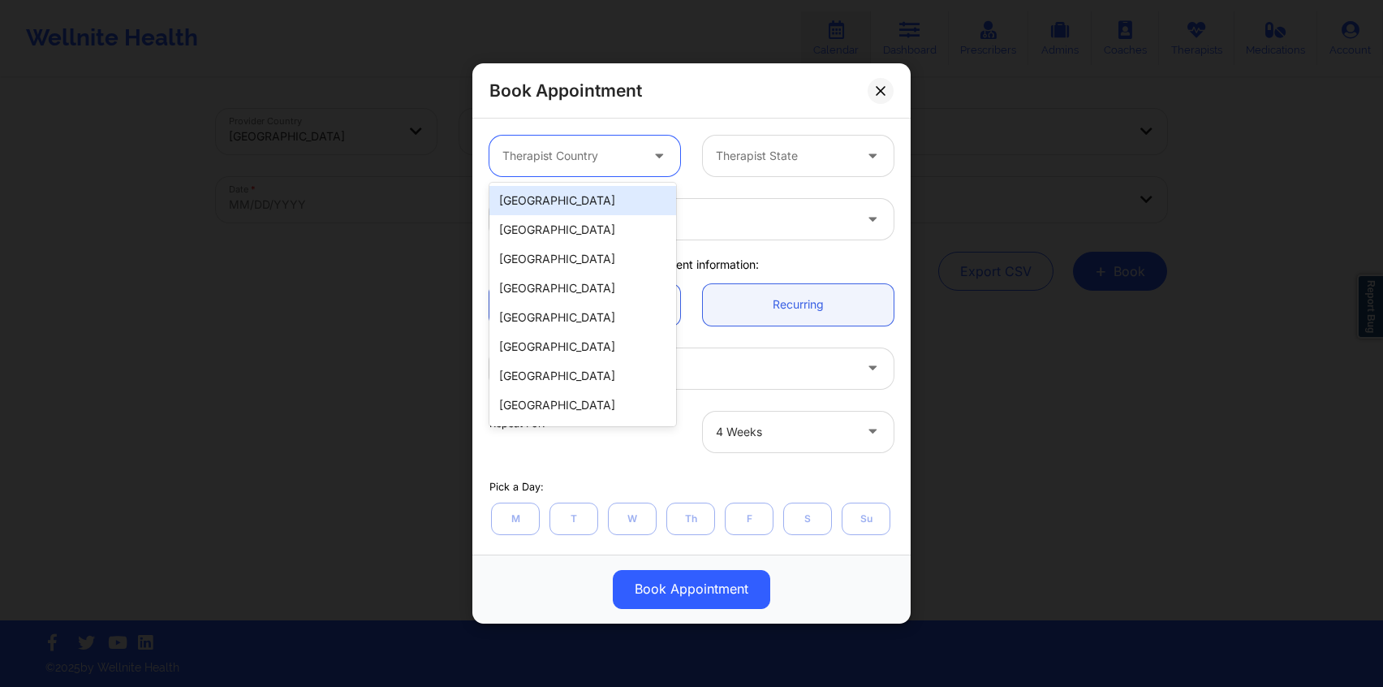
click at [599, 153] on div at bounding box center [570, 155] width 137 height 19
click at [583, 194] on div "[GEOGRAPHIC_DATA]" at bounding box center [582, 200] width 187 height 29
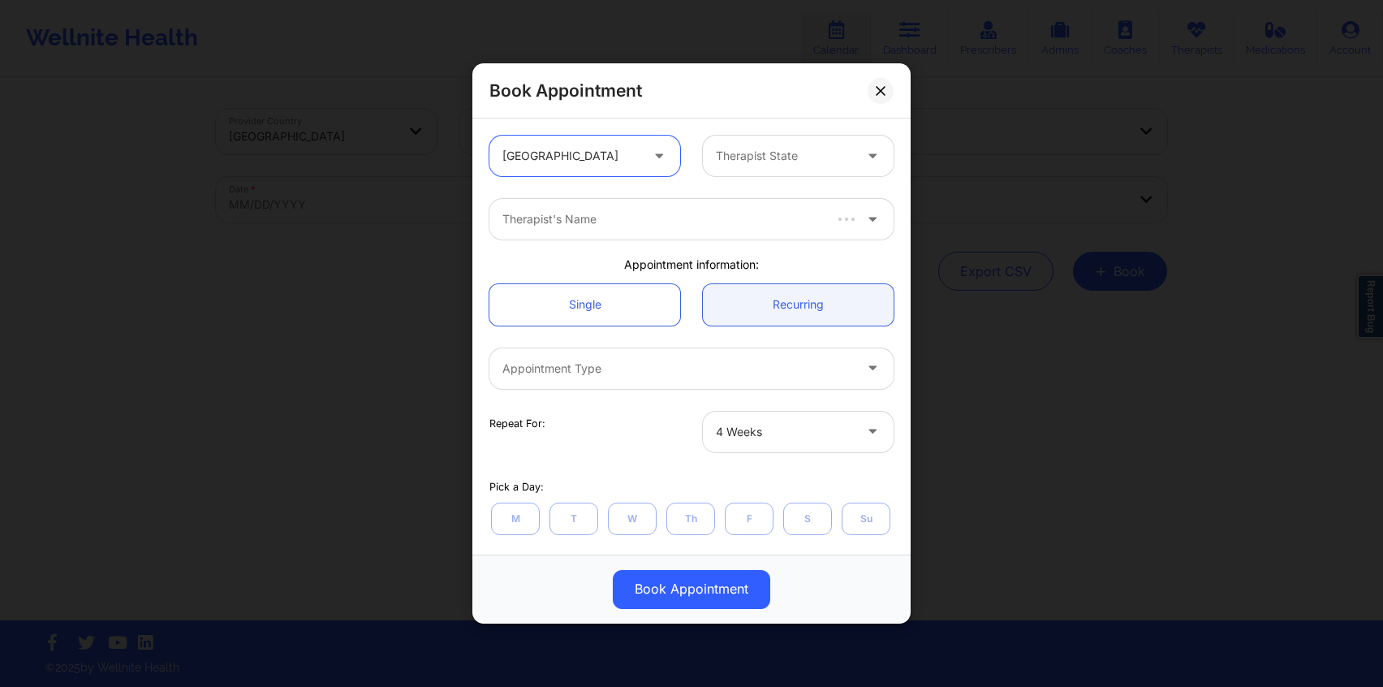
click at [767, 160] on div at bounding box center [784, 155] width 137 height 19
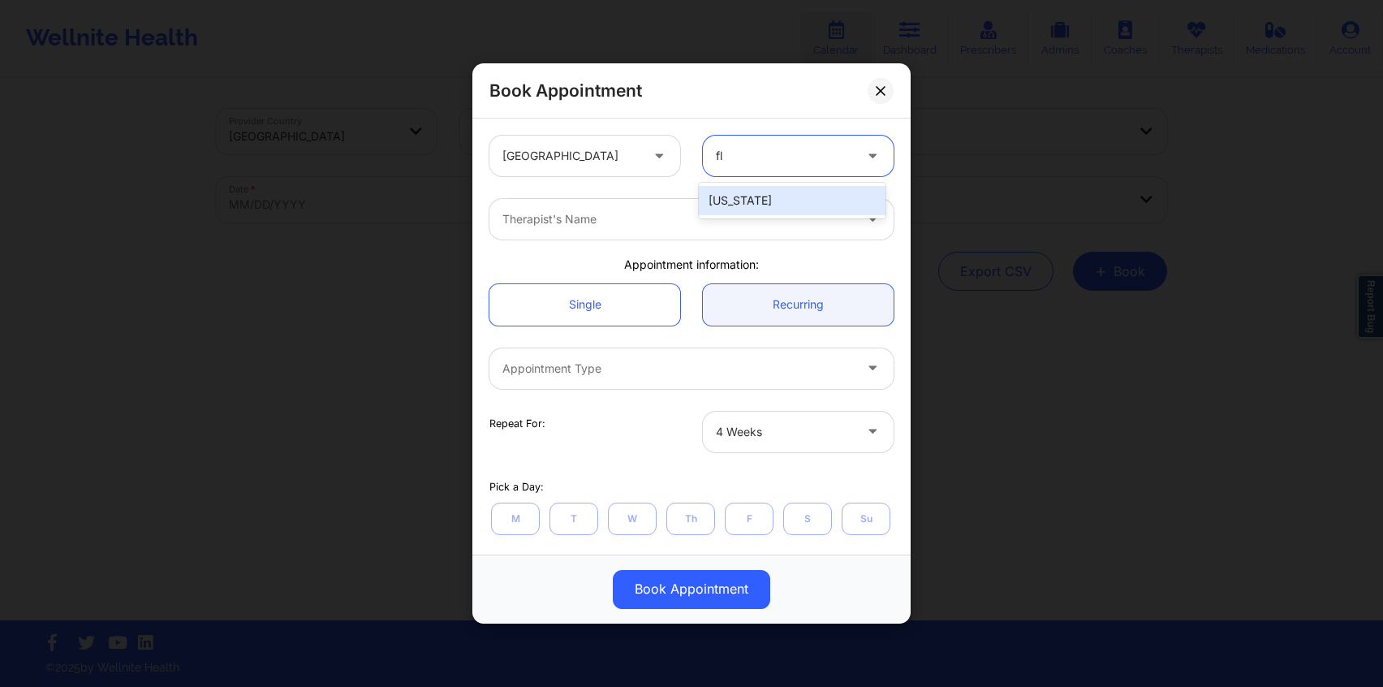
type input "flo"
click at [783, 208] on div "[US_STATE]" at bounding box center [792, 200] width 187 height 29
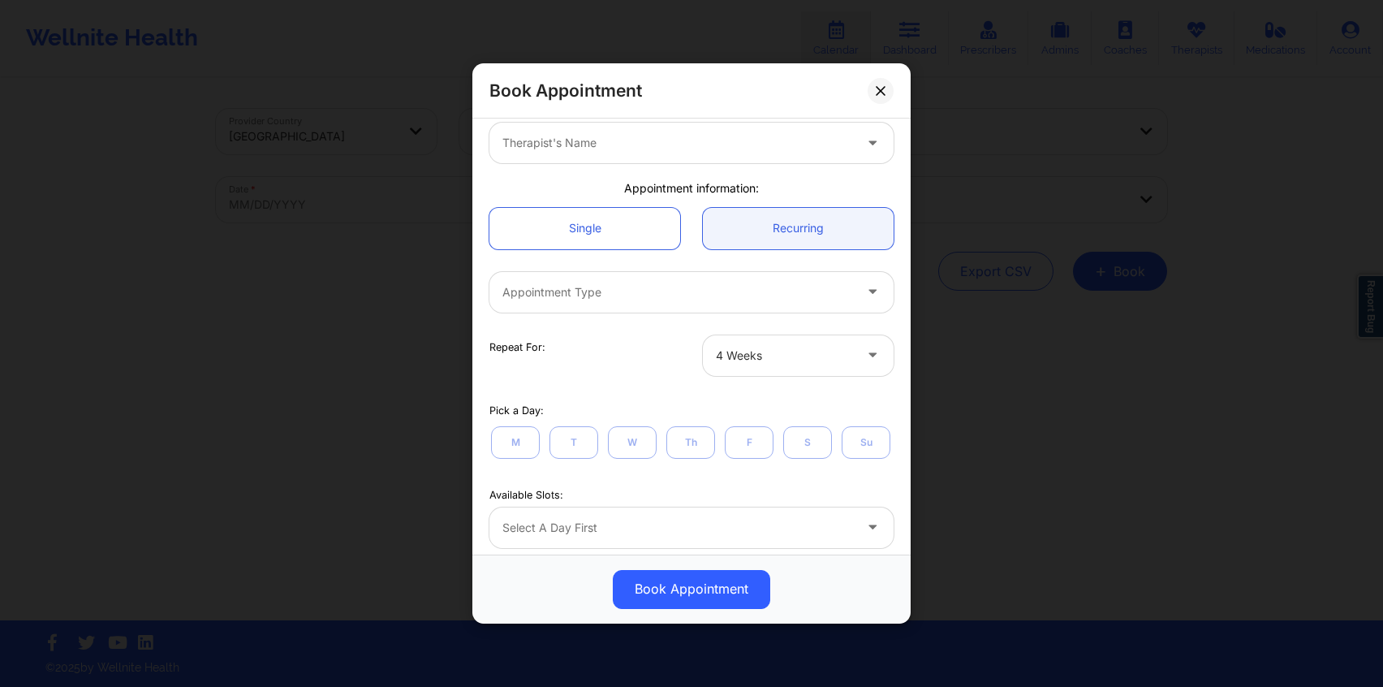
scroll to position [70, 0]
click at [737, 155] on div at bounding box center [677, 149] width 351 height 19
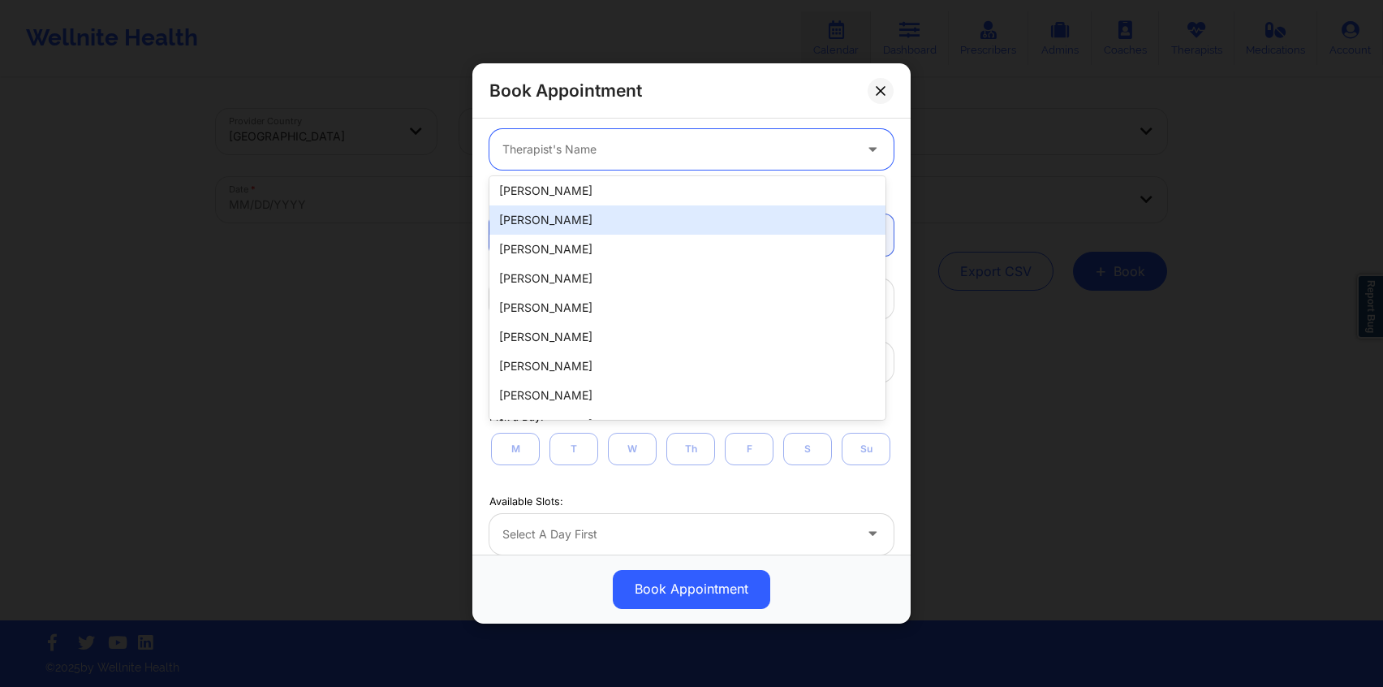
scroll to position [0, 0]
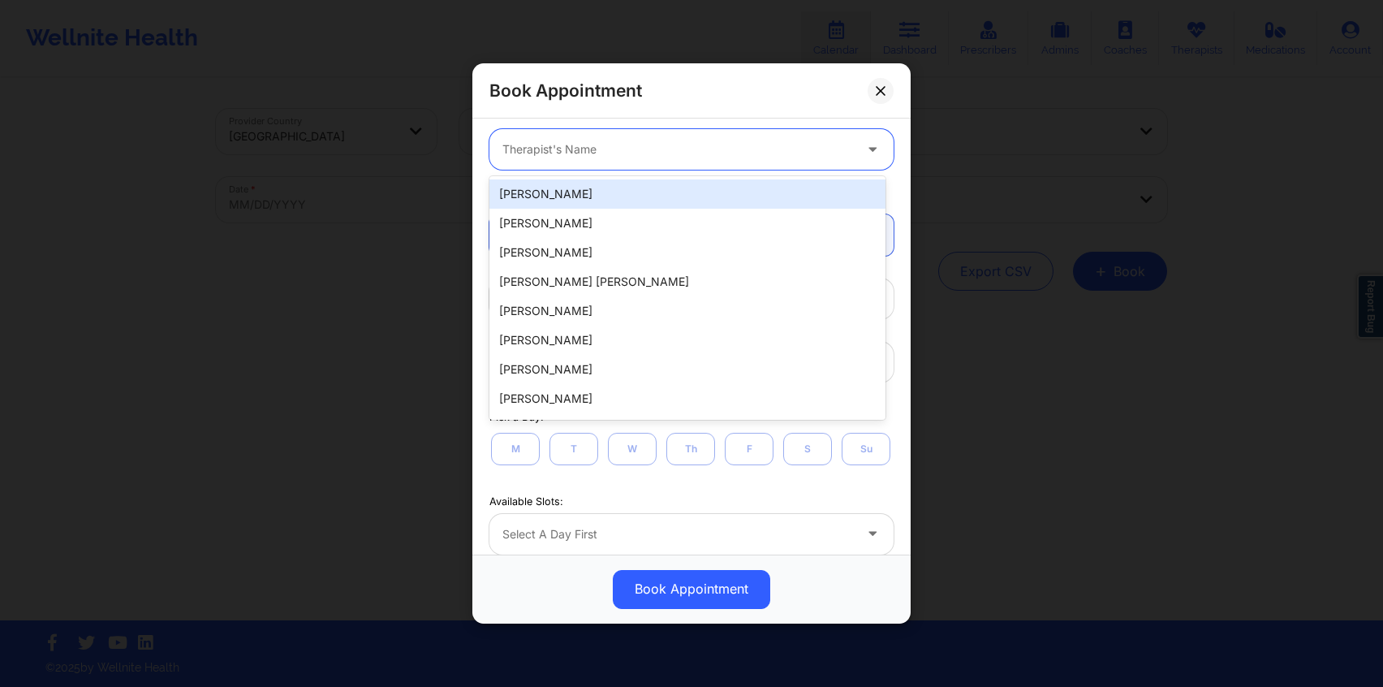
click at [668, 156] on div at bounding box center [677, 149] width 351 height 19
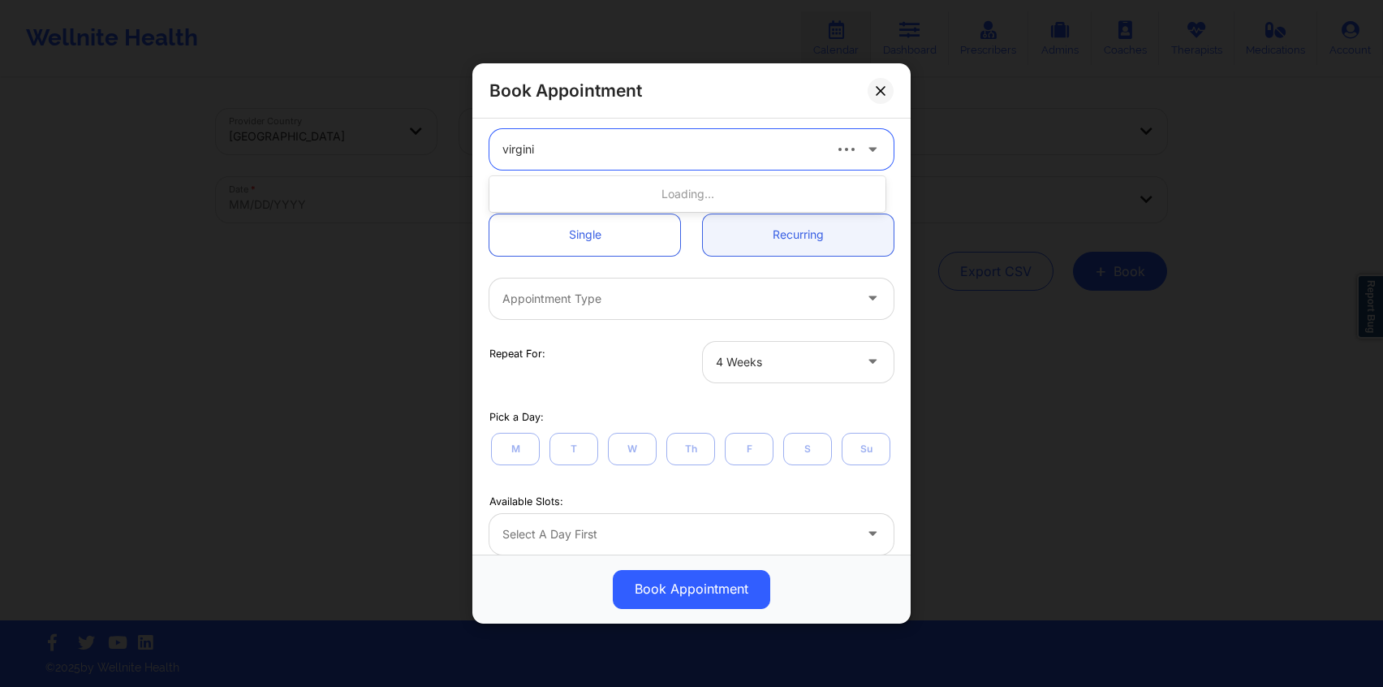
type input "[US_STATE]"
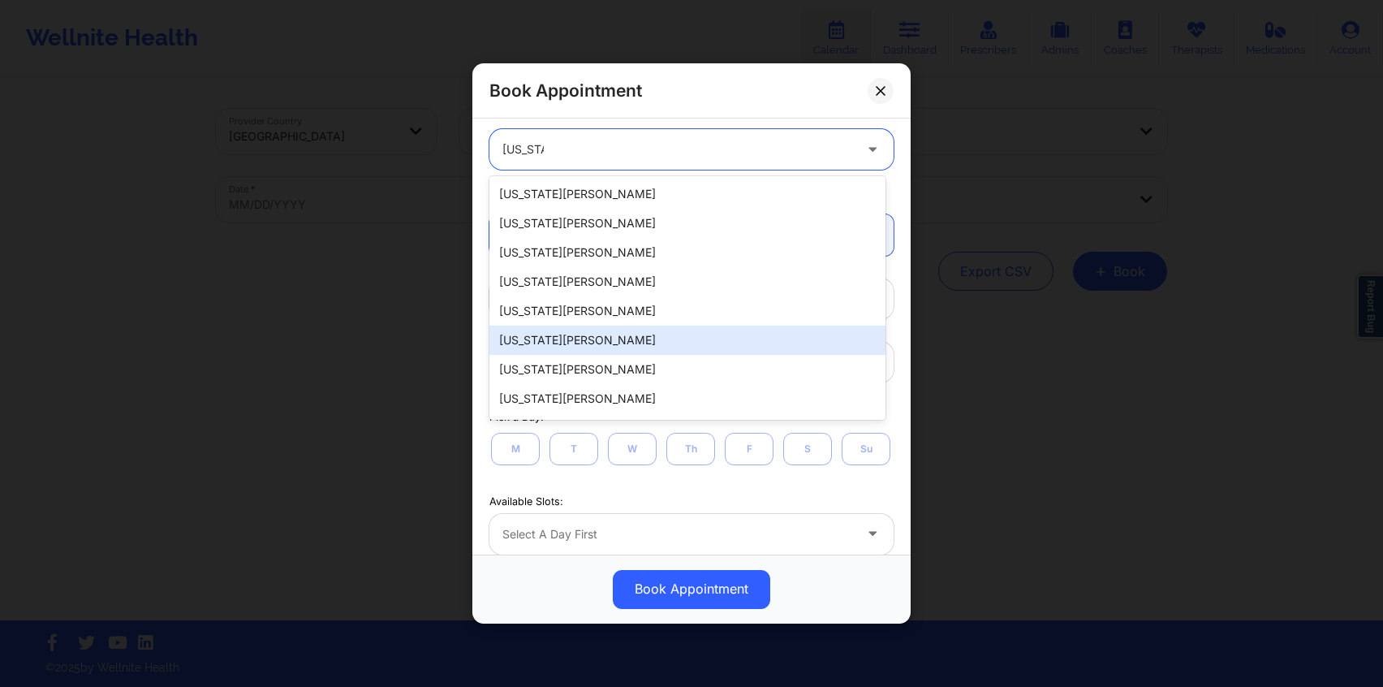
scroll to position [231, 0]
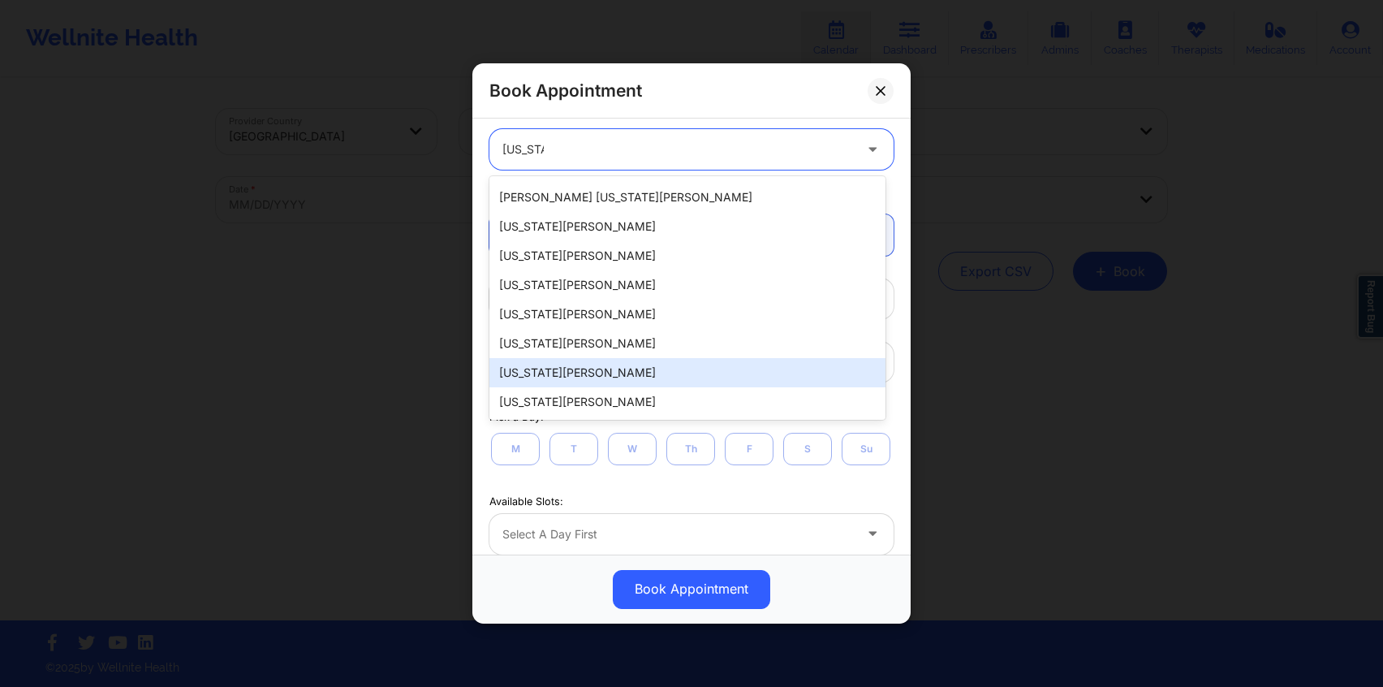
click at [654, 366] on div "[US_STATE][PERSON_NAME]" at bounding box center [687, 372] width 396 height 29
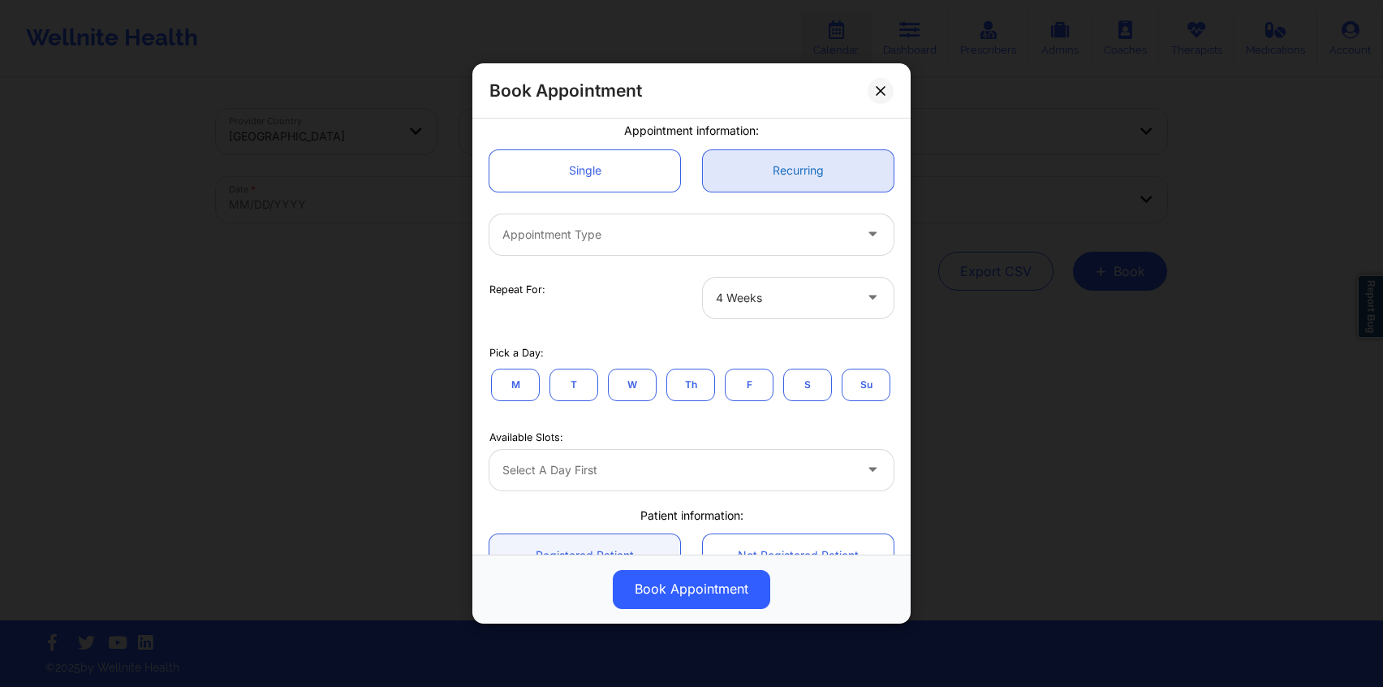
scroll to position [130, 0]
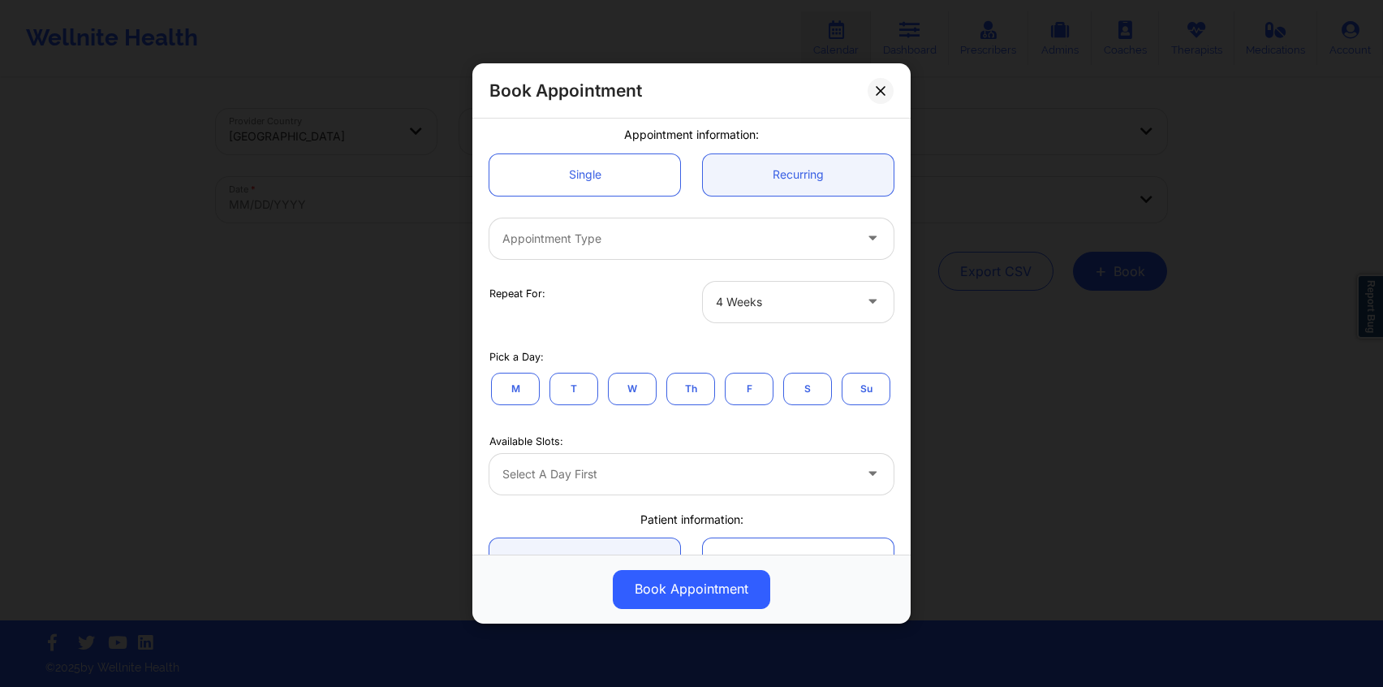
click at [752, 236] on div at bounding box center [677, 238] width 351 height 19
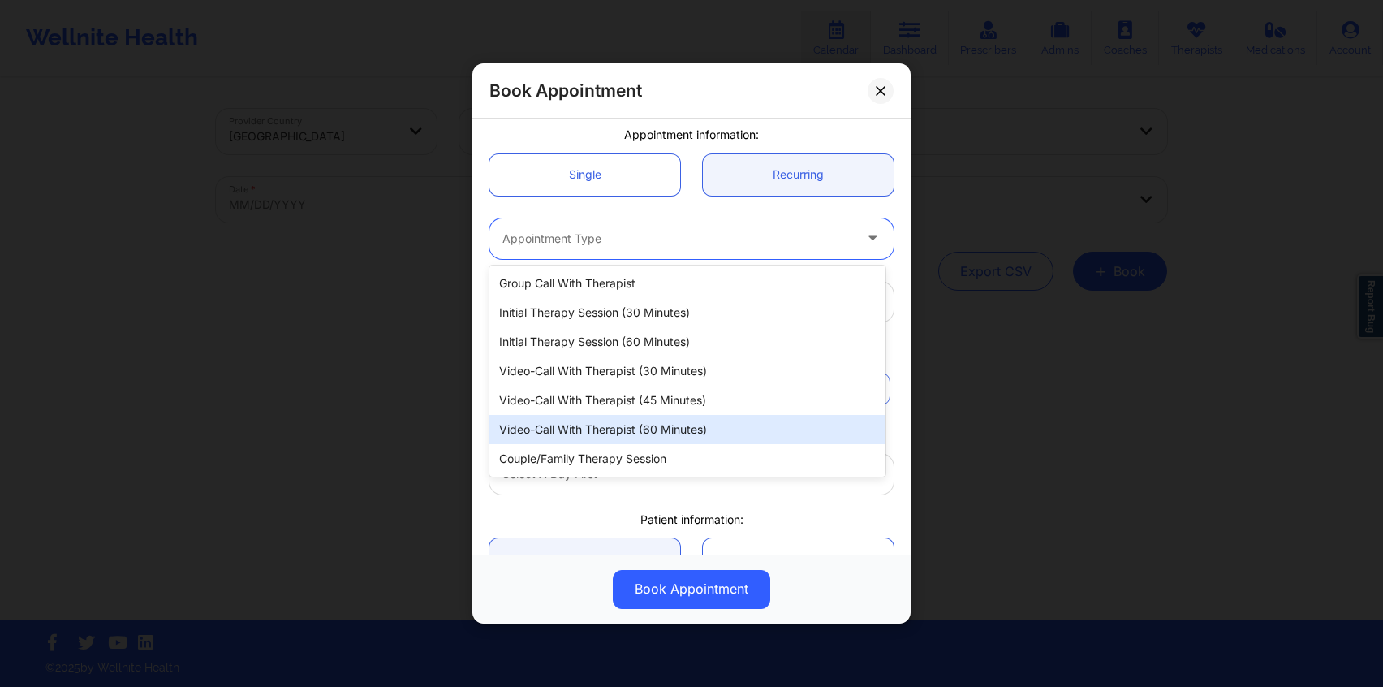
click at [705, 421] on div "Video-Call with Therapist (60 minutes)" at bounding box center [687, 429] width 396 height 29
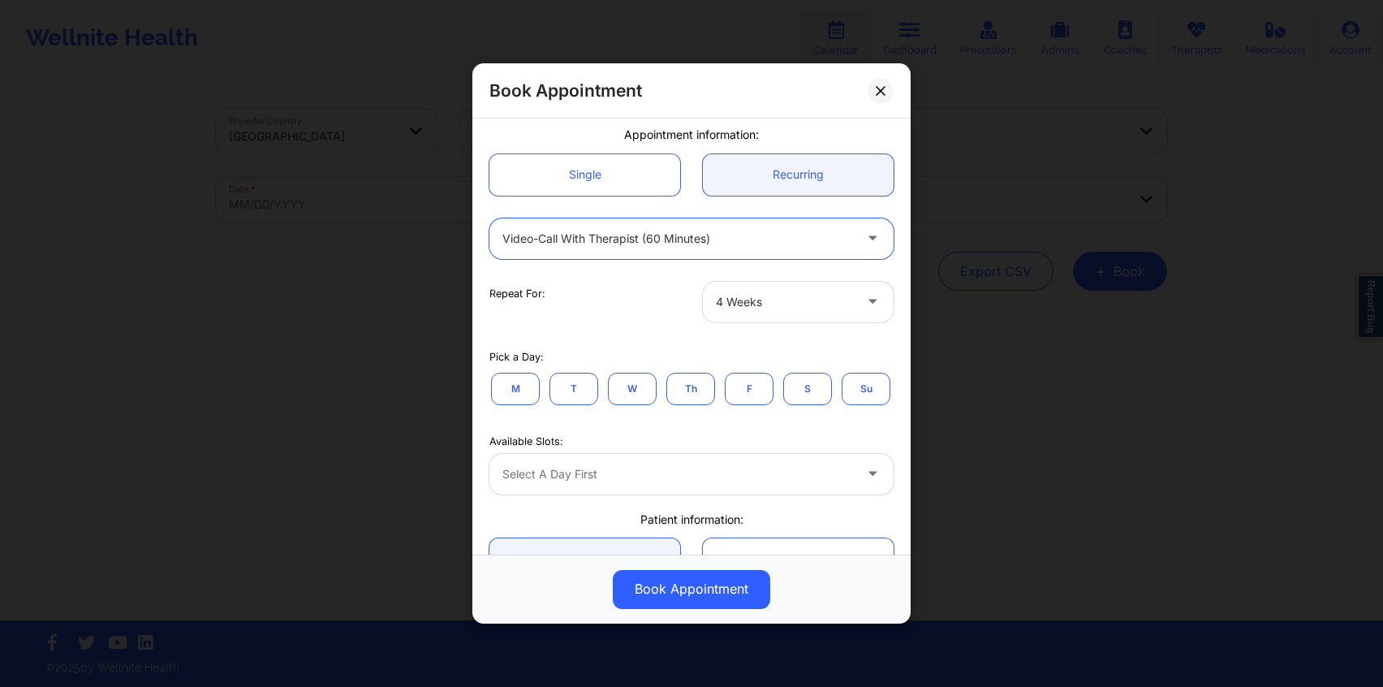
click at [744, 304] on div at bounding box center [784, 301] width 137 height 19
click at [589, 338] on div "Pick a Day: M T W Th F S Su" at bounding box center [691, 376] width 427 height 84
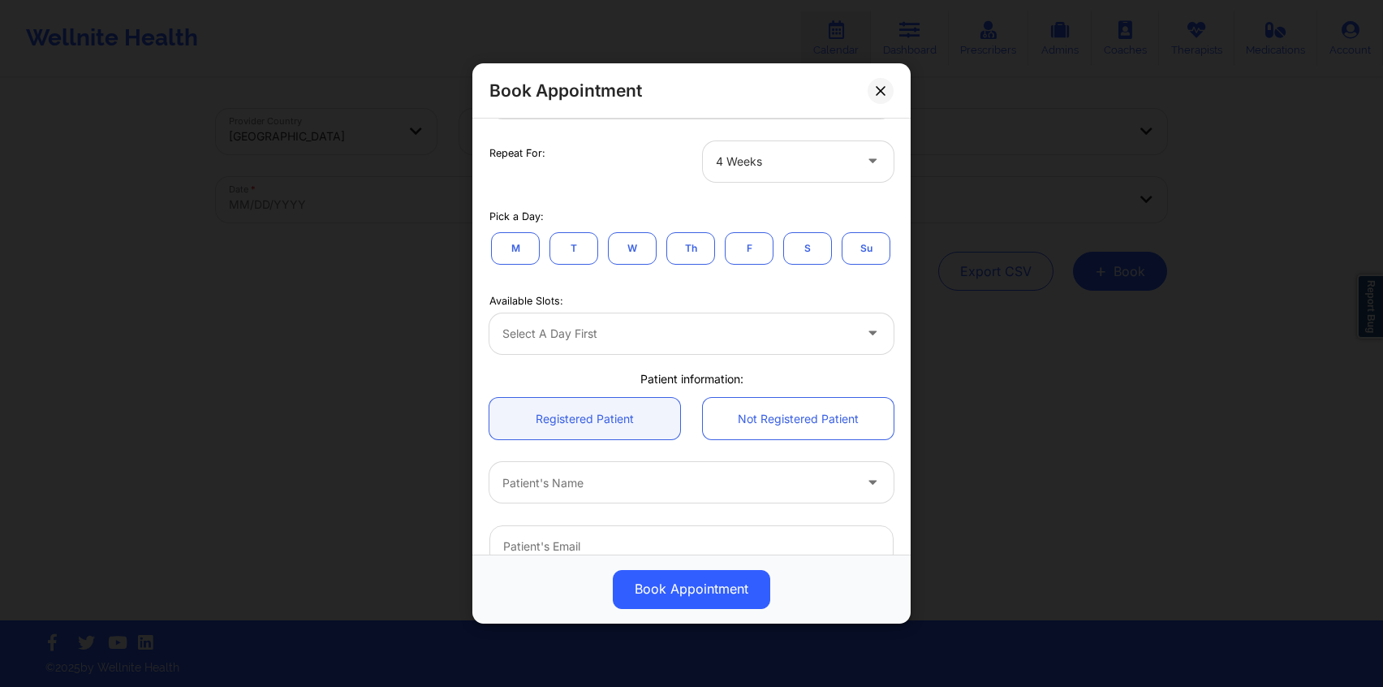
scroll to position [294, 0]
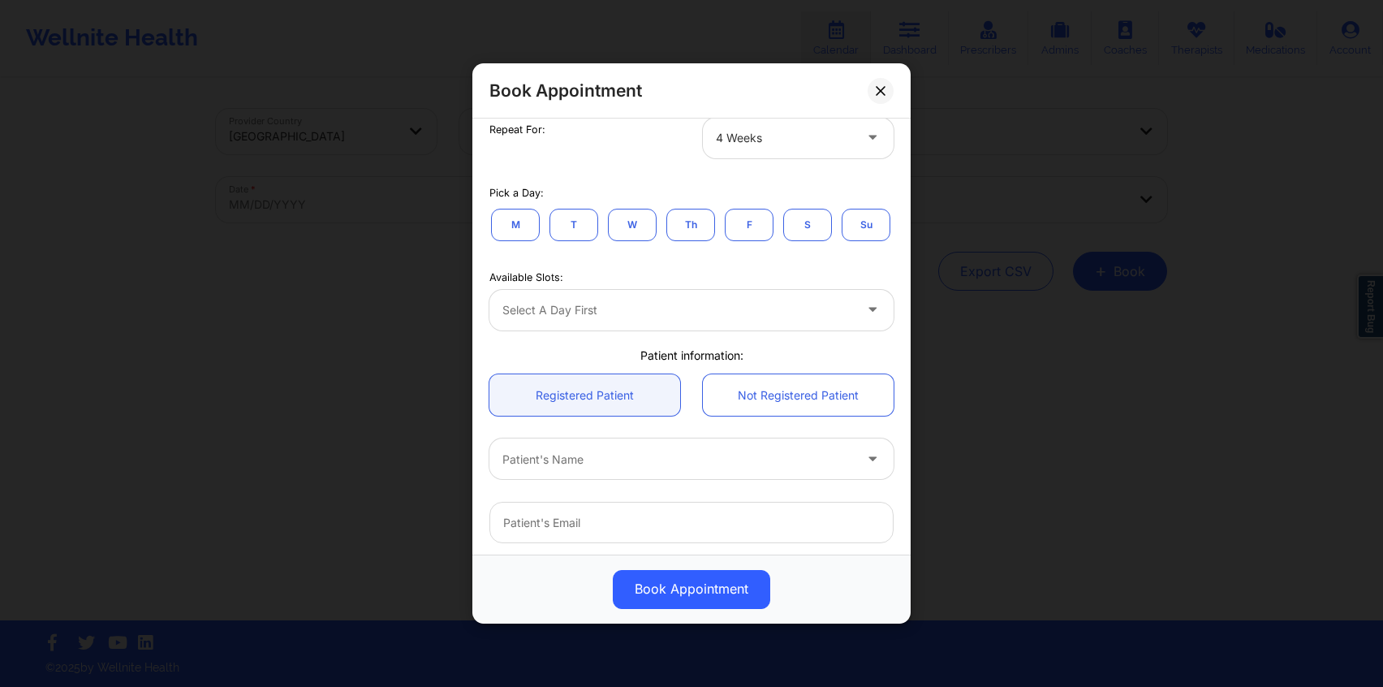
click at [558, 225] on button "T" at bounding box center [574, 225] width 49 height 32
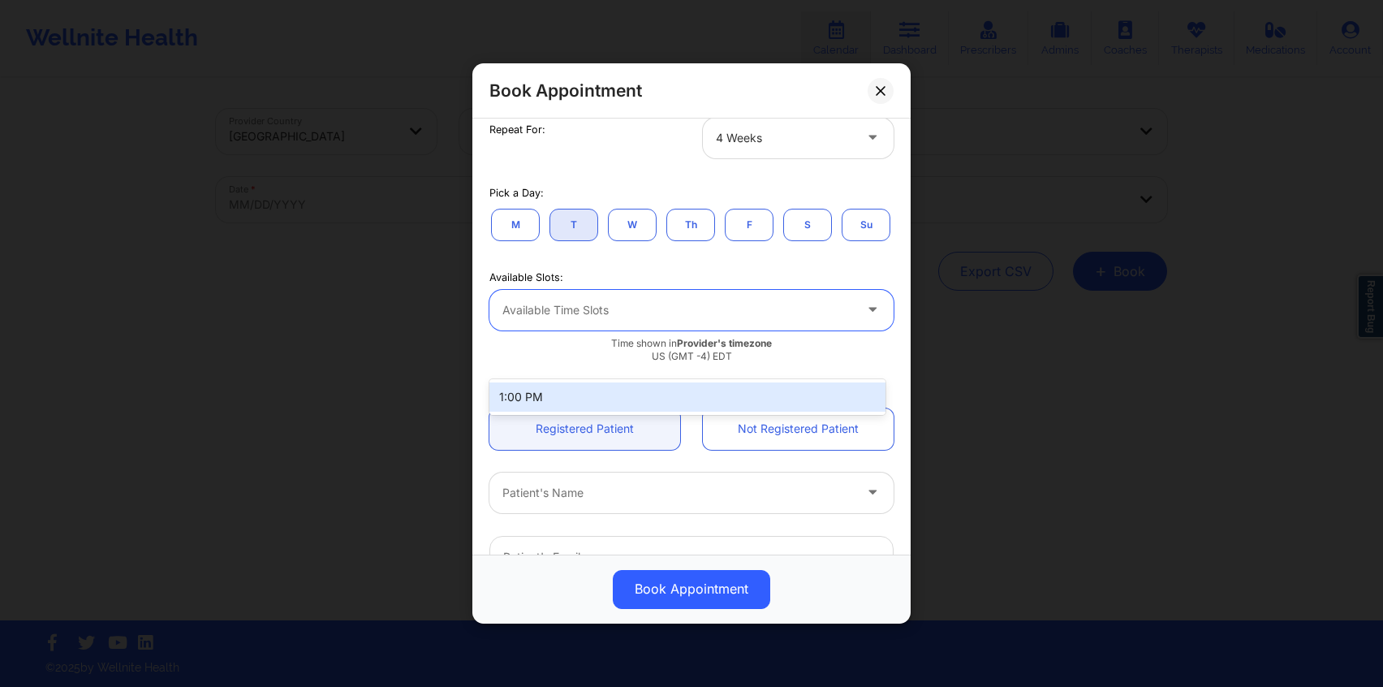
click at [610, 320] on div at bounding box center [677, 309] width 351 height 19
click at [622, 309] on div "Available Slots: 1:00 PM, 1 of 1. 1 result available. Use Up and Down to choose…" at bounding box center [691, 314] width 427 height 99
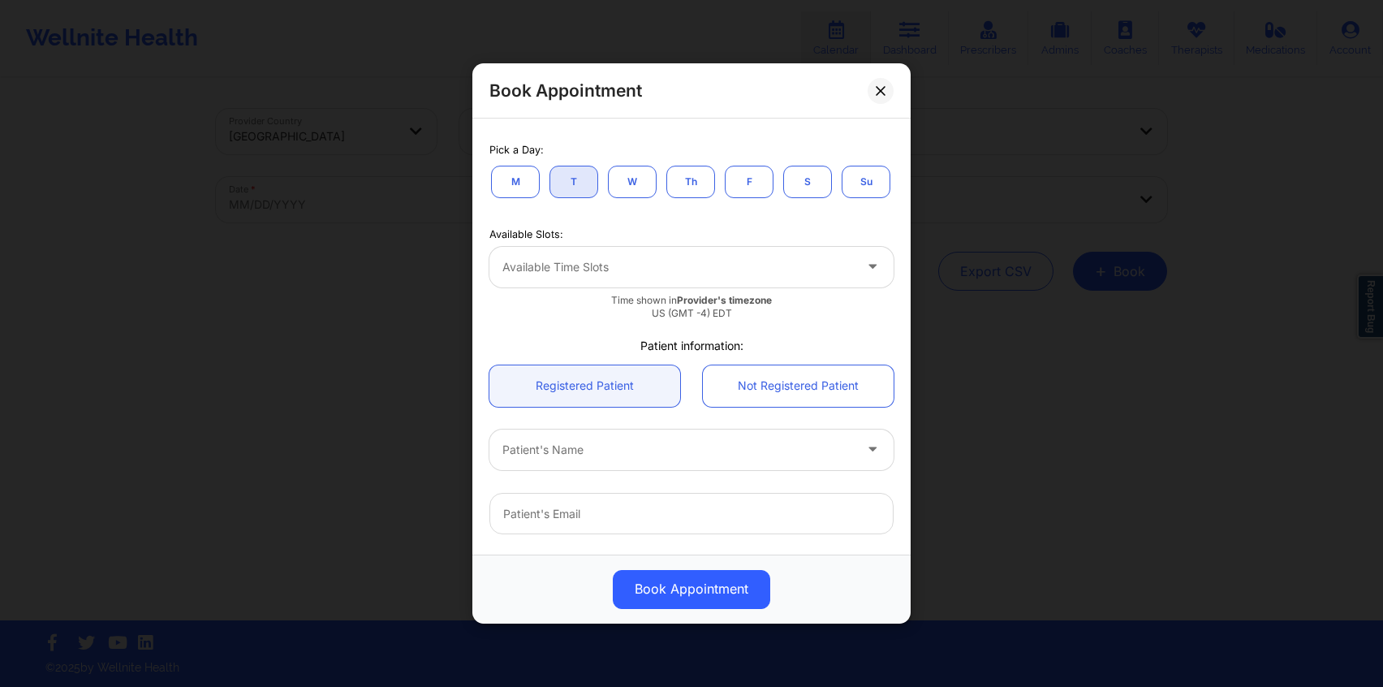
scroll to position [333, 0]
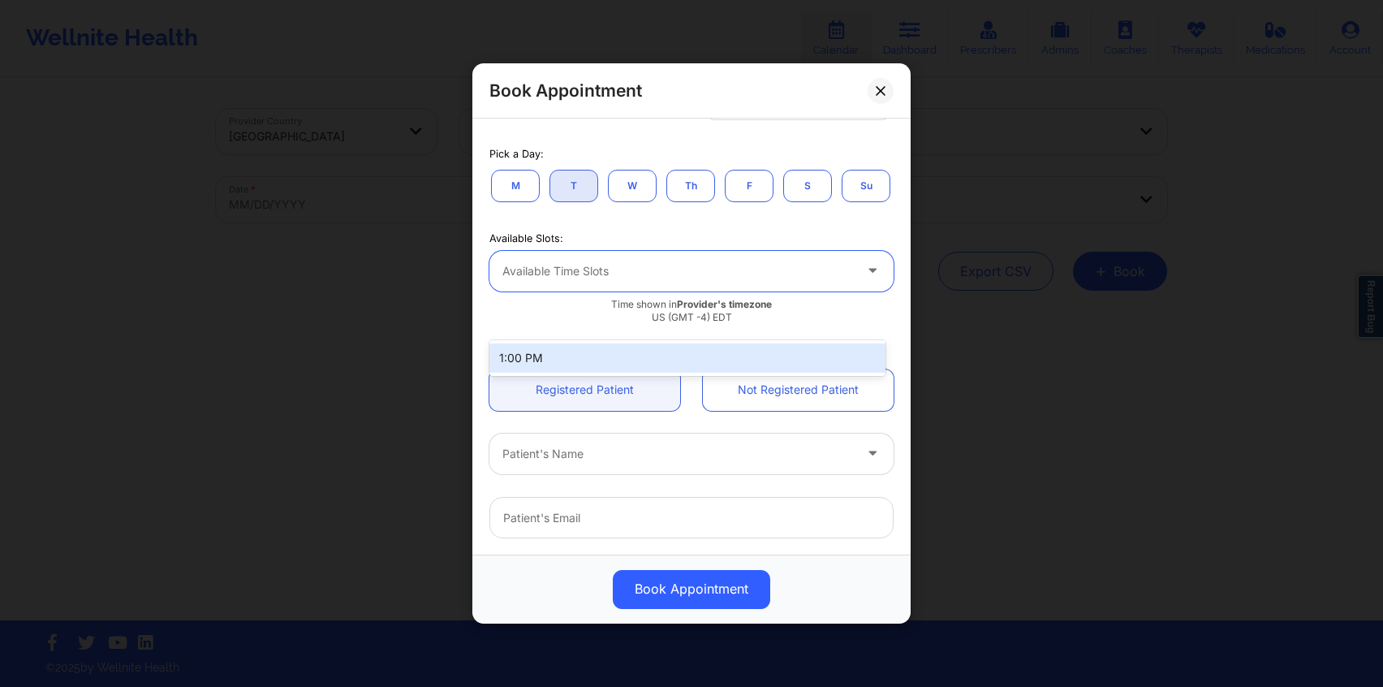
click at [606, 291] on div "Available Time Slots" at bounding box center [671, 271] width 365 height 41
click at [619, 204] on div "M T W Th F S Su" at bounding box center [691, 186] width 404 height 36
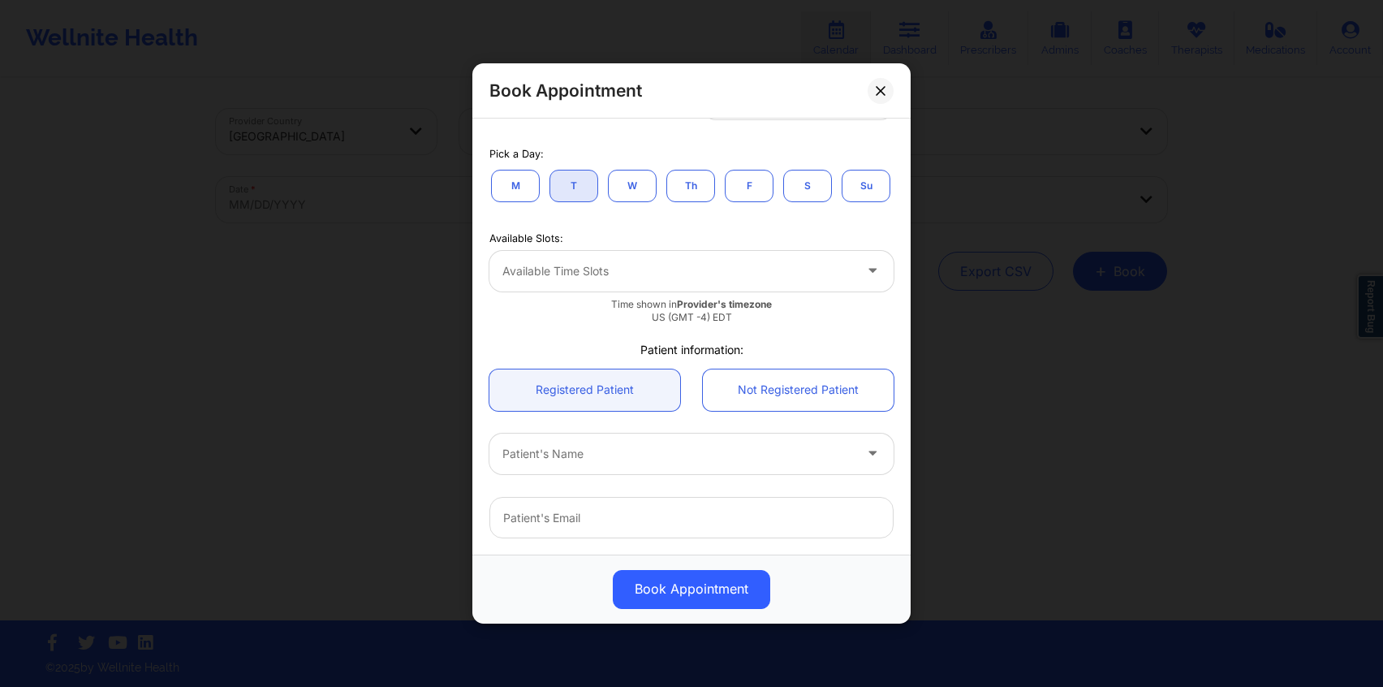
click at [572, 215] on div "Pick a Day: M T W Th F S Su" at bounding box center [691, 173] width 427 height 84
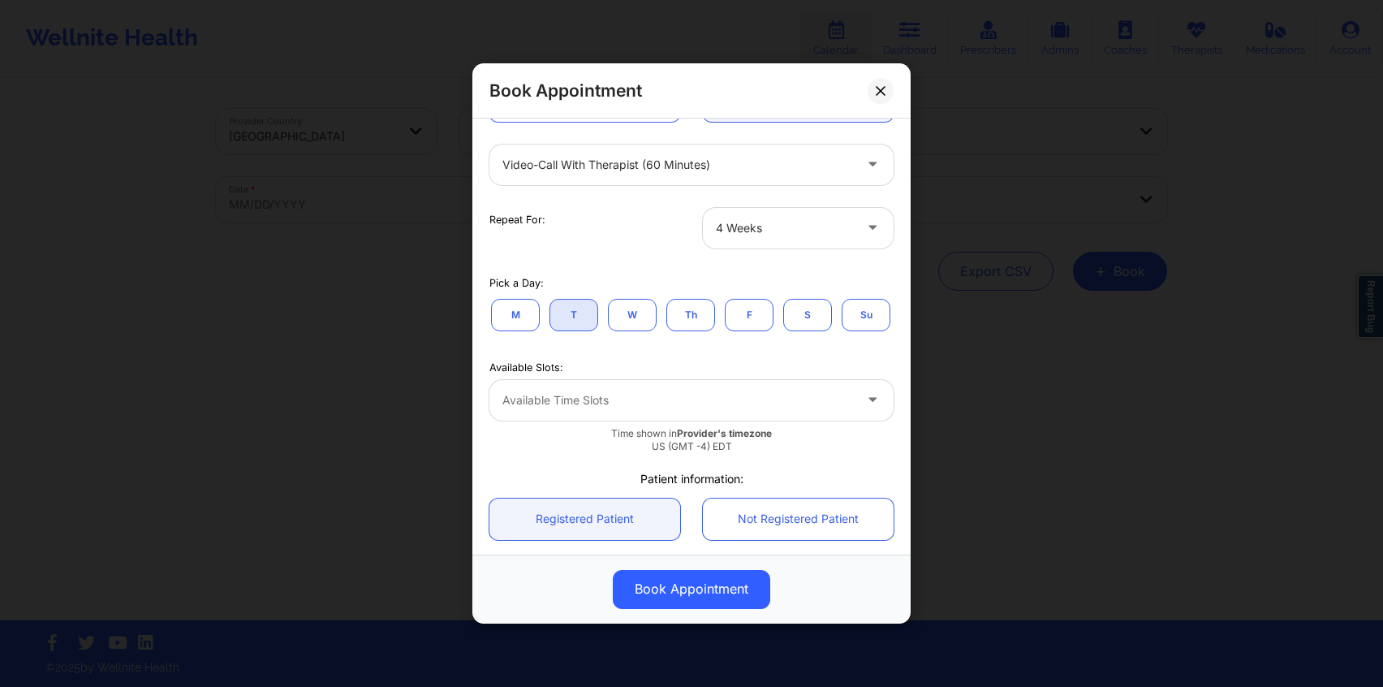
scroll to position [197, 0]
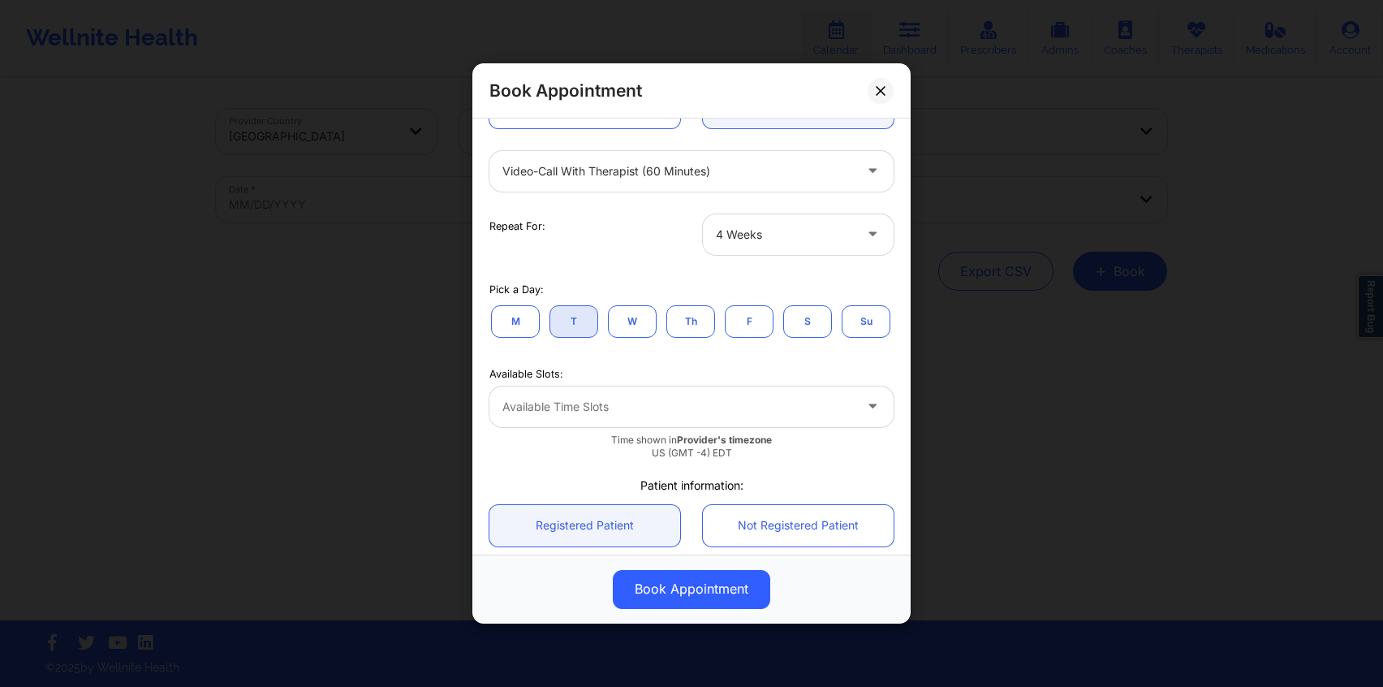
click at [817, 237] on div at bounding box center [784, 234] width 137 height 19
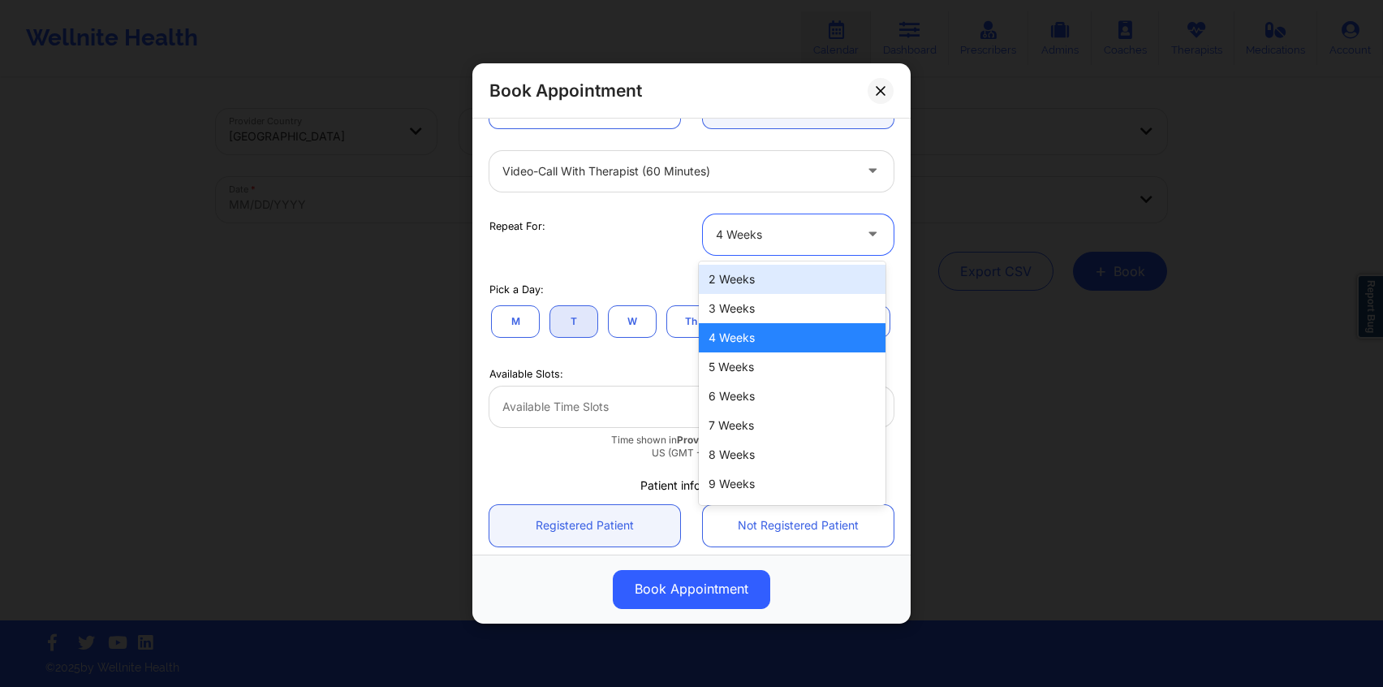
click at [610, 278] on div "Pick a Day: M T W Th F S Su" at bounding box center [691, 309] width 427 height 62
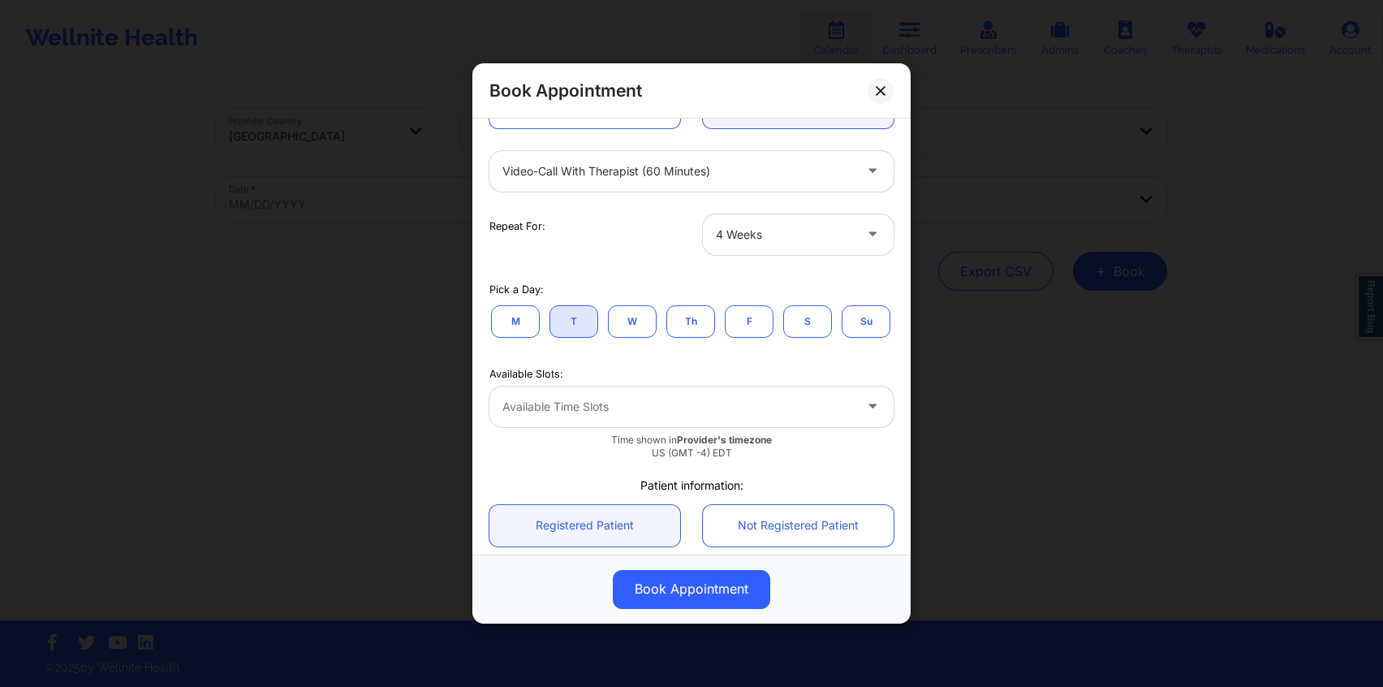
click at [633, 317] on button "W" at bounding box center [632, 321] width 49 height 32
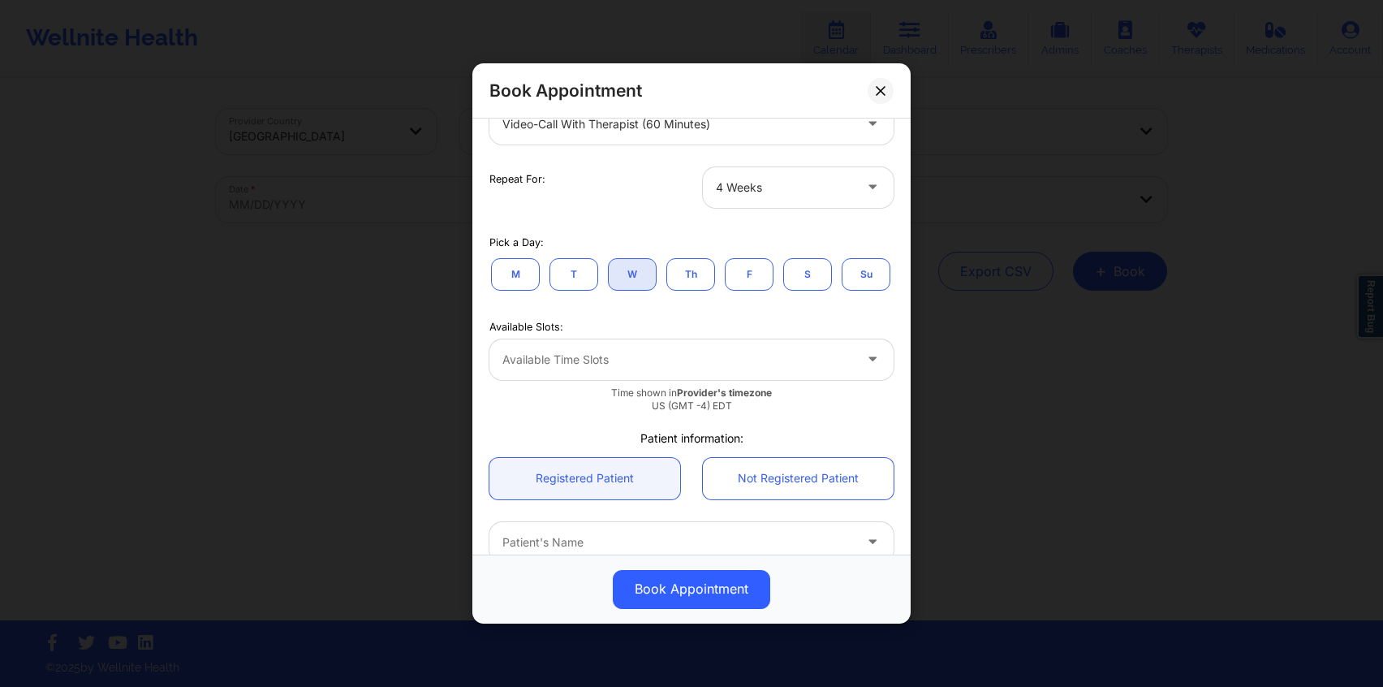
scroll to position [248, 0]
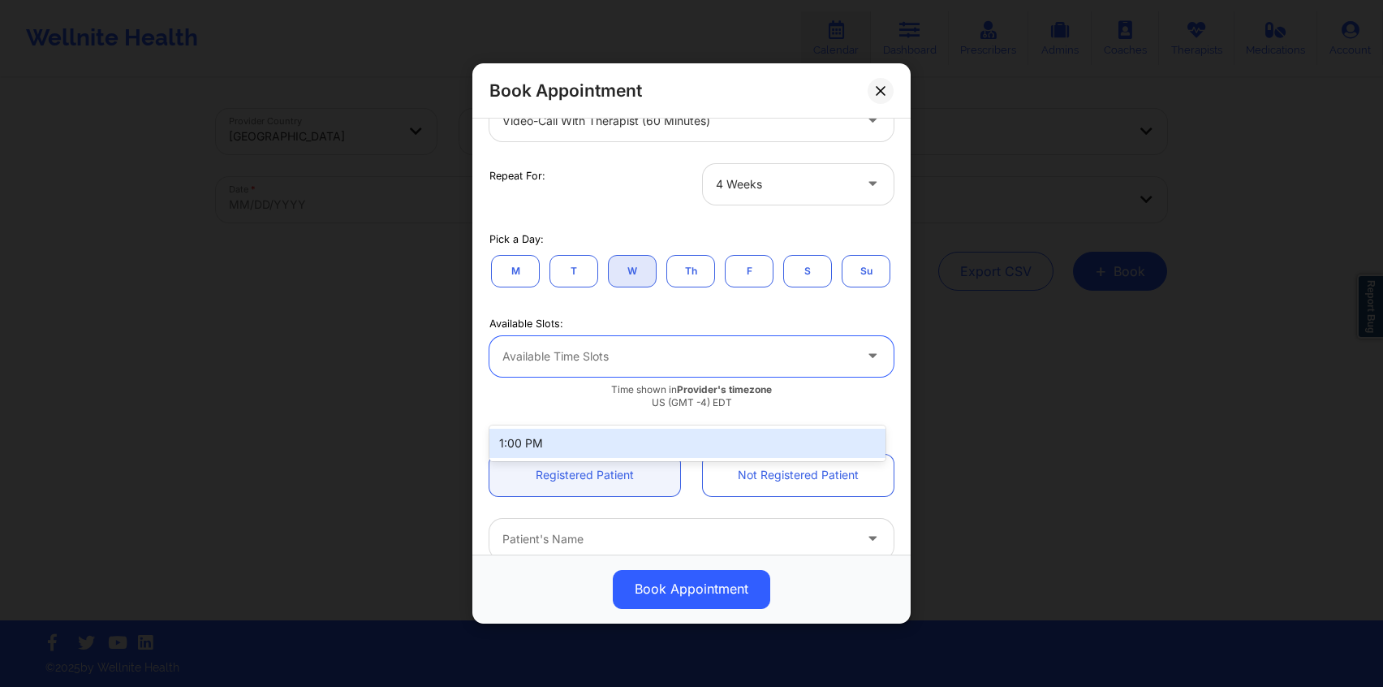
click at [639, 377] on div "Available Time Slots" at bounding box center [671, 356] width 365 height 41
click at [639, 346] on div "Available Slots: 1:00 PM, 1 of 1. 1 result available. Use Up and Down to choose…" at bounding box center [691, 361] width 427 height 122
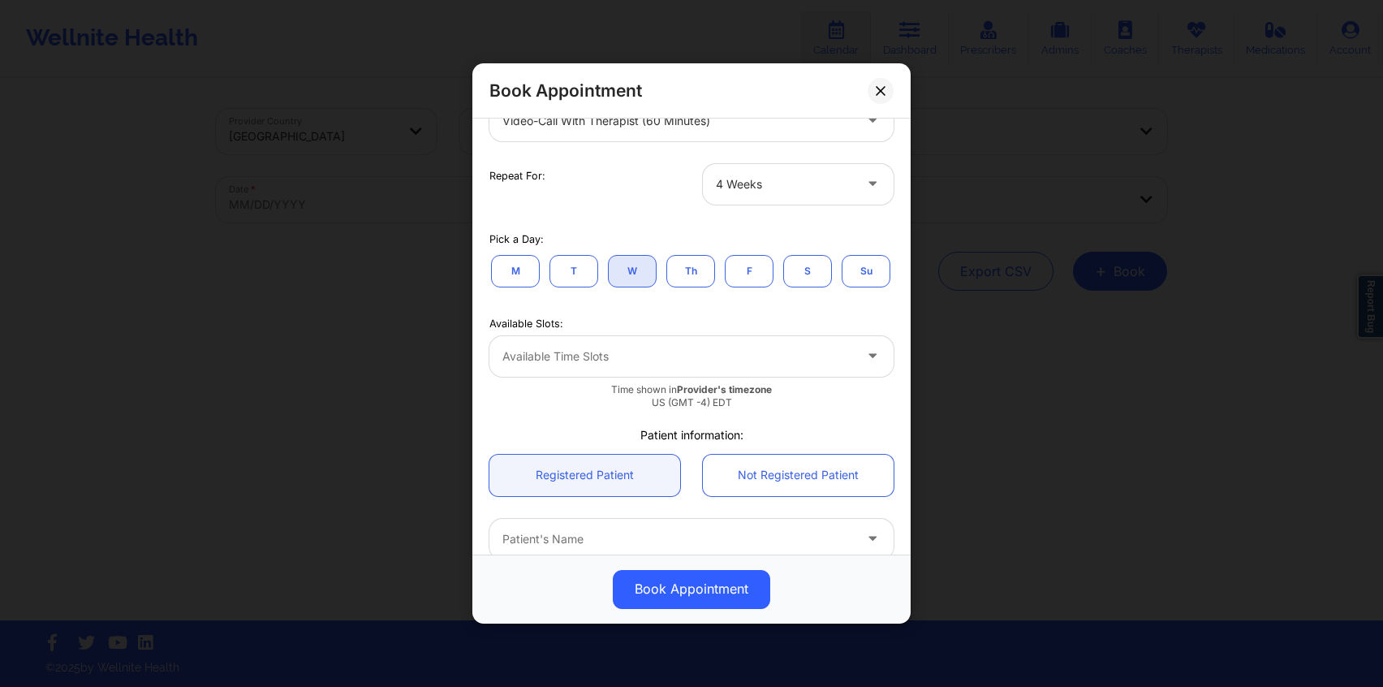
click at [692, 269] on button "Th" at bounding box center [690, 271] width 49 height 32
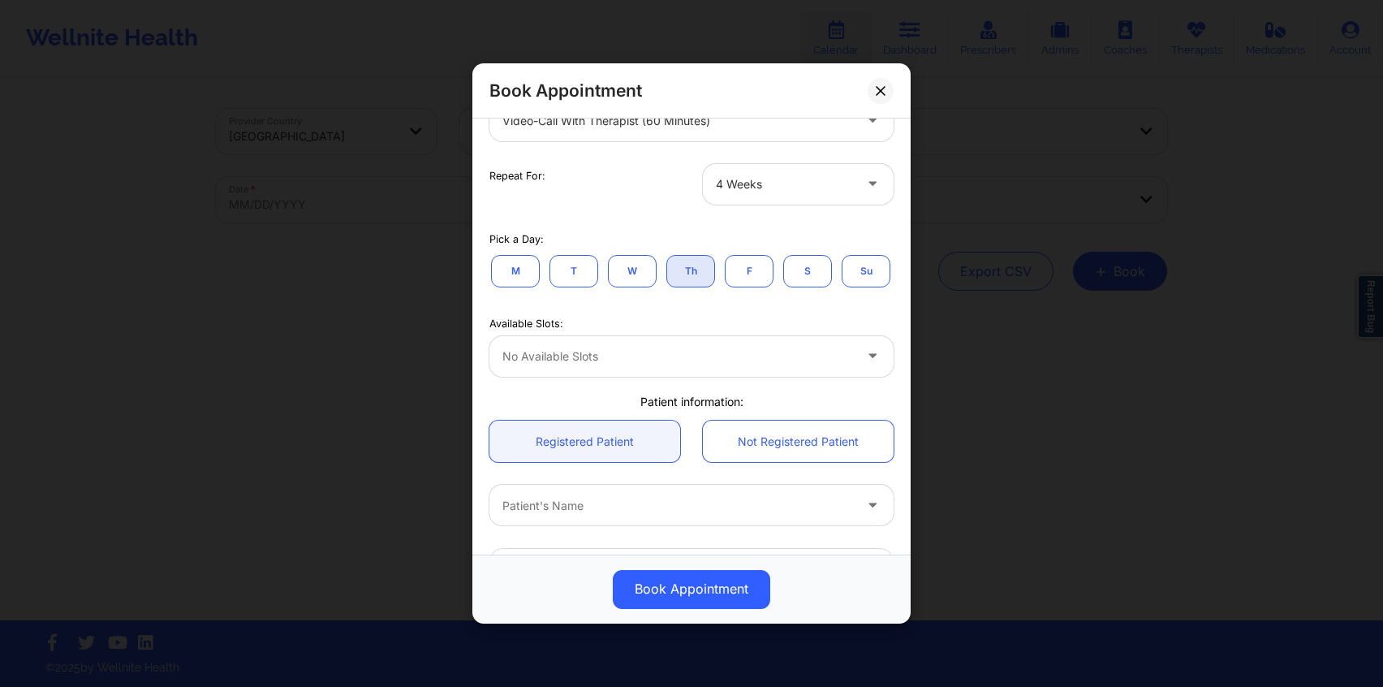
click at [676, 366] on div at bounding box center [677, 356] width 351 height 19
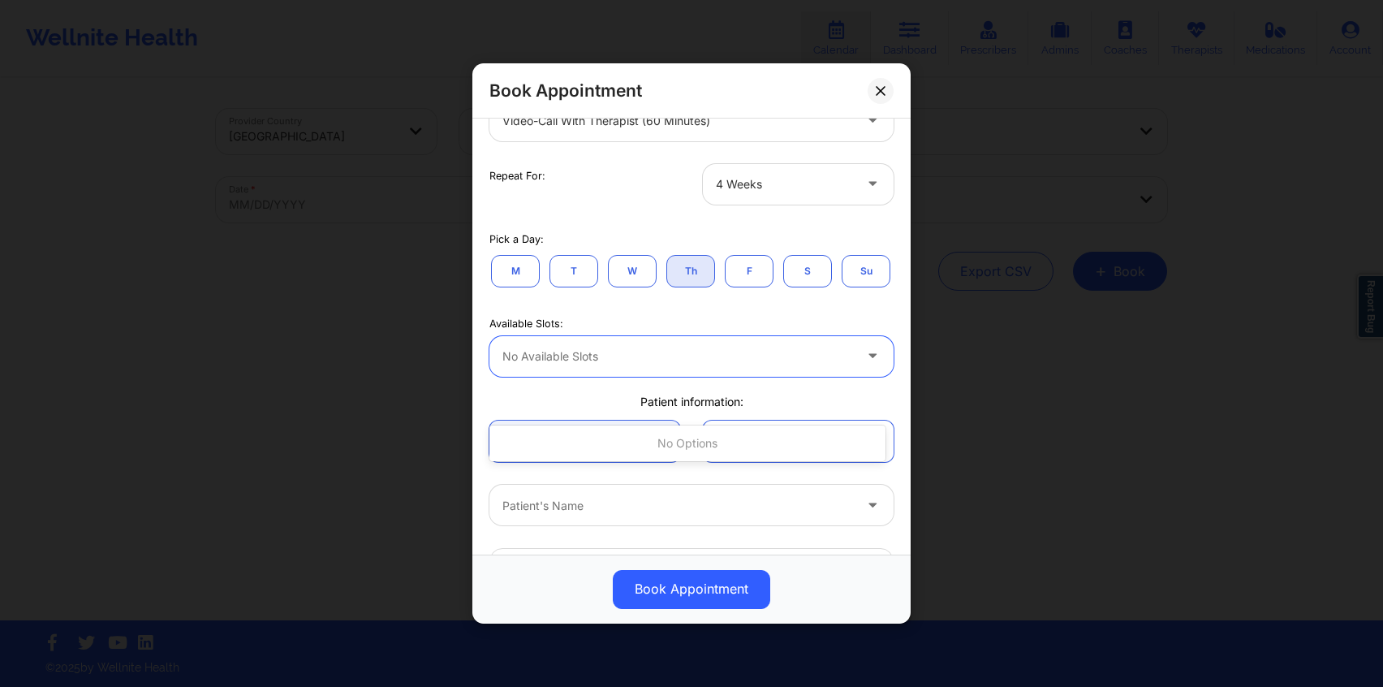
click at [677, 351] on div "Available Slots: Use Up and Down to choose options, press Enter to select the c…" at bounding box center [691, 344] width 427 height 88
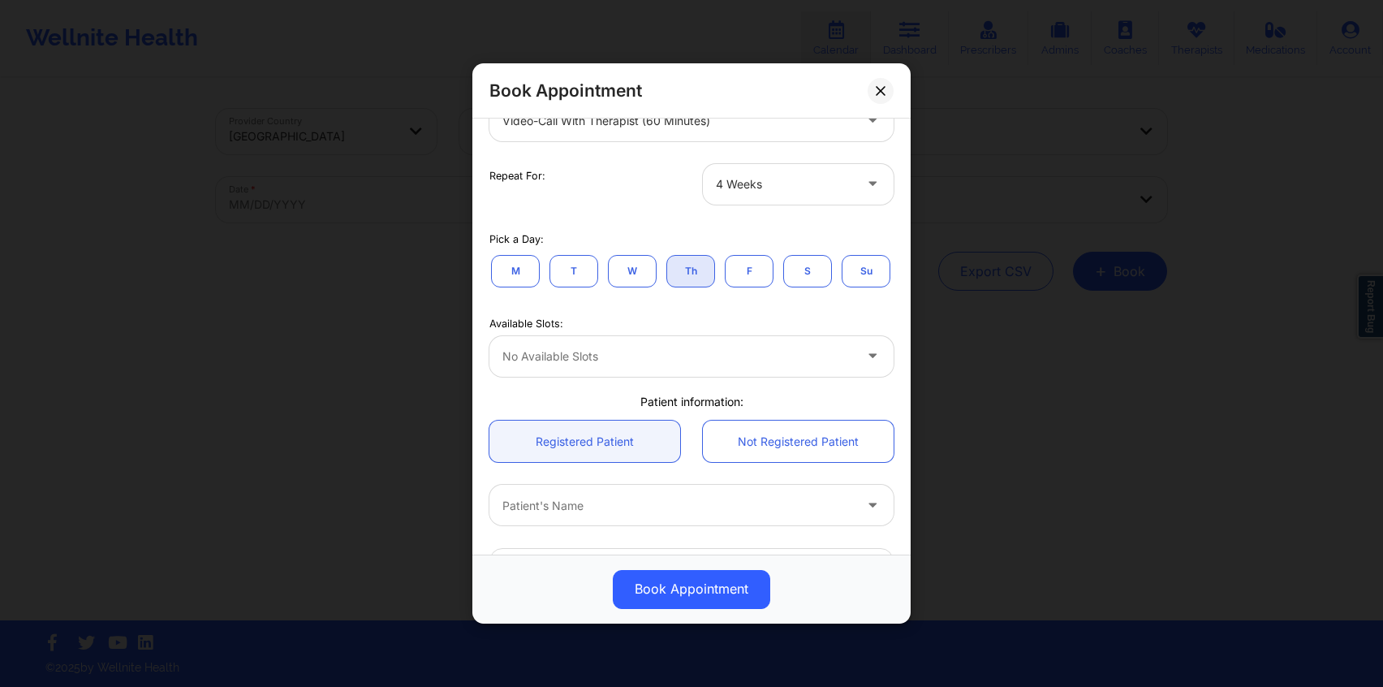
click at [743, 267] on button "F" at bounding box center [749, 271] width 49 height 32
click at [677, 377] on div "Loading available slots..." at bounding box center [691, 356] width 404 height 41
click at [658, 357] on div "Available Slots: Loading available slots..." at bounding box center [691, 344] width 427 height 65
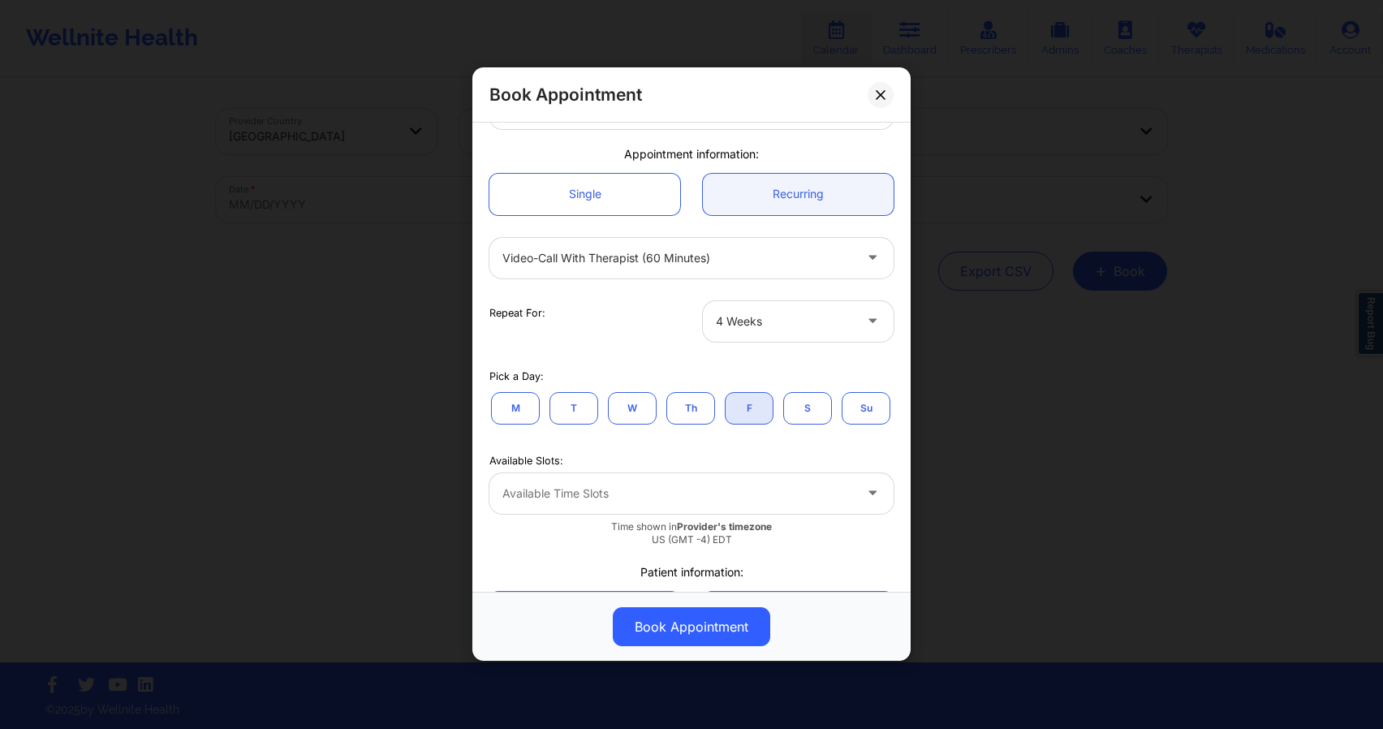
scroll to position [105, 0]
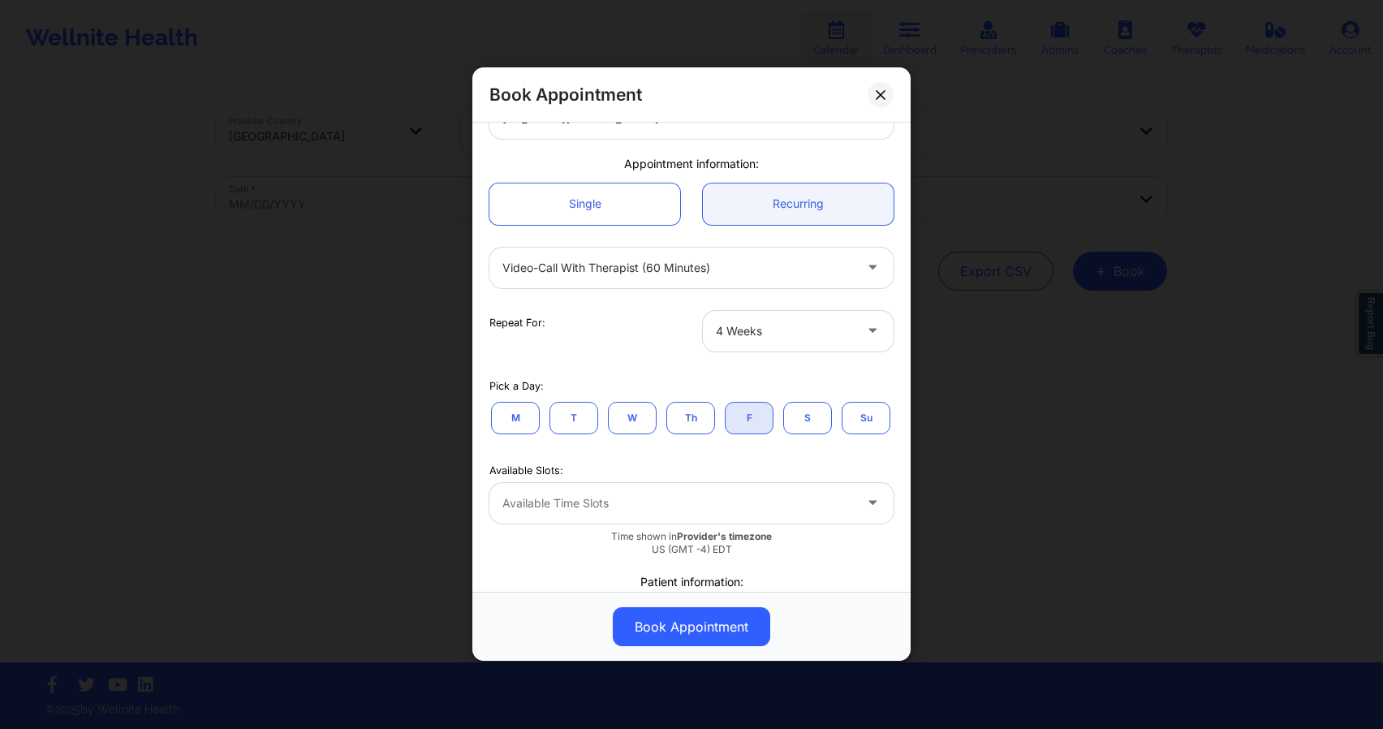
click at [584, 414] on button "T" at bounding box center [574, 418] width 49 height 32
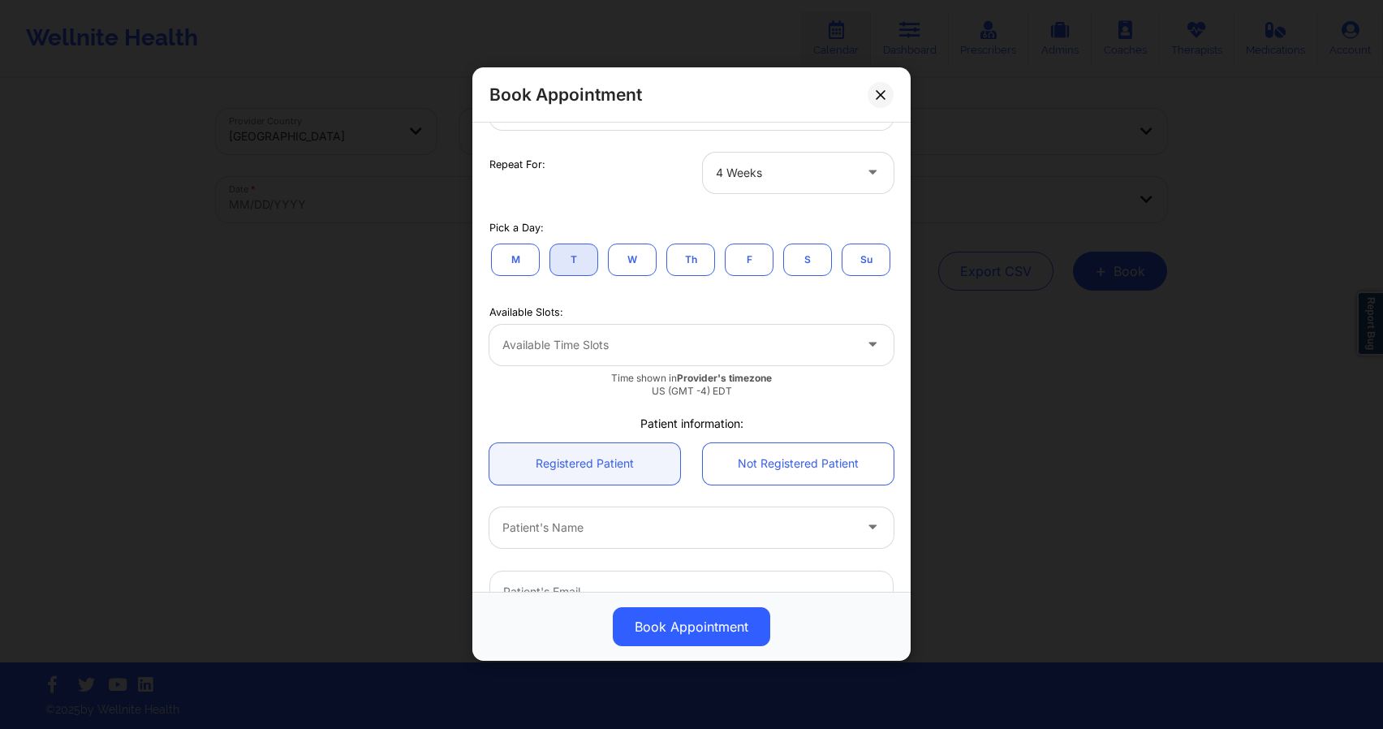
scroll to position [271, 0]
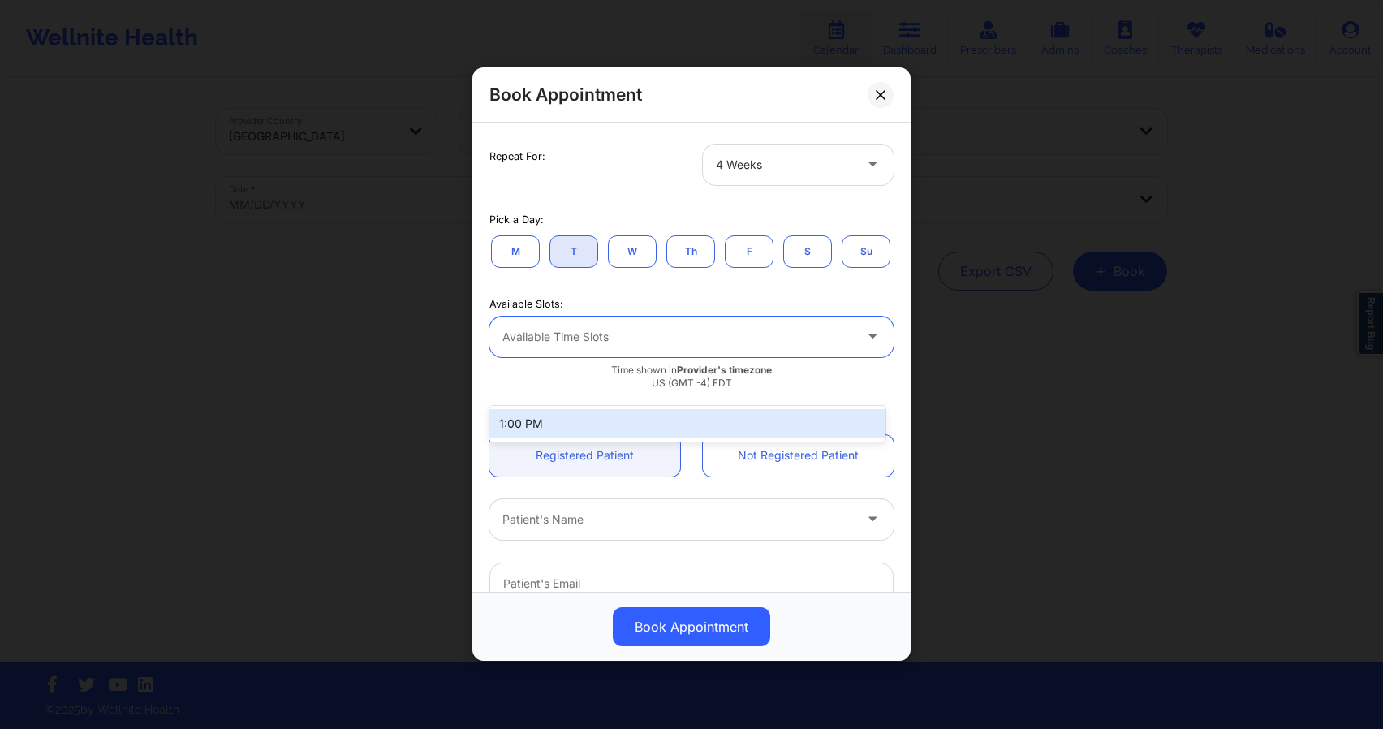
click at [584, 357] on div "Available Time Slots" at bounding box center [671, 337] width 365 height 41
click at [610, 312] on div "Available Slots:" at bounding box center [691, 304] width 404 height 15
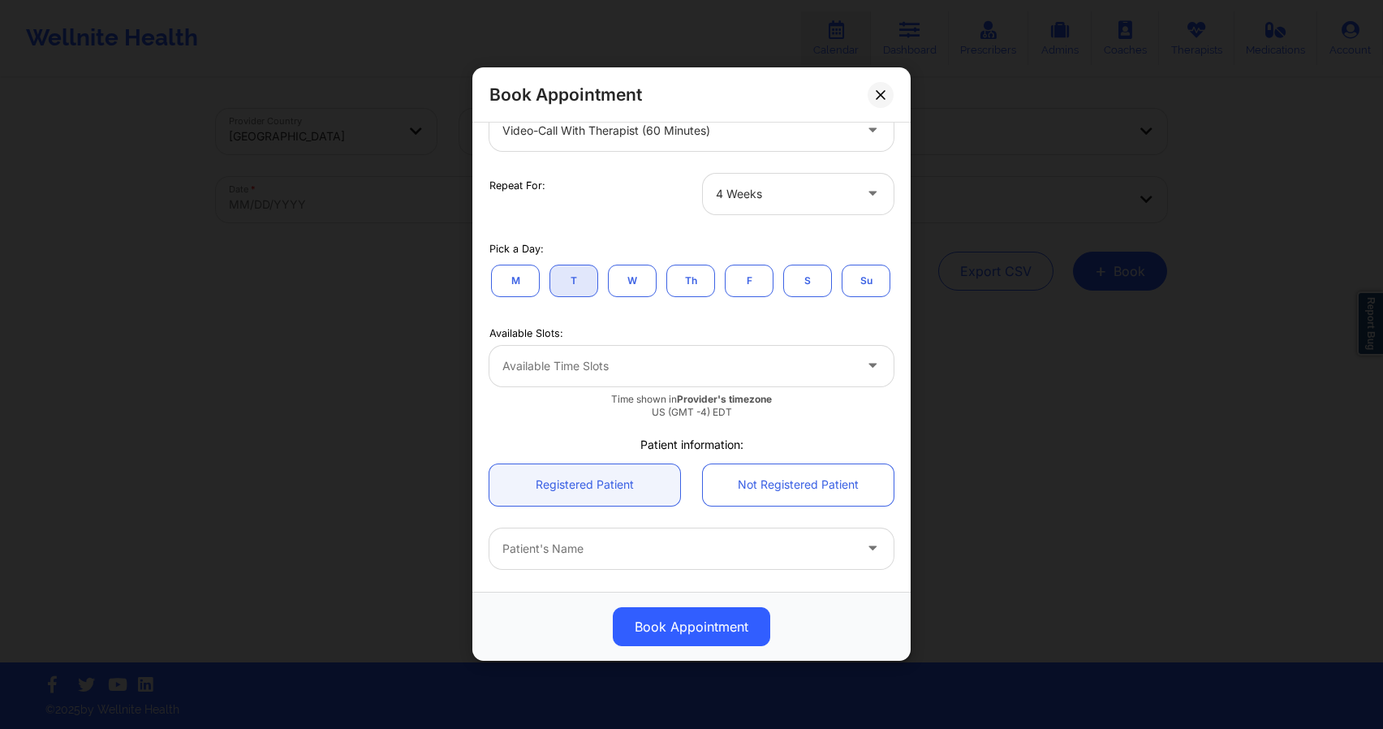
scroll to position [239, 0]
click at [580, 390] on div "Available Time Slots" at bounding box center [671, 369] width 365 height 41
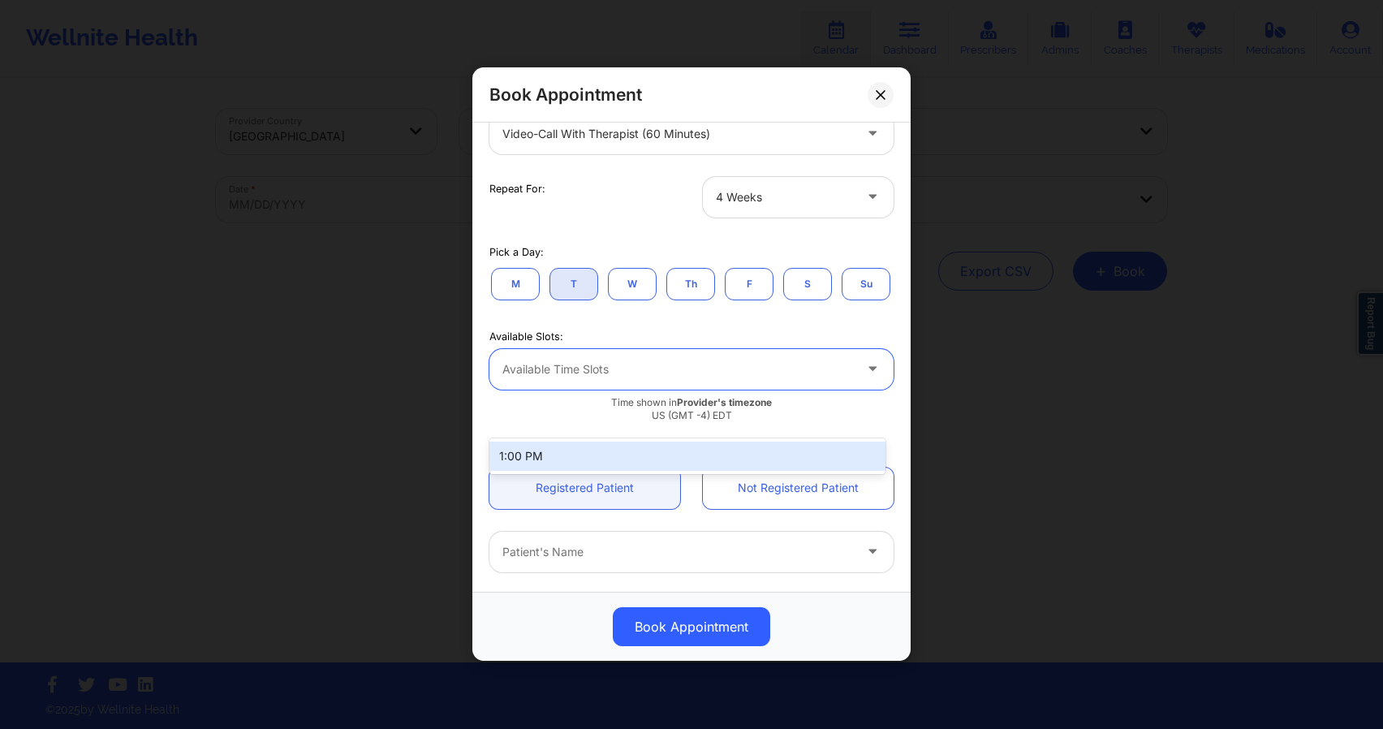
click at [707, 302] on div "M T W Th F S Su" at bounding box center [691, 284] width 404 height 36
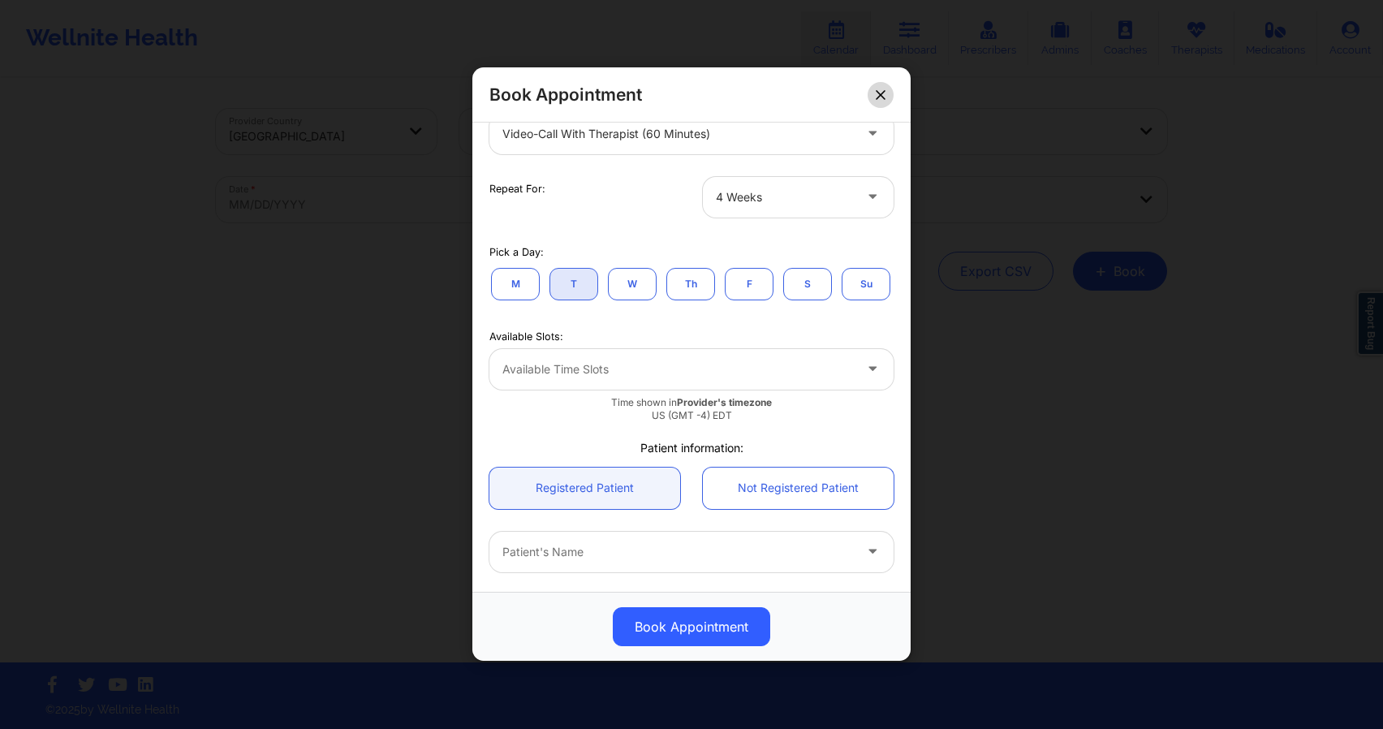
click at [882, 93] on icon at bounding box center [880, 94] width 9 height 9
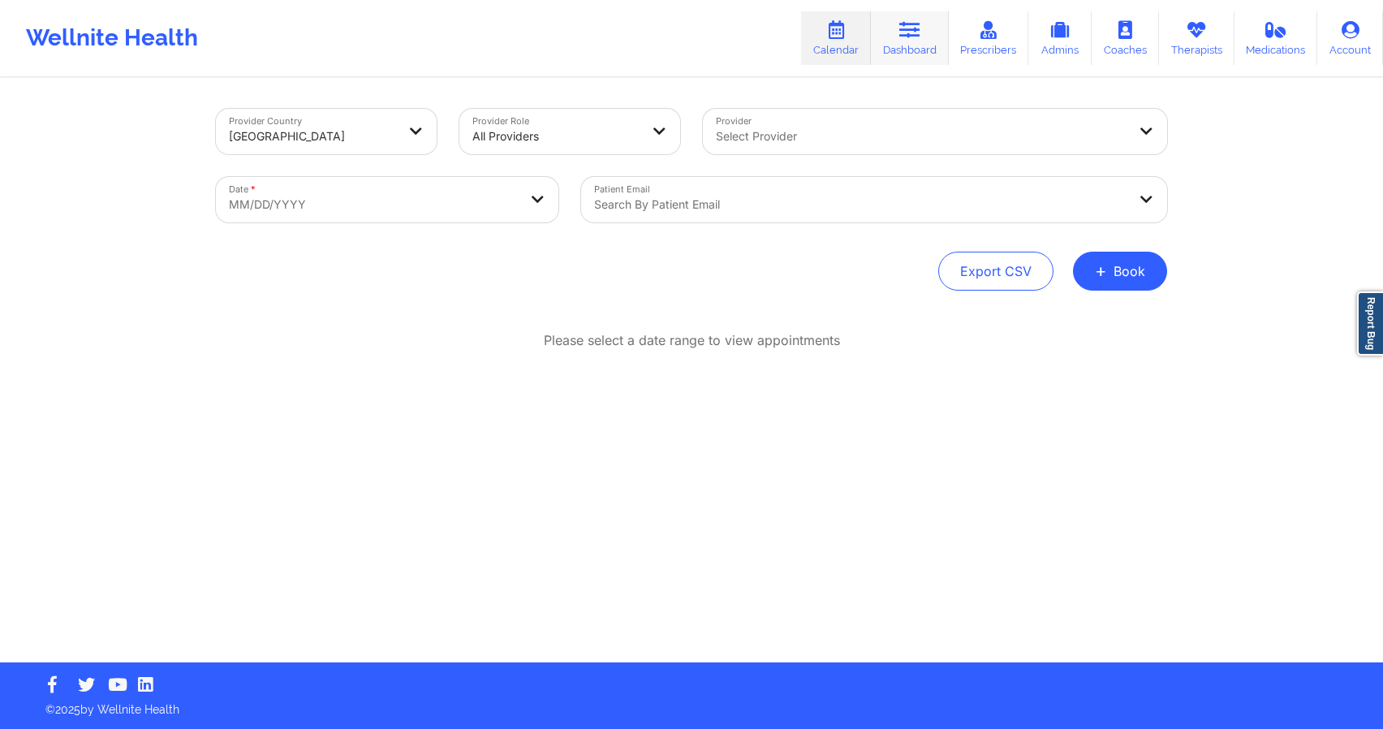
click at [924, 38] on link "Dashboard" at bounding box center [910, 38] width 78 height 54
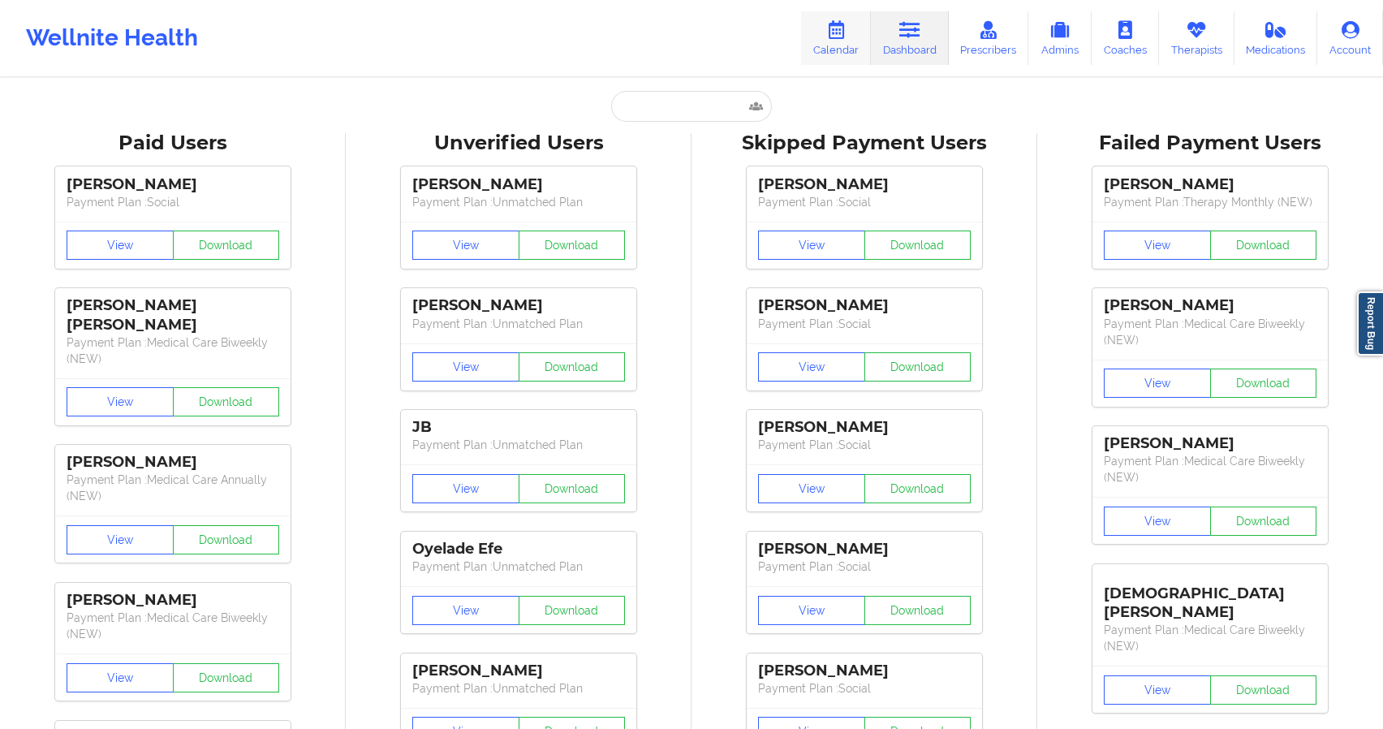
click at [818, 41] on link "Calendar" at bounding box center [836, 38] width 70 height 54
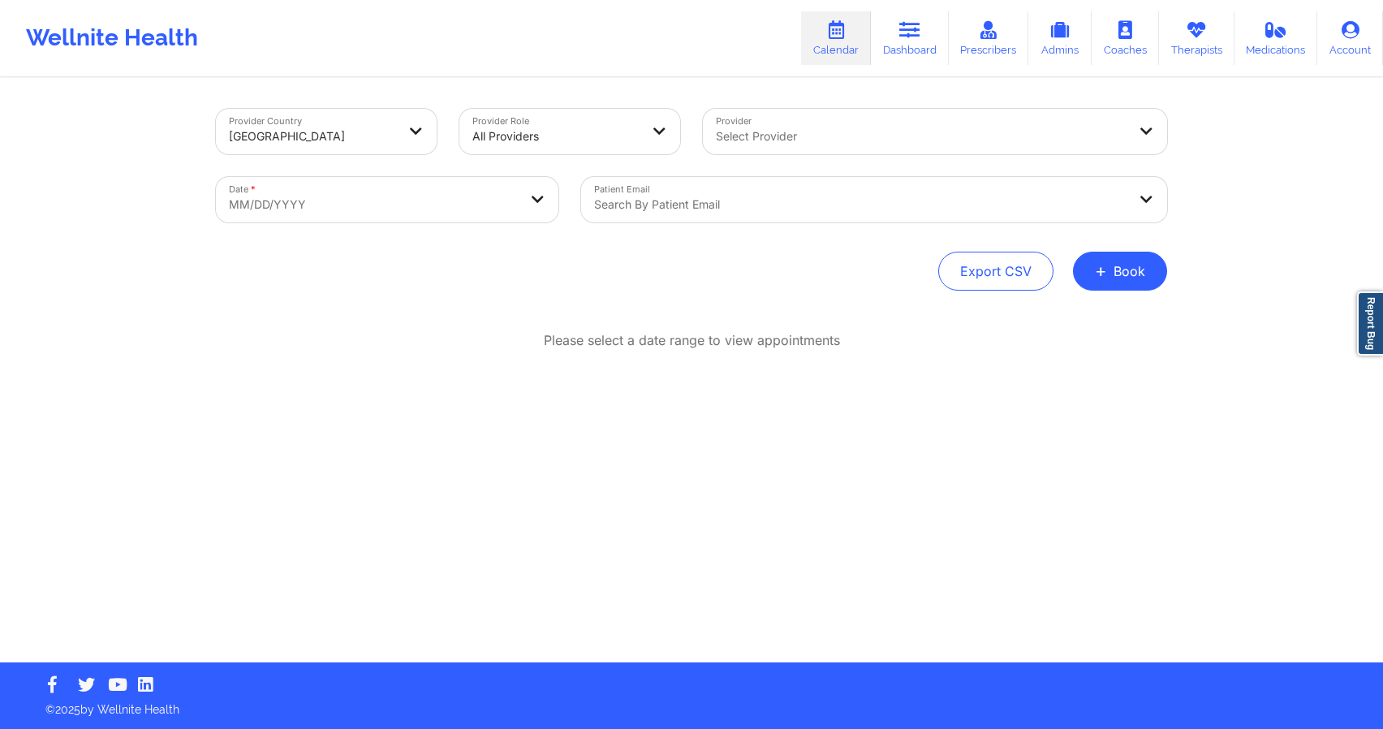
click at [444, 200] on body "Wellnite Health Calendar Dashboard Prescribers Admins Coaches Therapists Medica…" at bounding box center [691, 364] width 1383 height 729
select select "2025-8"
select select "2025-9"
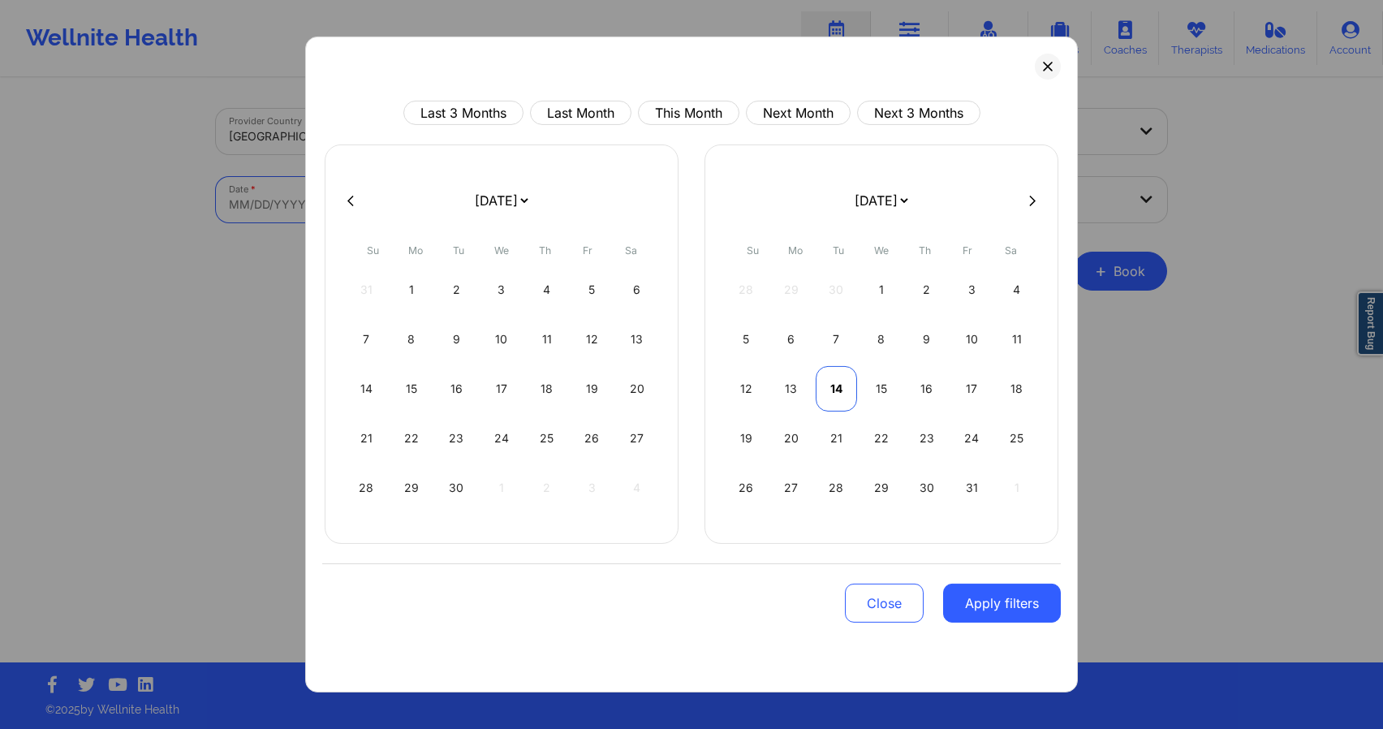
click at [824, 390] on div "14" at bounding box center [836, 388] width 41 height 45
select select "2025-9"
select select "2025-10"
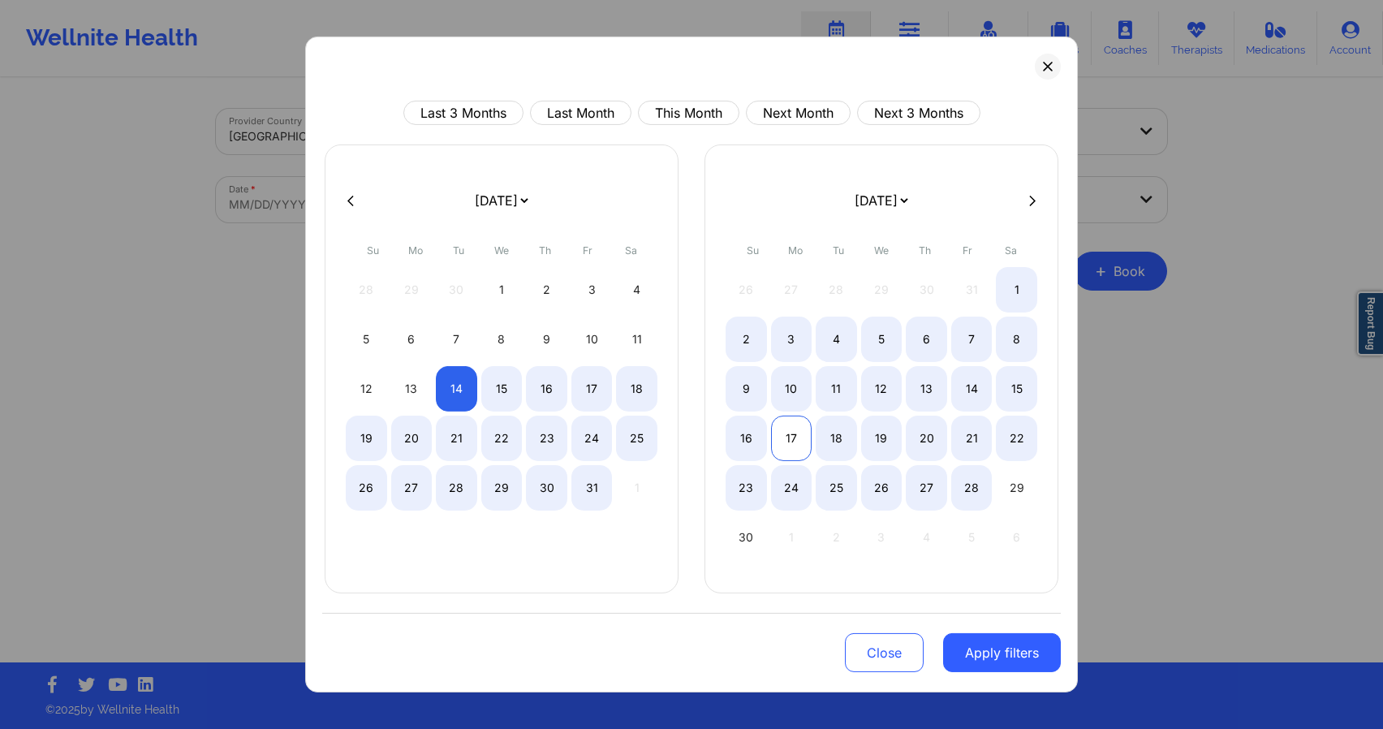
select select "2025-9"
select select "2025-10"
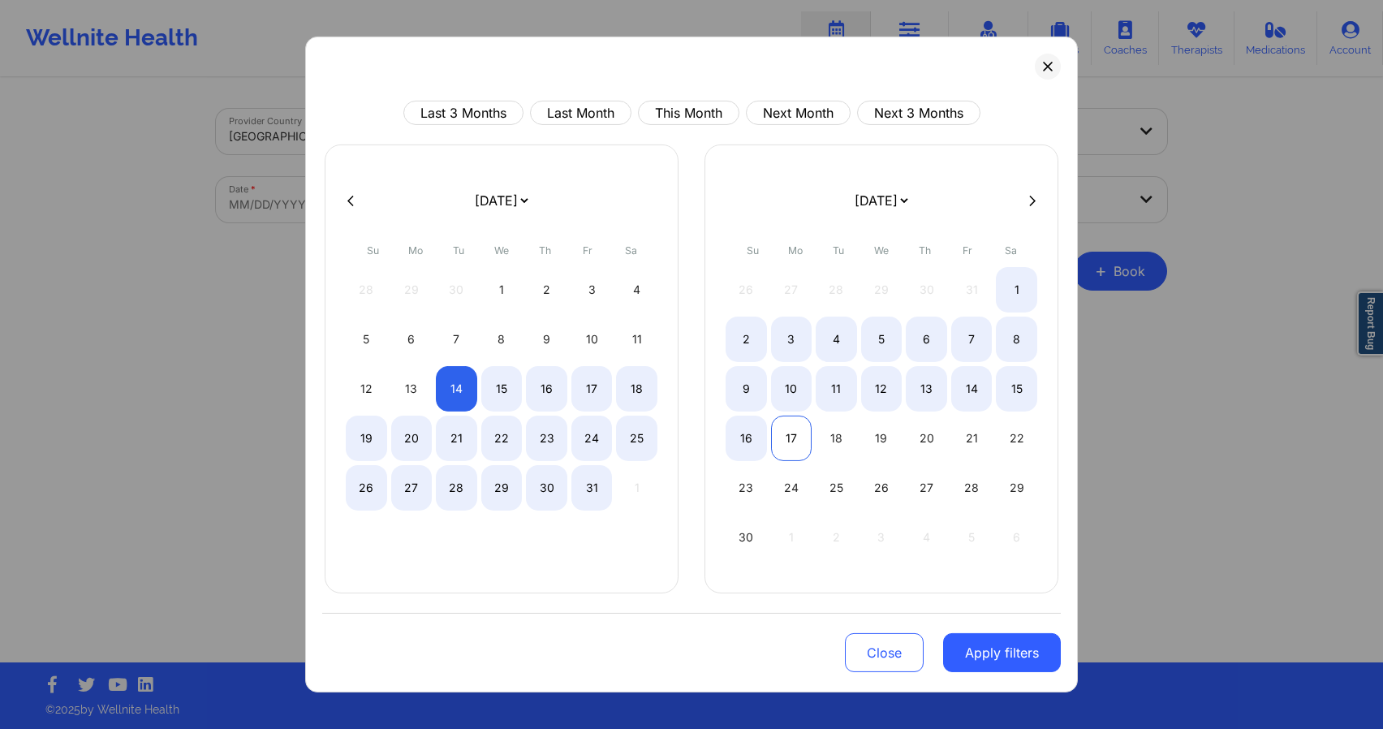
select select "2025-9"
select select "2025-10"
select select "2025-9"
select select "2025-10"
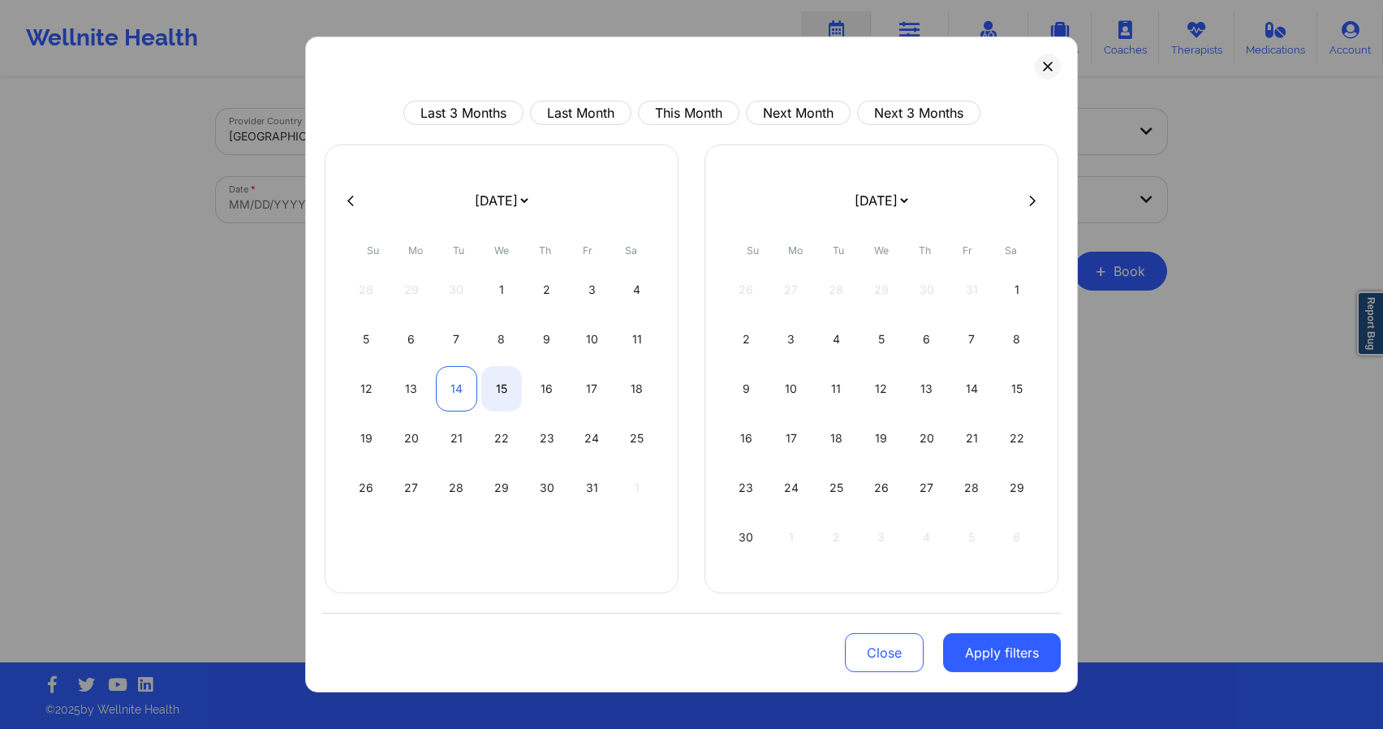
select select "2025-9"
select select "2025-10"
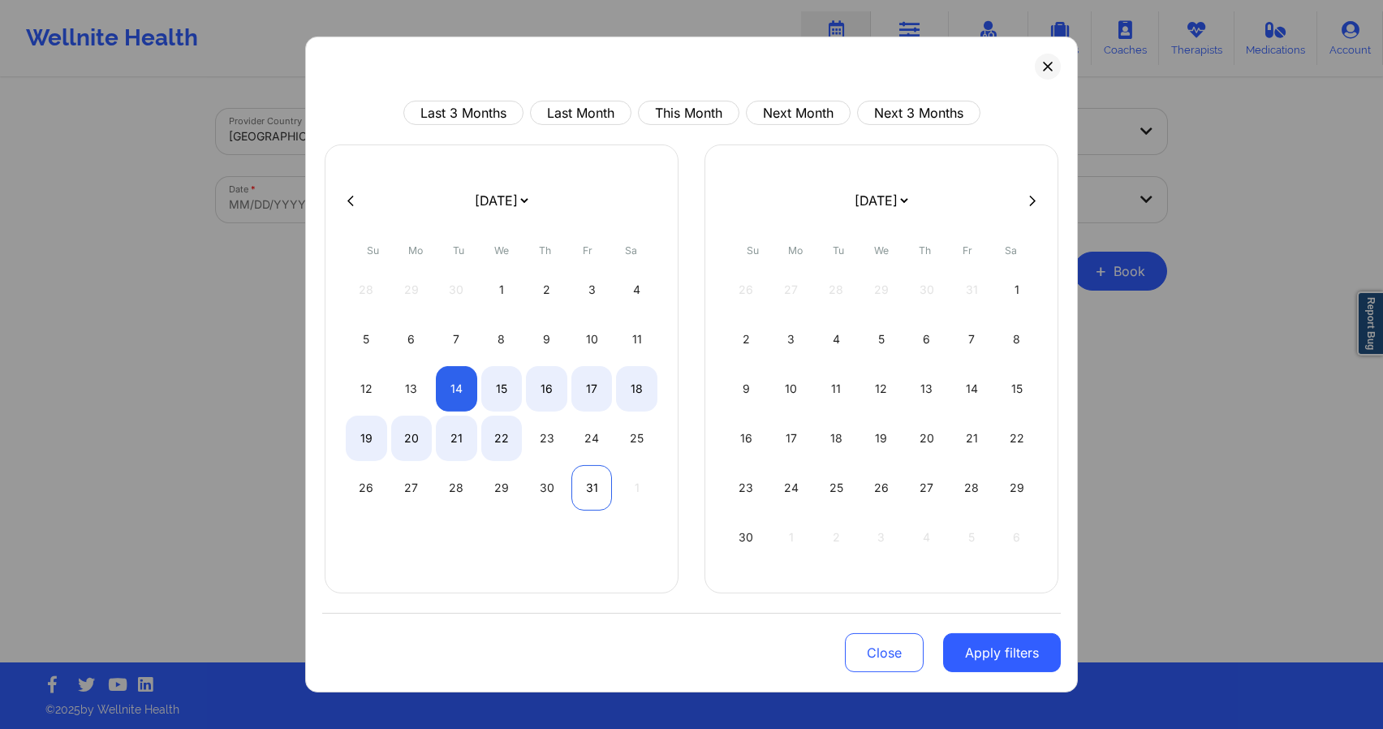
select select "2025-9"
select select "2025-10"
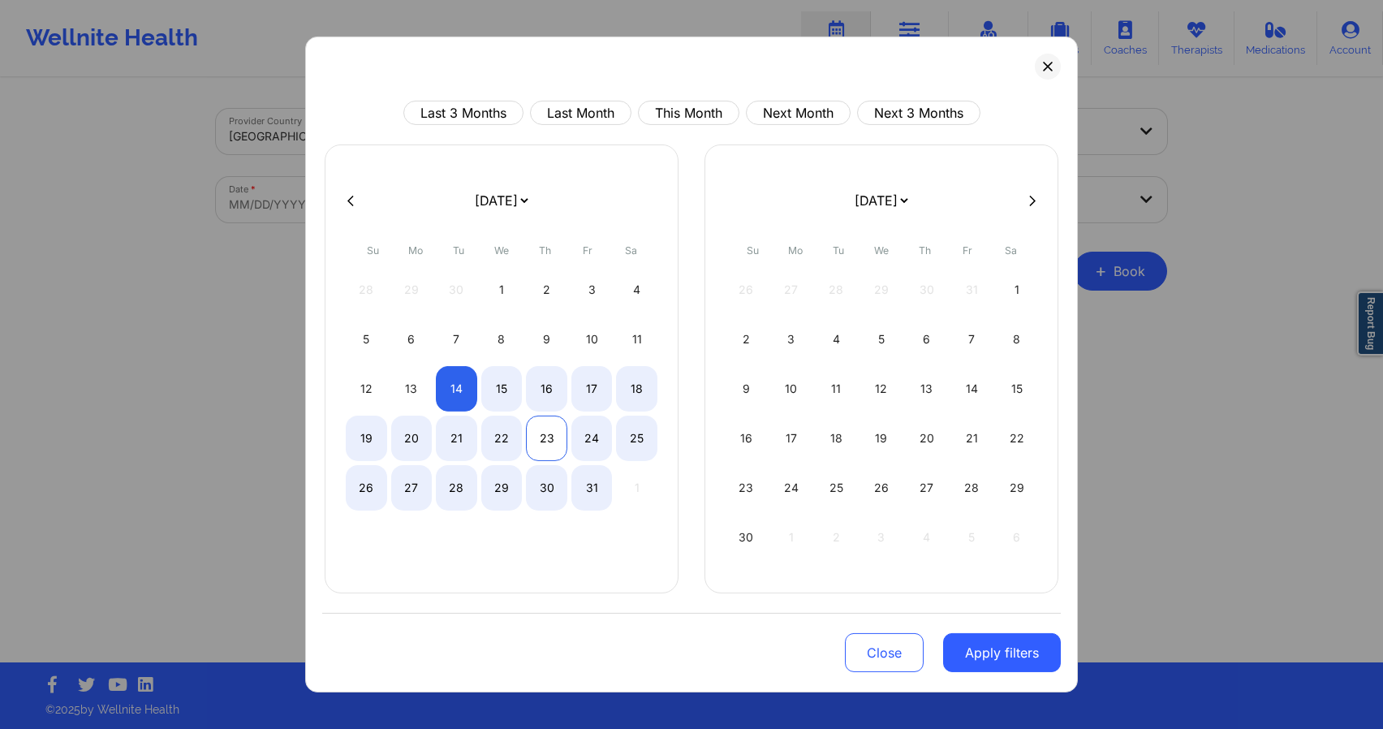
select select "2025-9"
select select "2025-10"
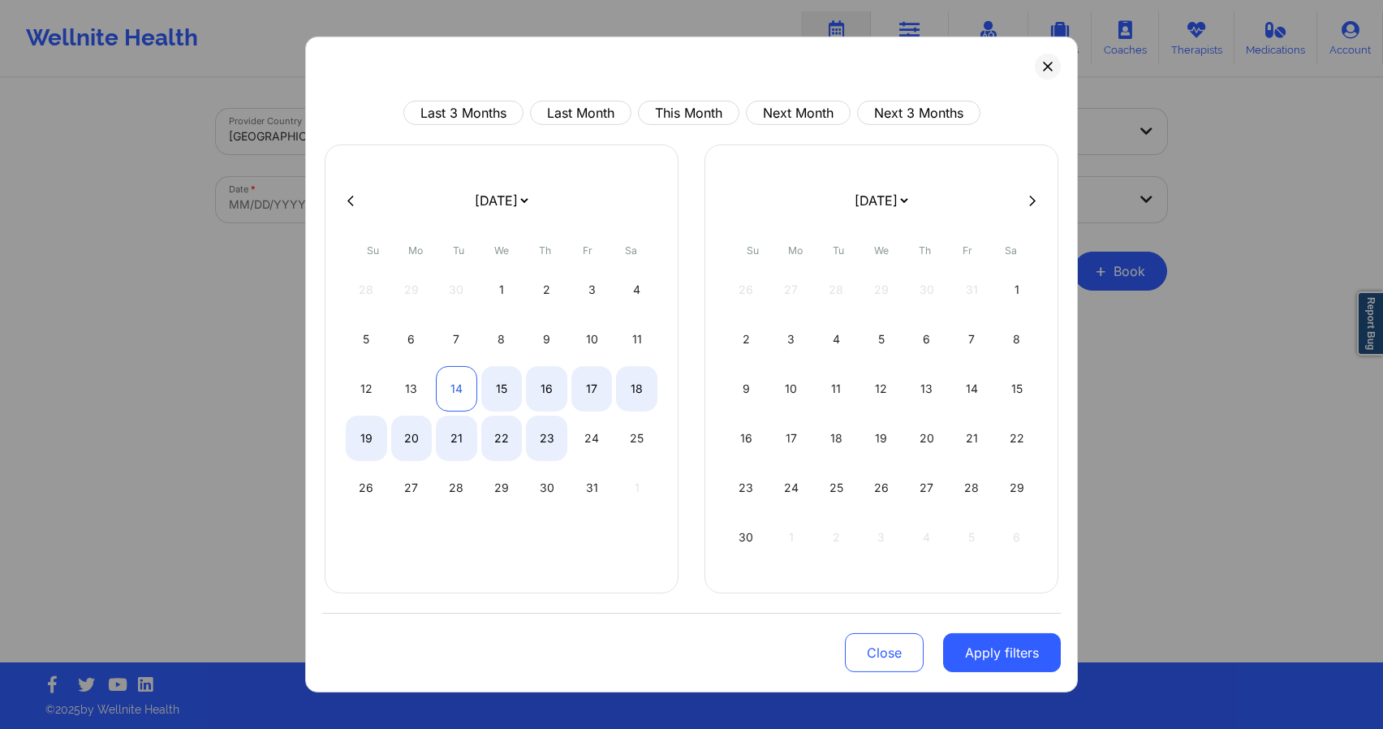
select select "2025-9"
select select "2025-10"
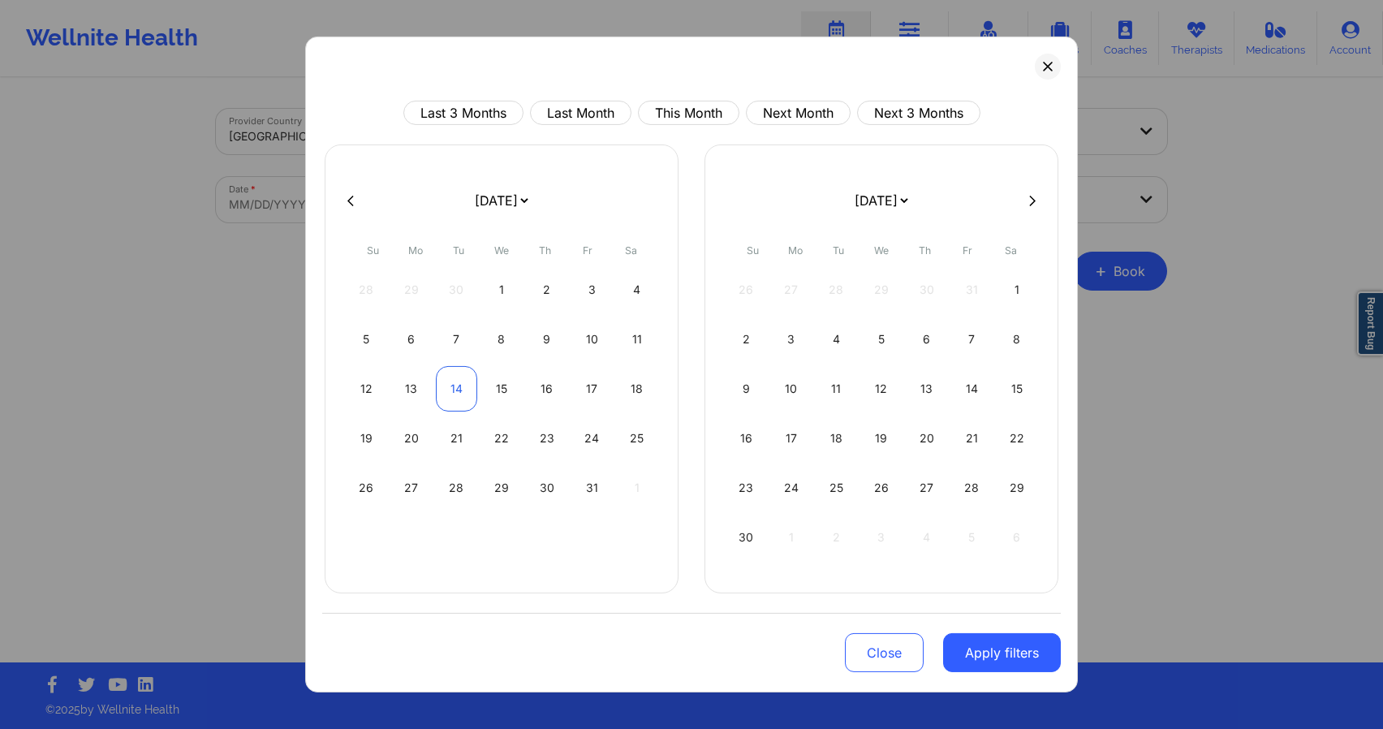
click at [454, 396] on div "14" at bounding box center [456, 388] width 41 height 45
select select "2025-9"
select select "2025-10"
click at [976, 649] on button "Apply filters" at bounding box center [1002, 652] width 118 height 39
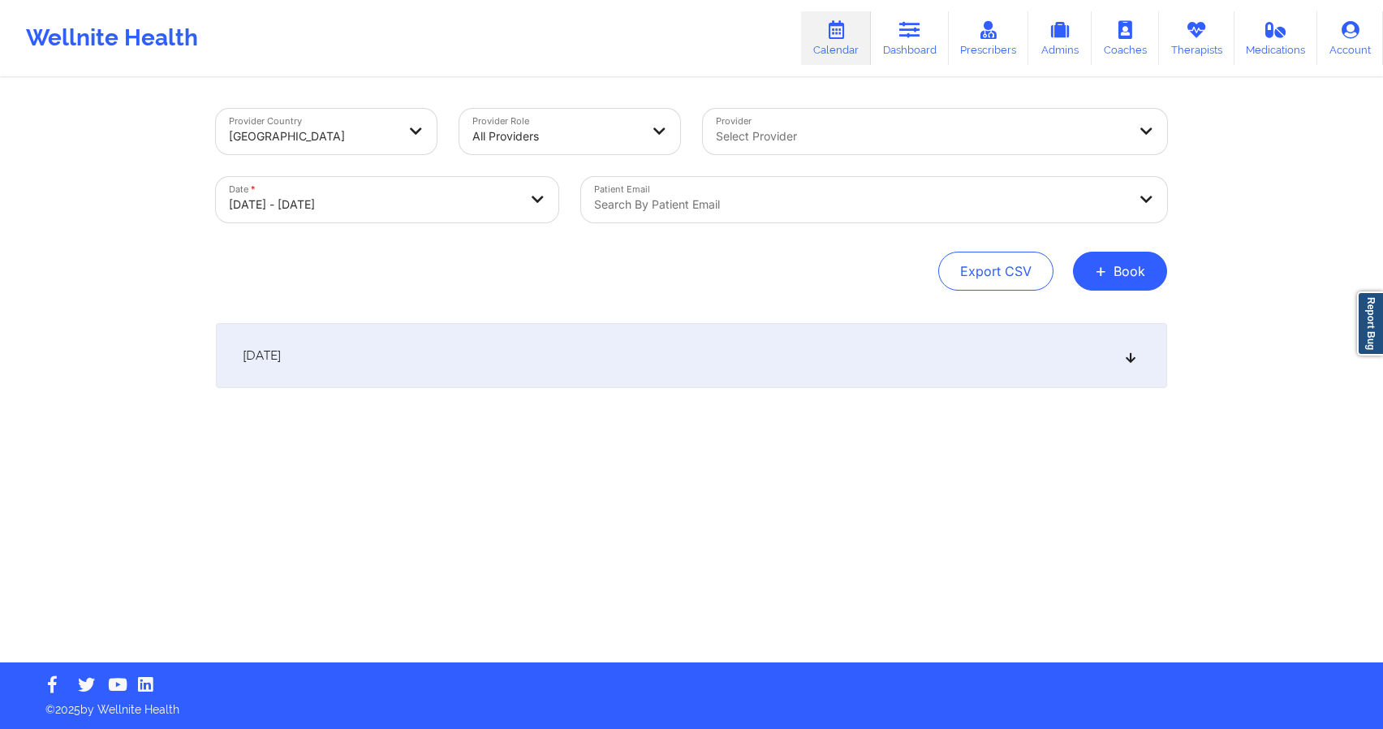
click at [757, 374] on div "[DATE]" at bounding box center [691, 355] width 951 height 65
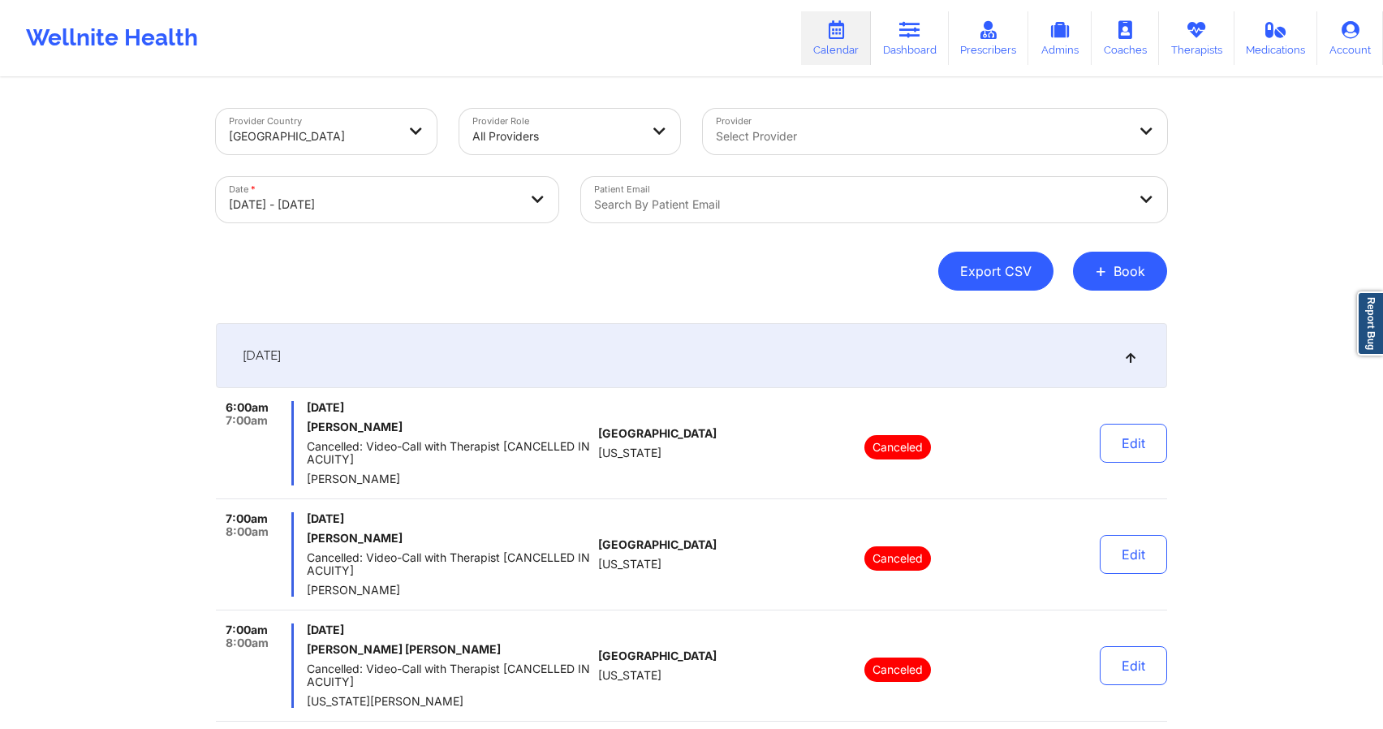
click at [1011, 264] on button "Export CSV" at bounding box center [995, 271] width 115 height 39
select select "2025-8"
select select "2025-9"
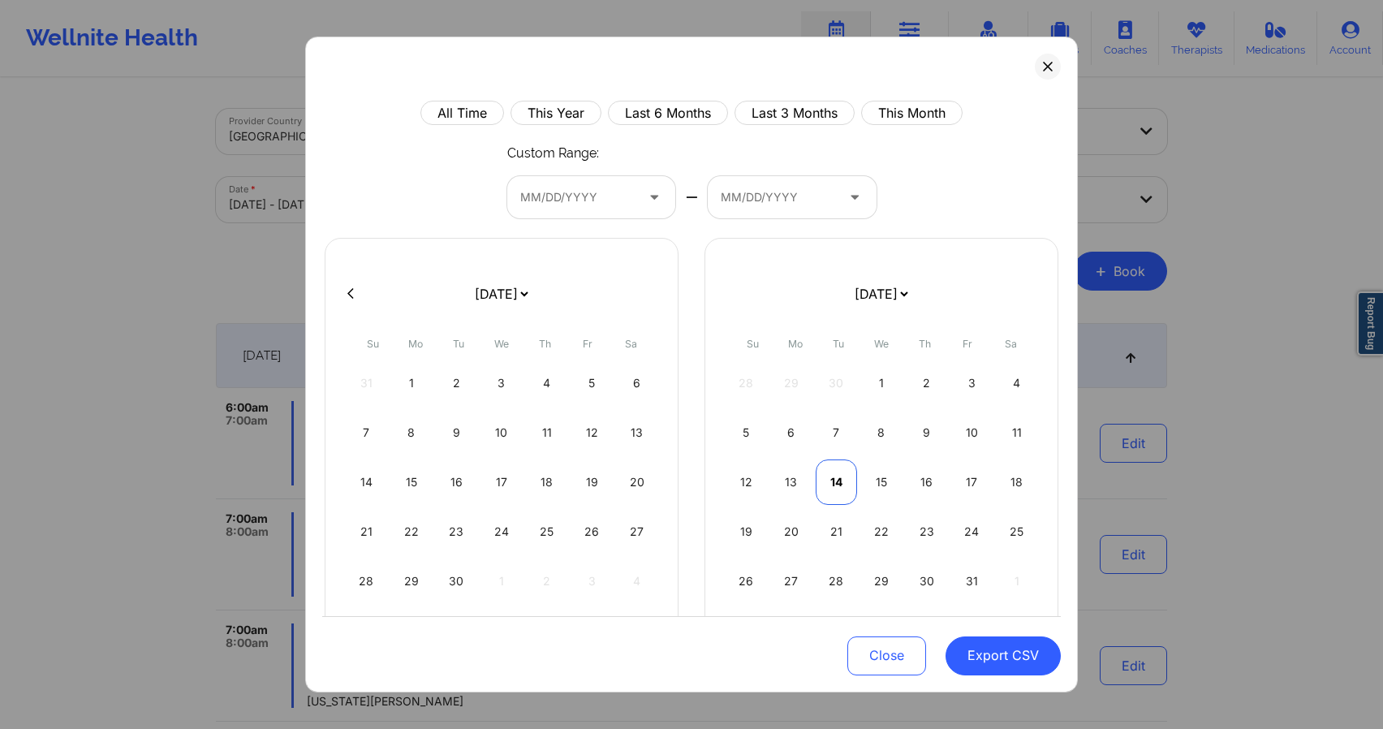
click at [830, 481] on div "14" at bounding box center [836, 481] width 41 height 45
select select "2025-8"
select select "2025-9"
click at [834, 489] on div "14" at bounding box center [836, 481] width 41 height 45
select select "2025-8"
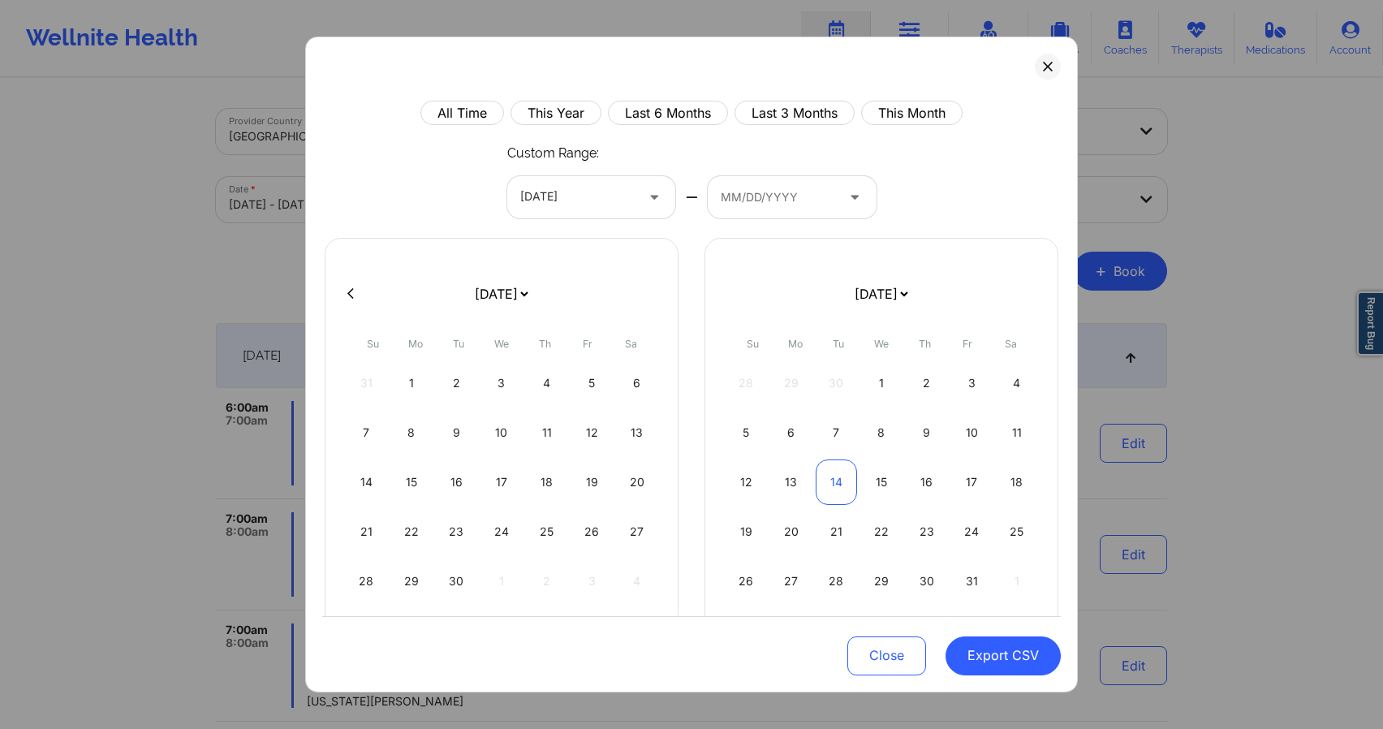
select select "2025-9"
click at [789, 485] on div "13" at bounding box center [791, 481] width 41 height 45
select select "2025-8"
select select "2025-9"
click at [789, 485] on div "13" at bounding box center [791, 481] width 41 height 45
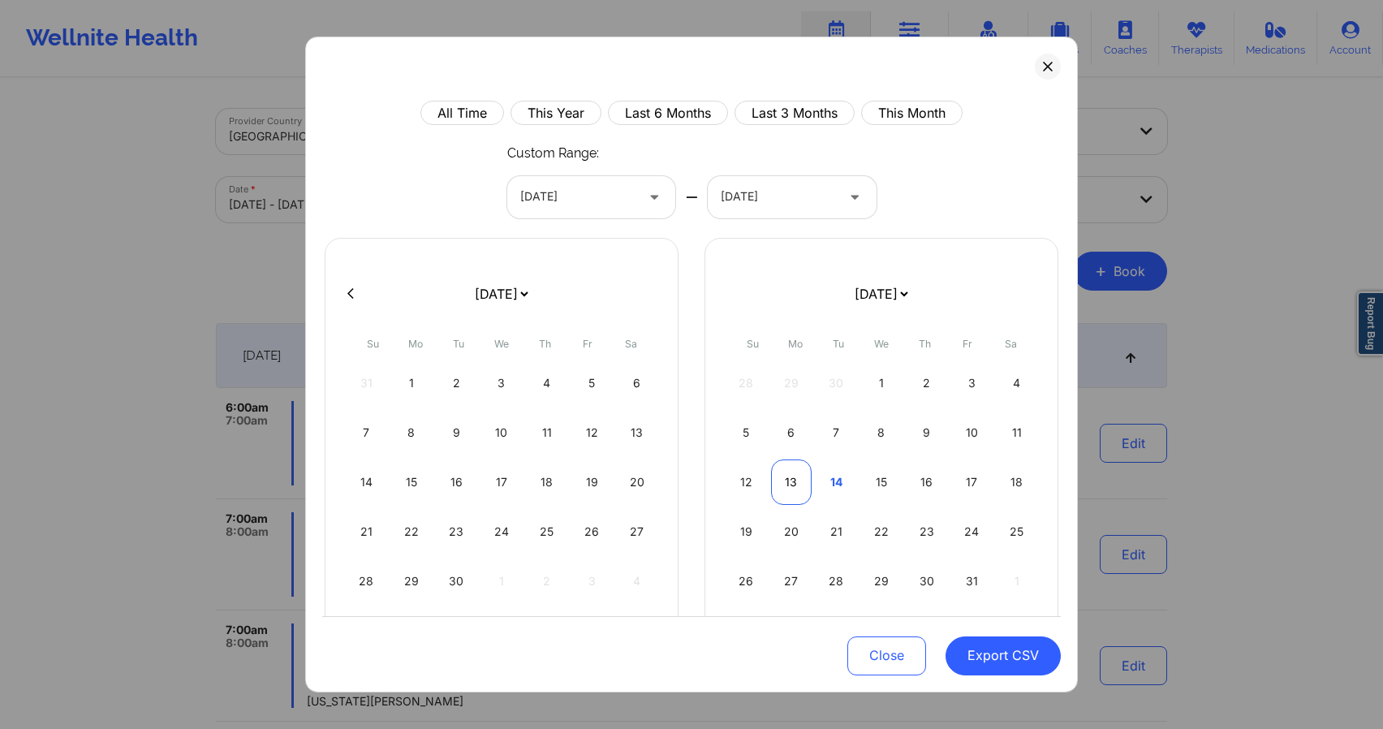
select select "2025-8"
select select "2025-9"
click at [971, 653] on button "Export CSV" at bounding box center [1003, 655] width 115 height 39
select select "2025-8"
select select "2025-9"
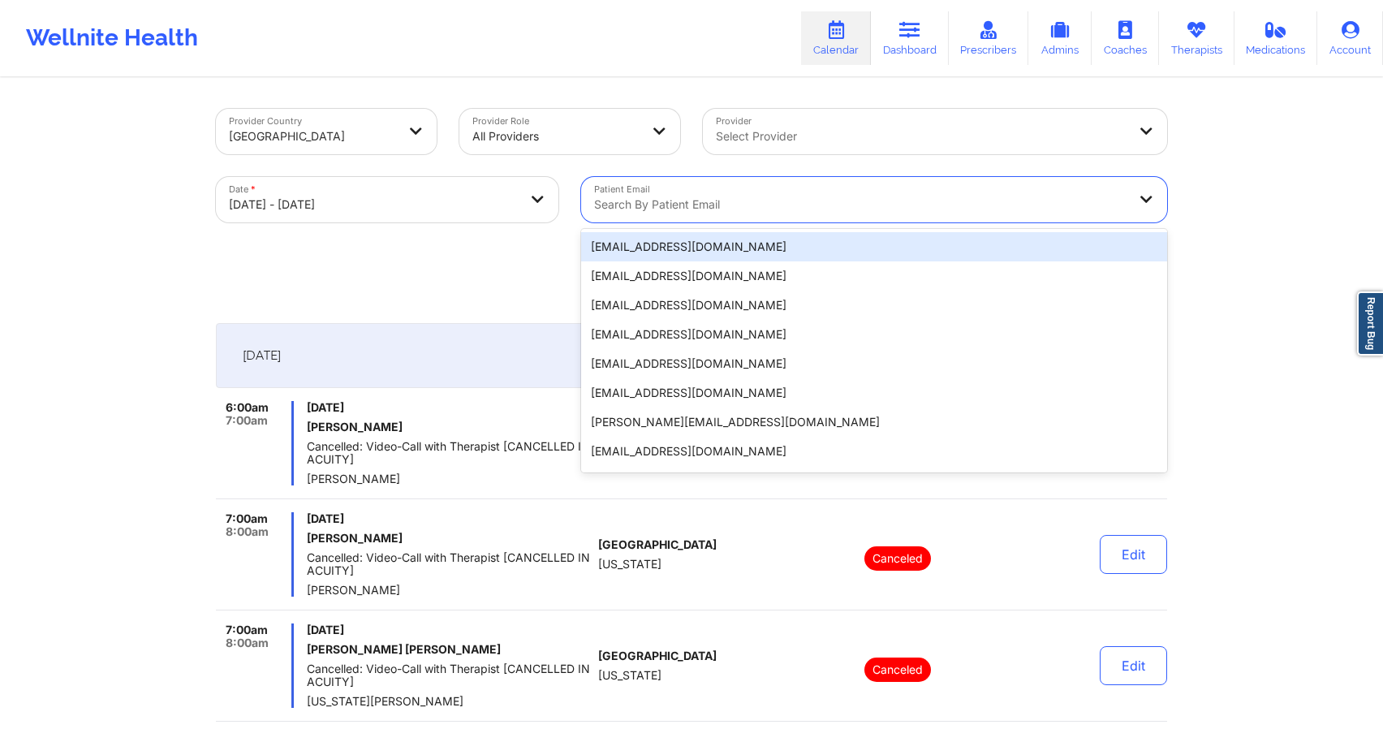
click at [656, 208] on div at bounding box center [860, 204] width 532 height 19
paste input "[EMAIL_ADDRESS][DOMAIN_NAME]"
type input "[EMAIL_ADDRESS][DOMAIN_NAME]"
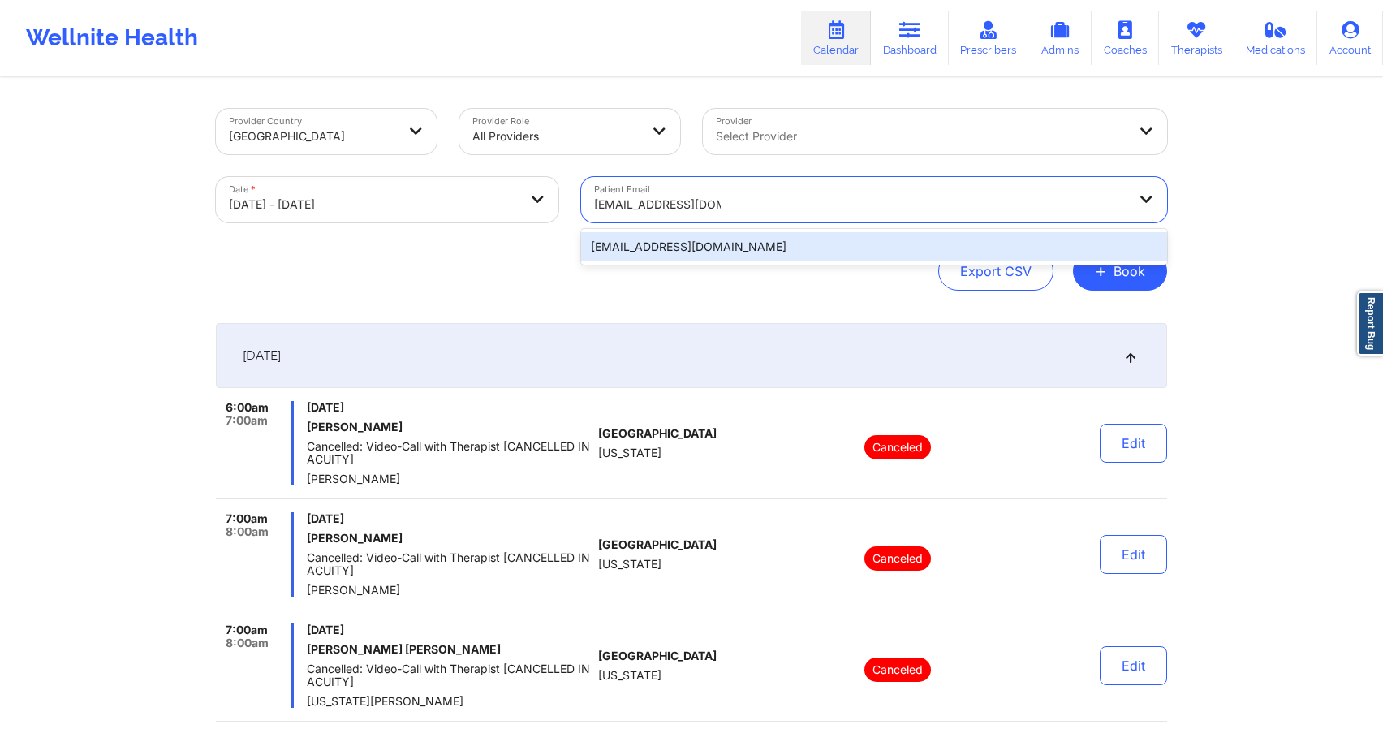
click at [690, 251] on div "[EMAIL_ADDRESS][DOMAIN_NAME]" at bounding box center [874, 246] width 586 height 29
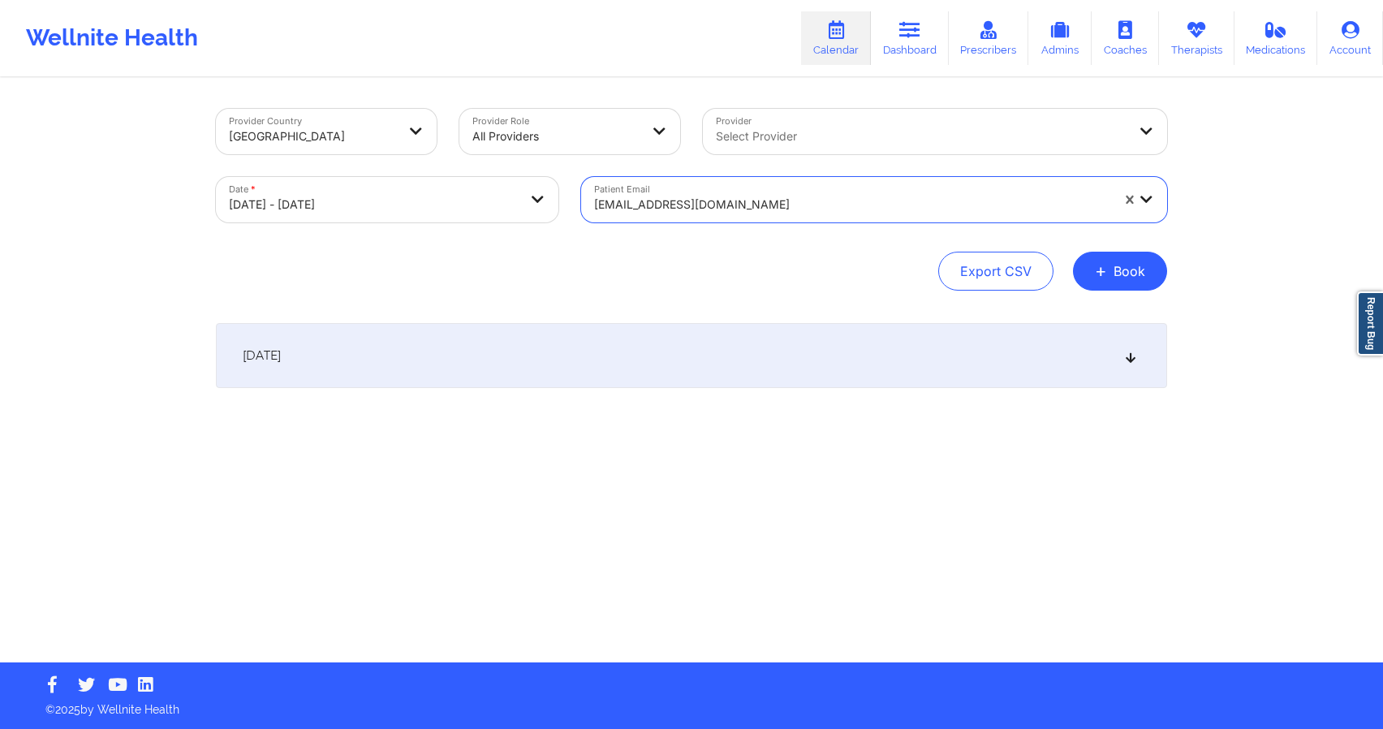
click at [802, 352] on div "[DATE]" at bounding box center [691, 355] width 951 height 65
